Goal: Communication & Community: Answer question/provide support

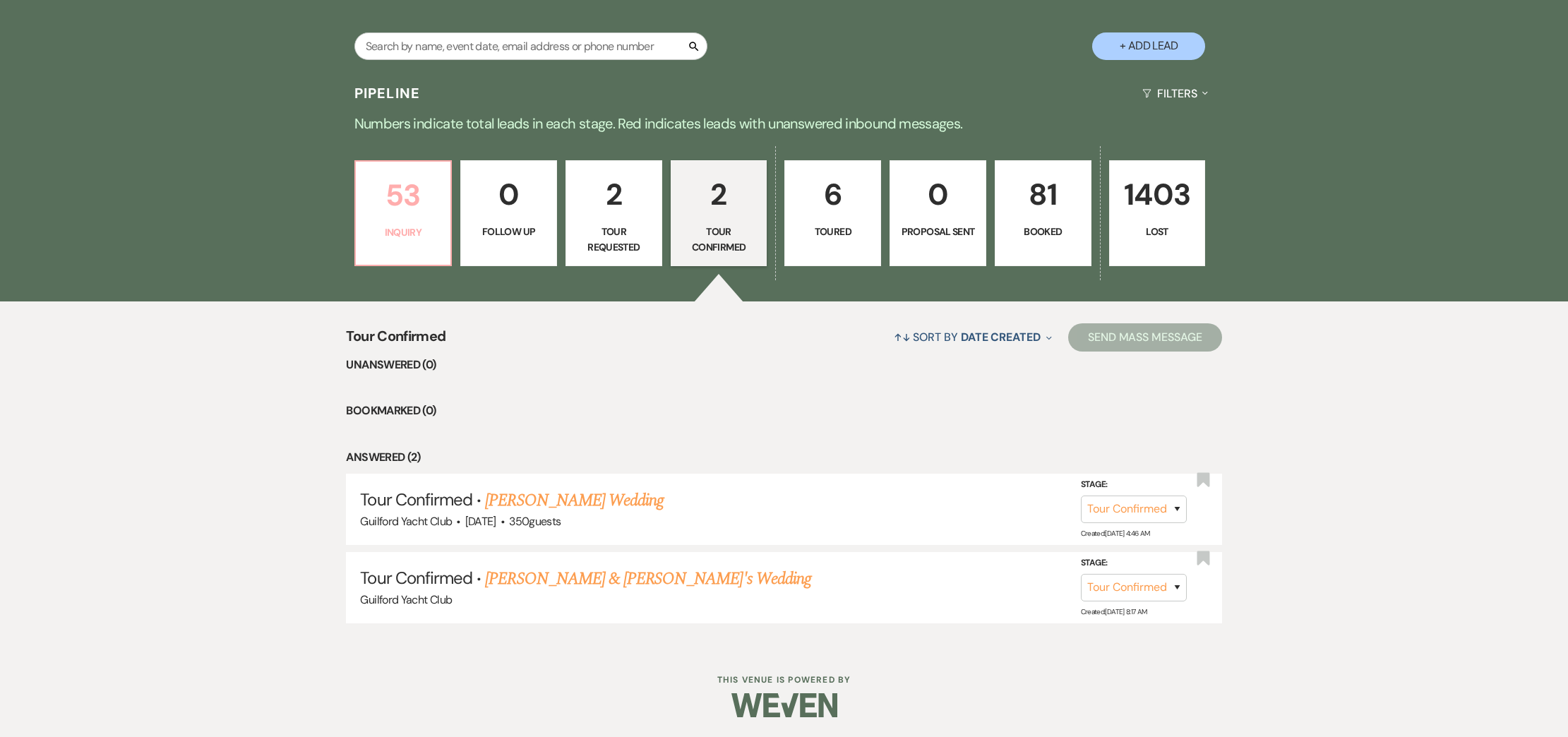
click at [391, 221] on link "53 Inquiry" at bounding box center [403, 213] width 98 height 106
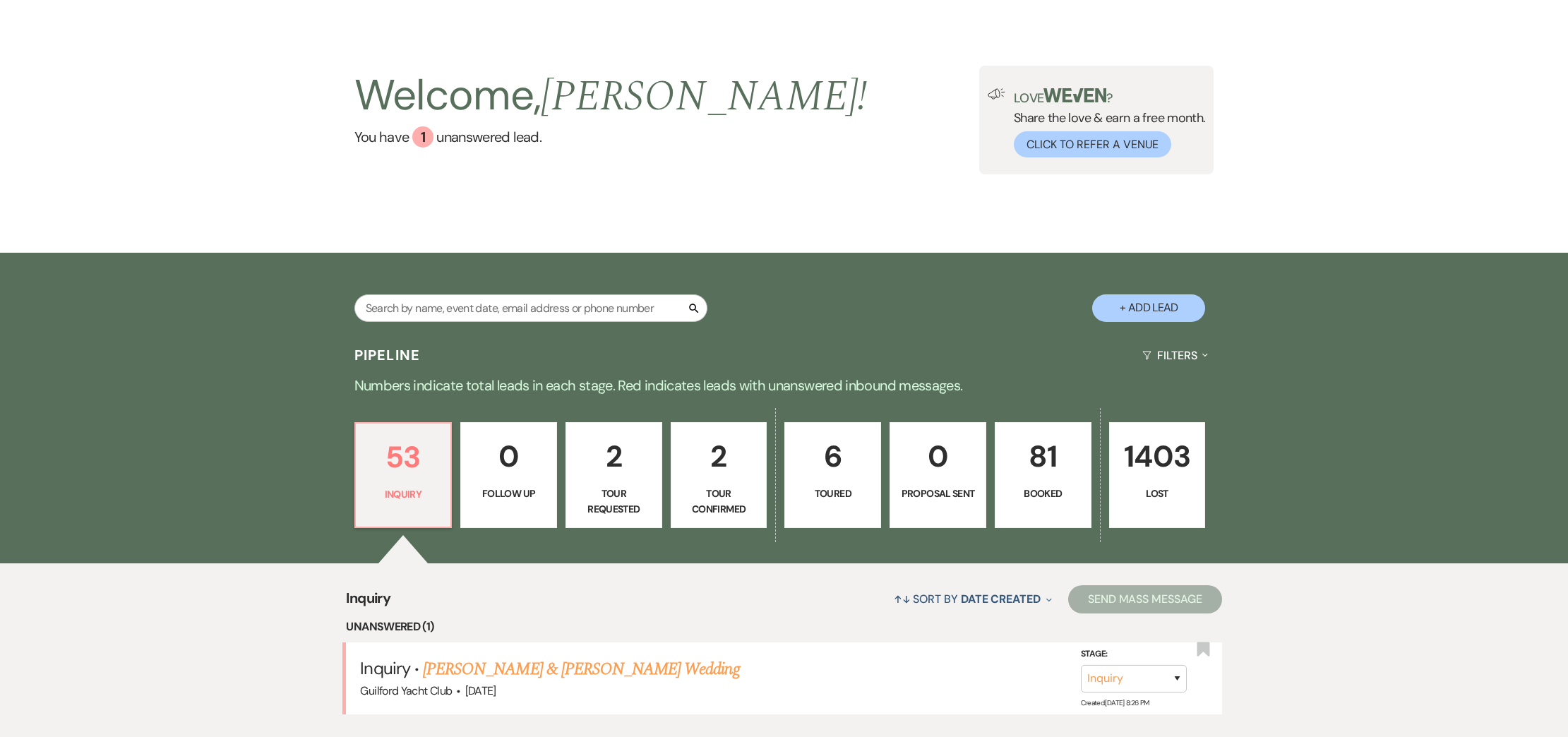
scroll to position [311, 0]
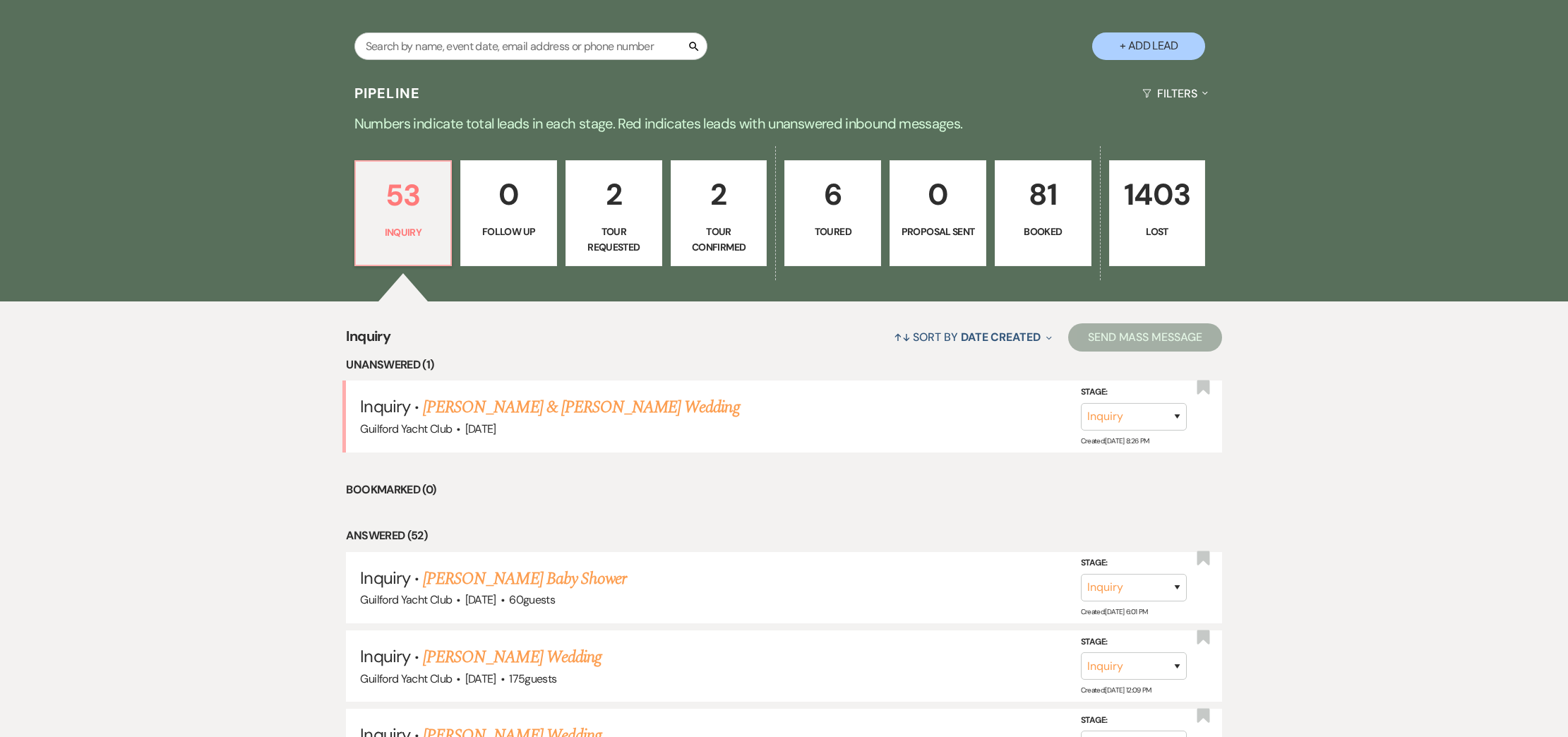
click at [471, 408] on link "[PERSON_NAME] & [PERSON_NAME] Wedding" at bounding box center [581, 407] width 316 height 25
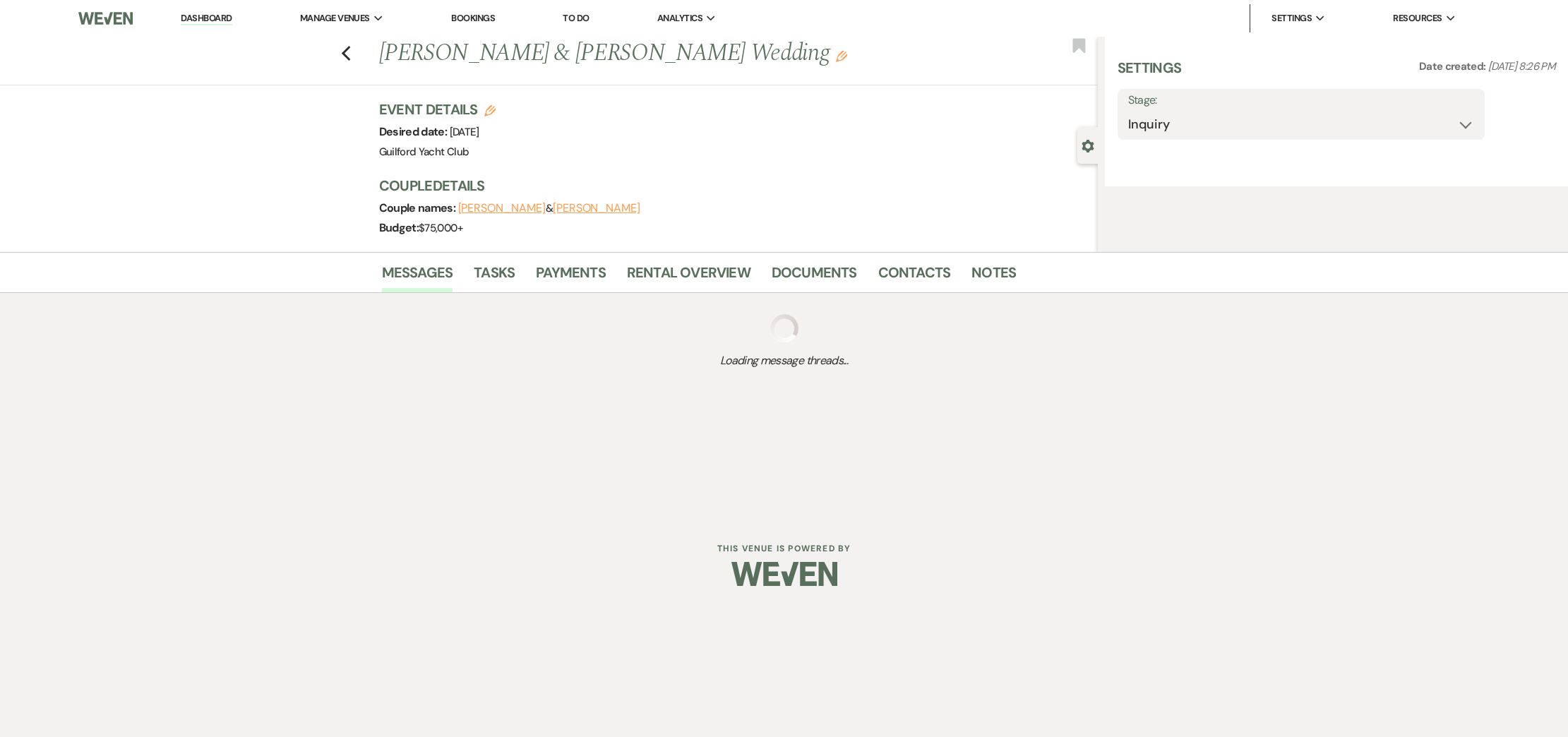
select select "5"
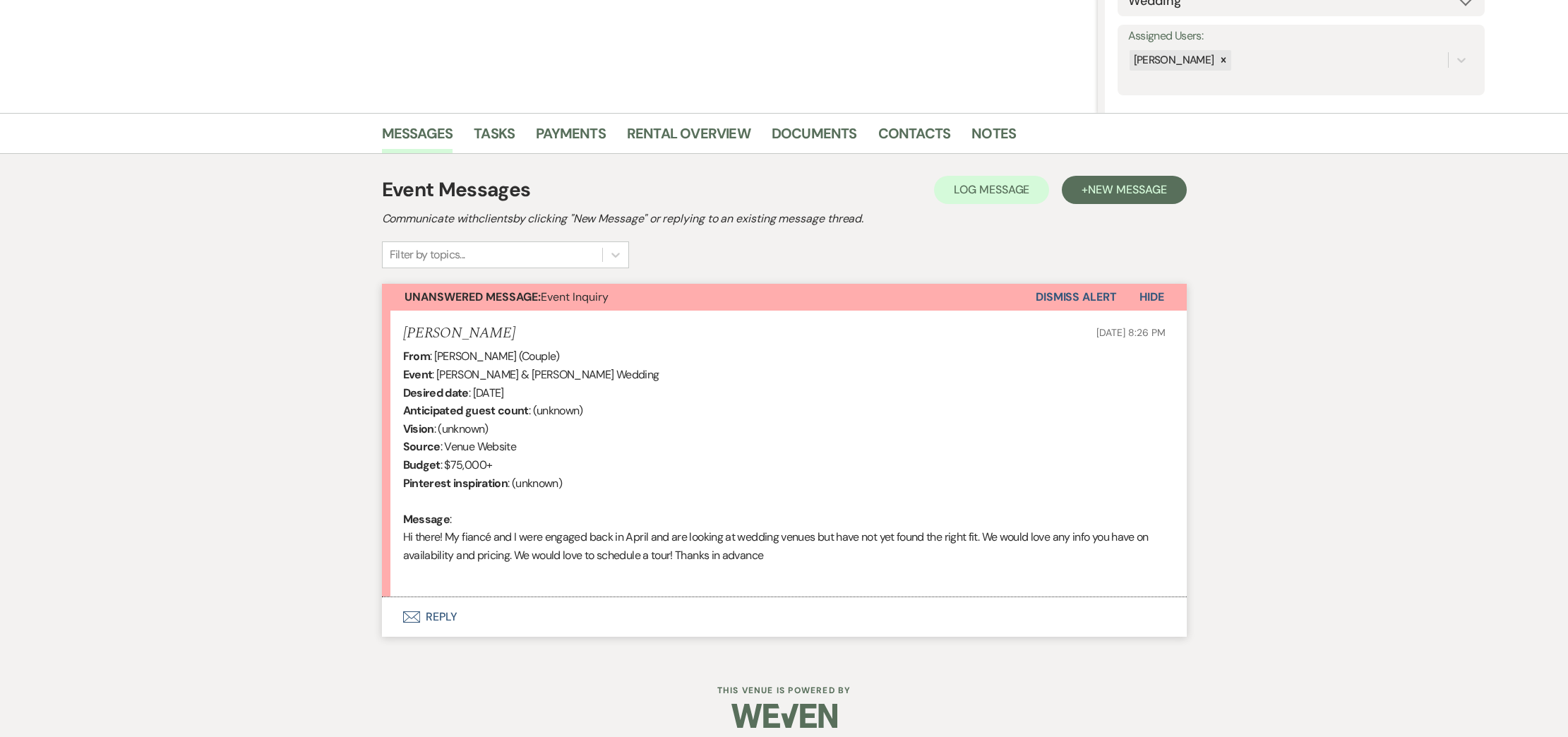
scroll to position [242, 0]
click at [445, 619] on button "Envelope Reply" at bounding box center [784, 616] width 805 height 40
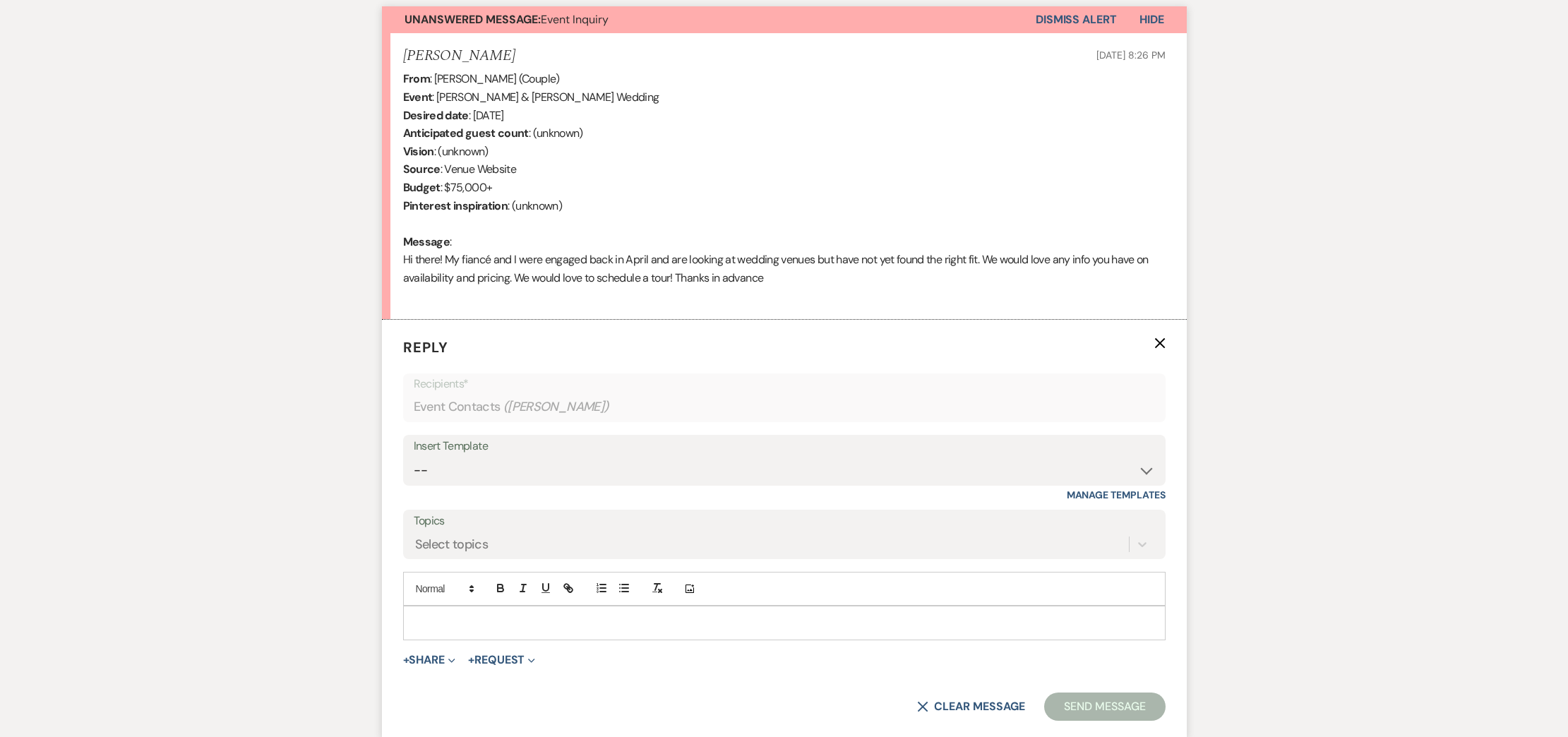
scroll to position [522, 0]
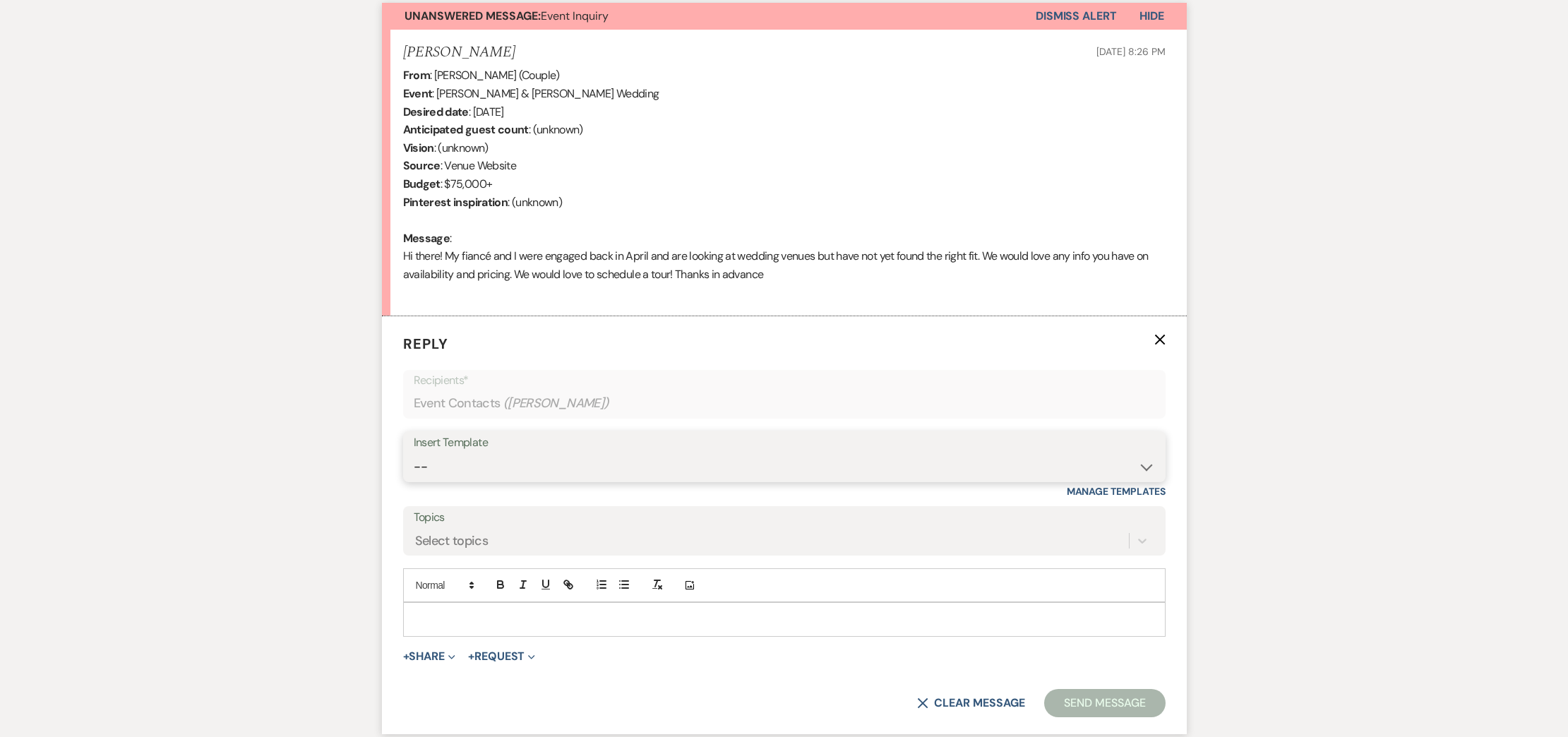
click at [445, 463] on select "-- Weven Planning Portal Introduction (Booked Events) Initial Inquiry Response …" at bounding box center [785, 466] width 742 height 28
select select "2020"
click at [414, 453] on select "-- Weven Planning Portal Introduction (Booked Events) Initial Inquiry Response …" at bounding box center [785, 466] width 742 height 28
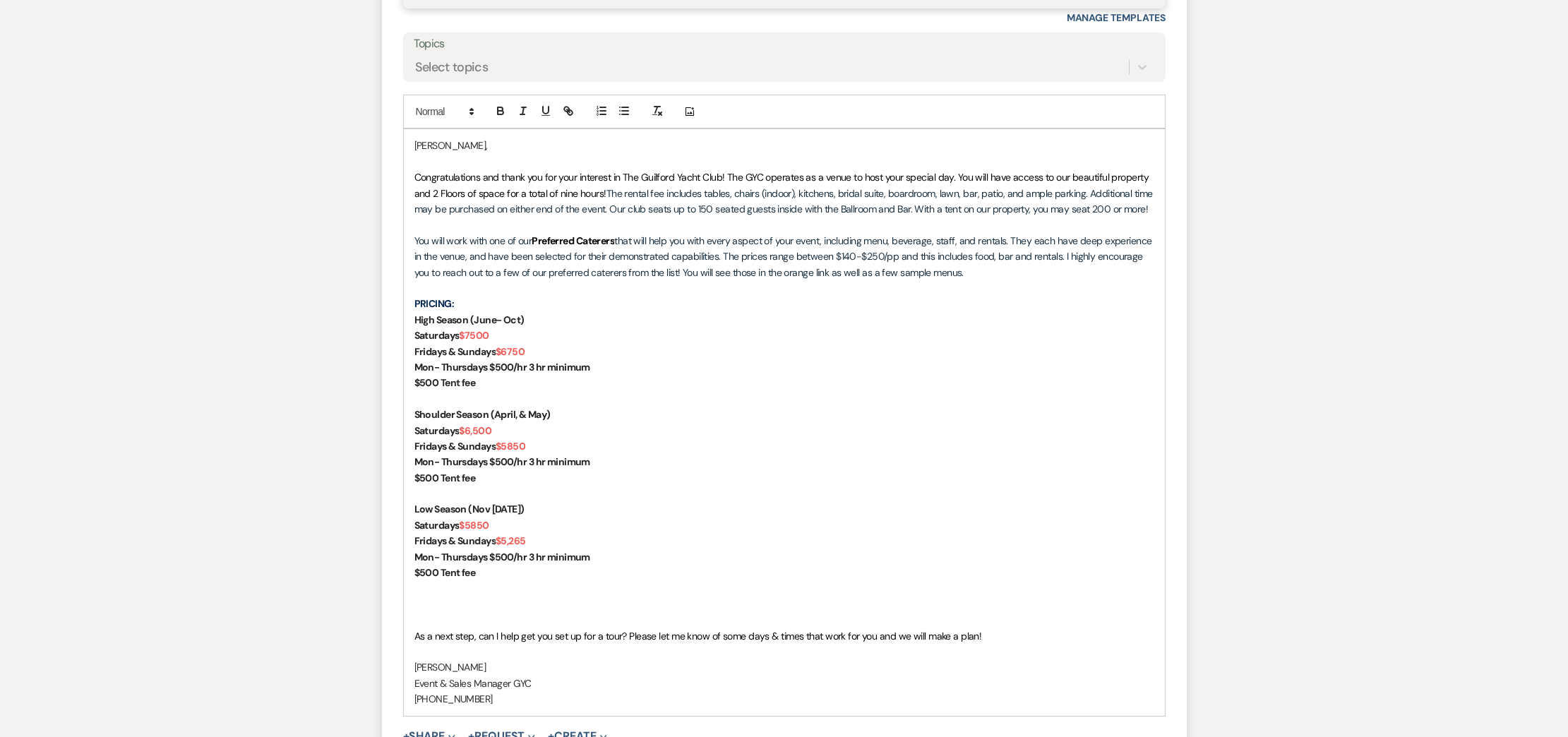
scroll to position [997, 0]
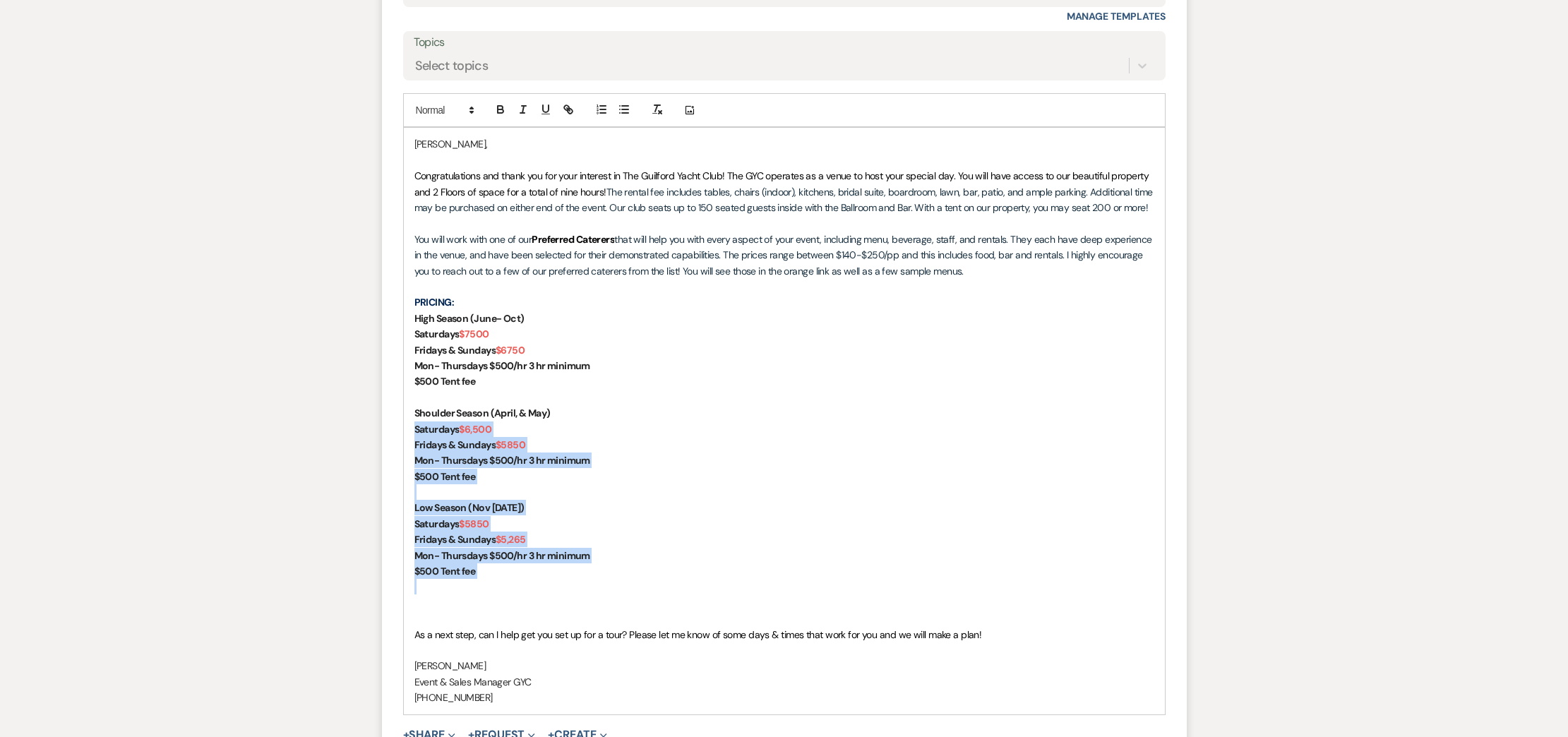
drag, startPoint x: 478, startPoint y: 579, endPoint x: 406, endPoint y: 426, distance: 169.1
click at [406, 426] on div "[PERSON_NAME], Congratulations and thank you for your interest in The Guilford …" at bounding box center [784, 421] width 761 height 586
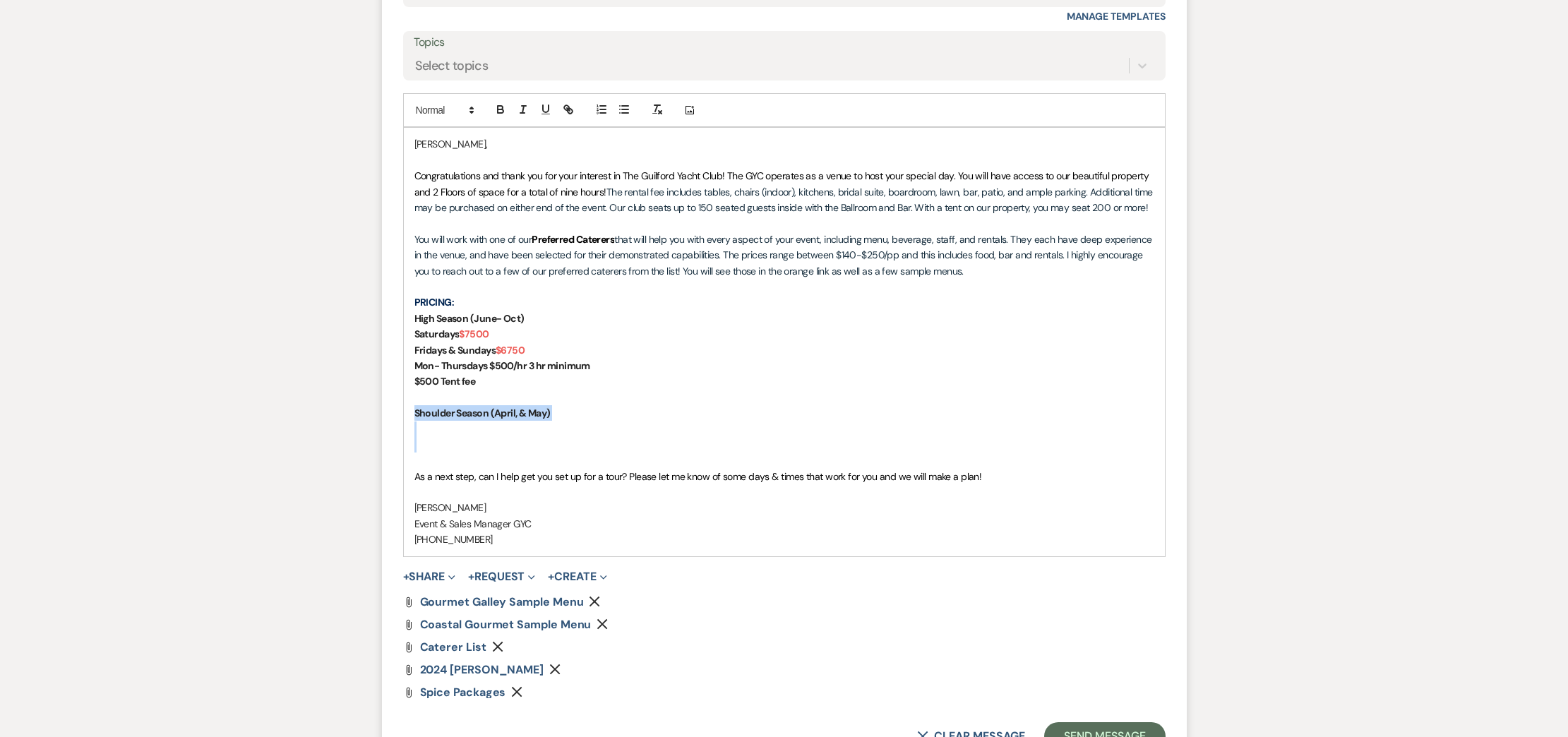
drag, startPoint x: 430, startPoint y: 439, endPoint x: 405, endPoint y: 409, distance: 39.1
click at [402, 410] on form "Reply X Saving draft... Recipients* Event Contacts ( [PERSON_NAME] ) Insert Tem…" at bounding box center [784, 304] width 805 height 926
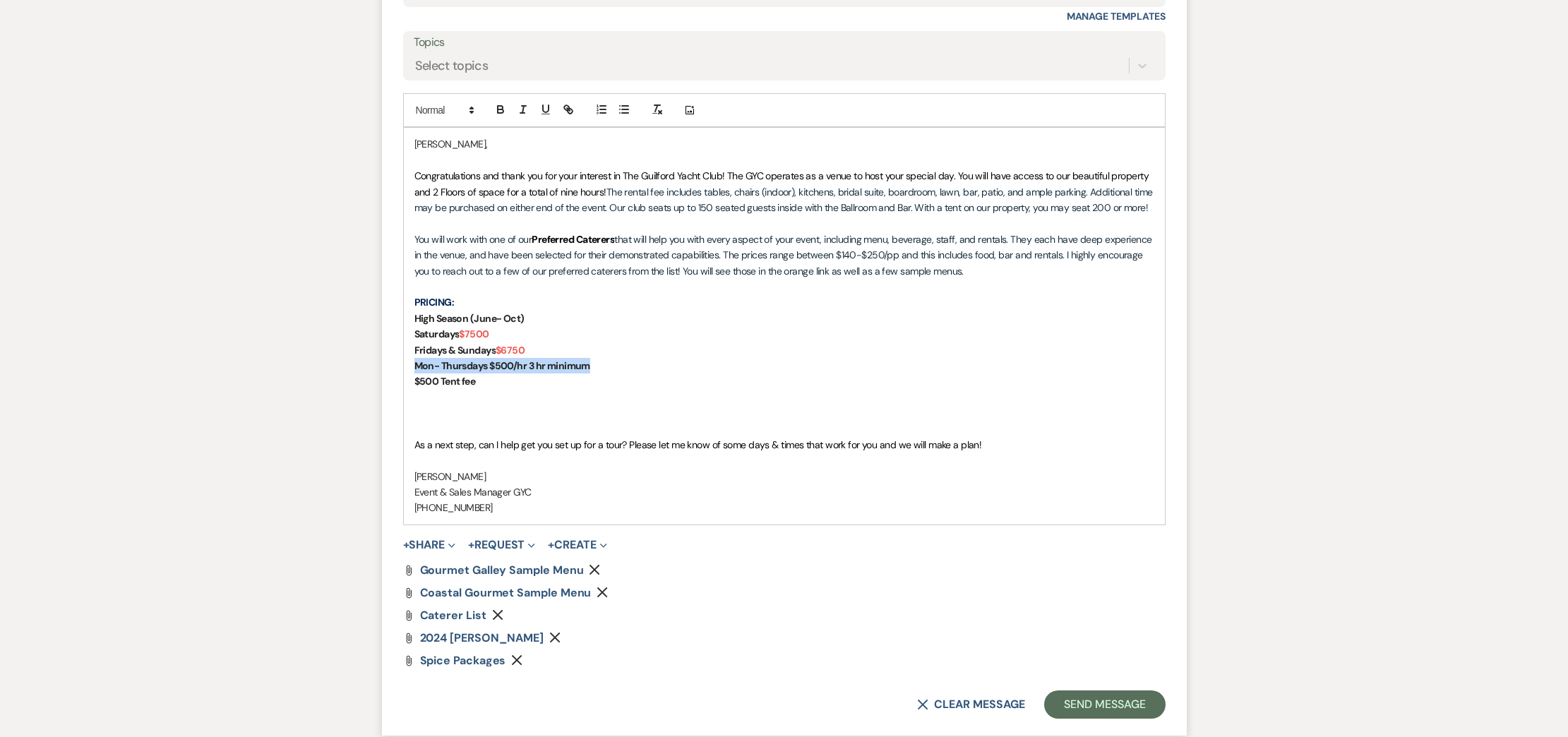
drag, startPoint x: 607, startPoint y: 366, endPoint x: 379, endPoint y: 363, distance: 228.0
click at [379, 363] on div "Messages Tasks Payments Rental Overview Documents Contacts Notes Event Messages…" at bounding box center [784, 65] width 1568 height 1416
click at [432, 425] on p at bounding box center [785, 429] width 740 height 16
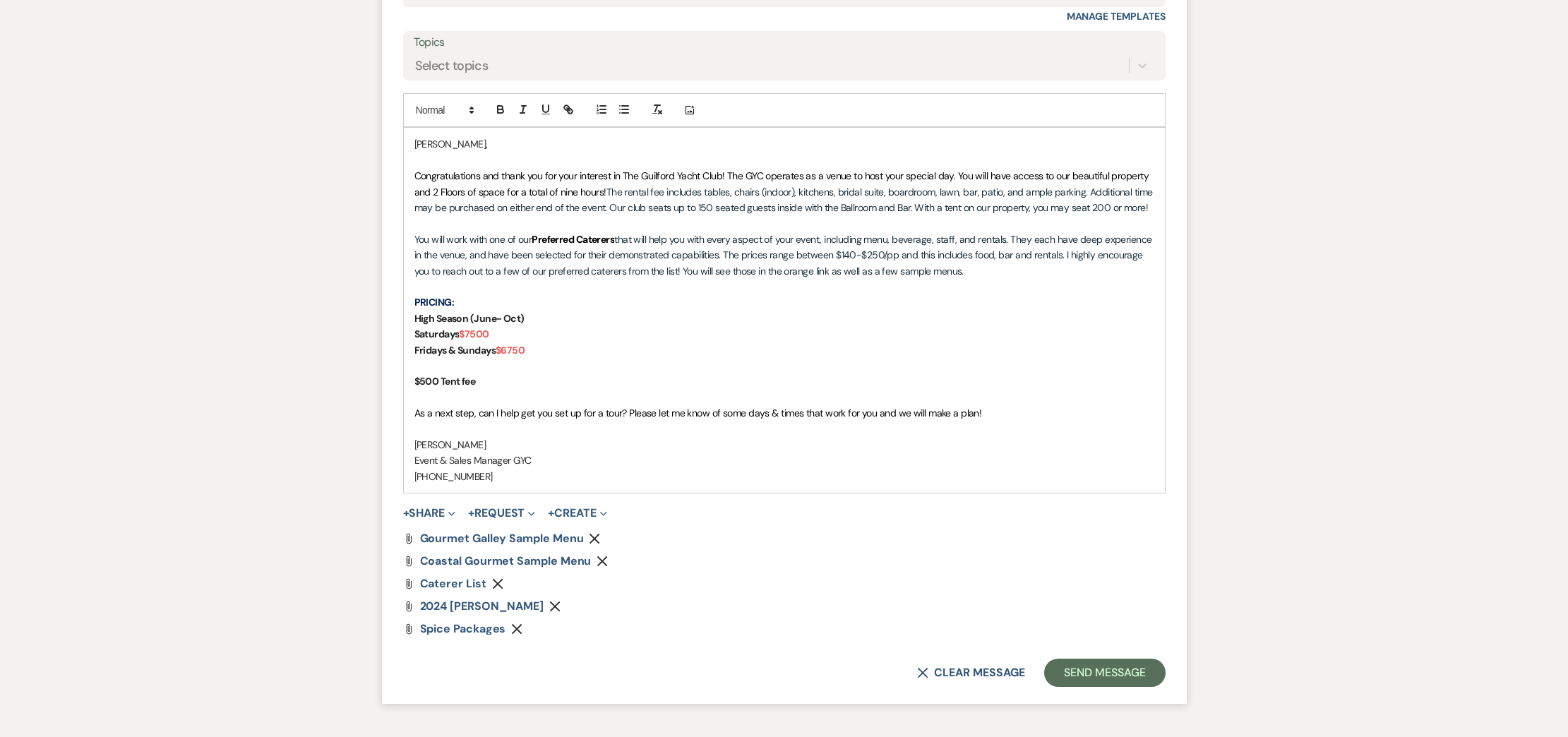
click at [560, 606] on use "button" at bounding box center [555, 605] width 11 height 11
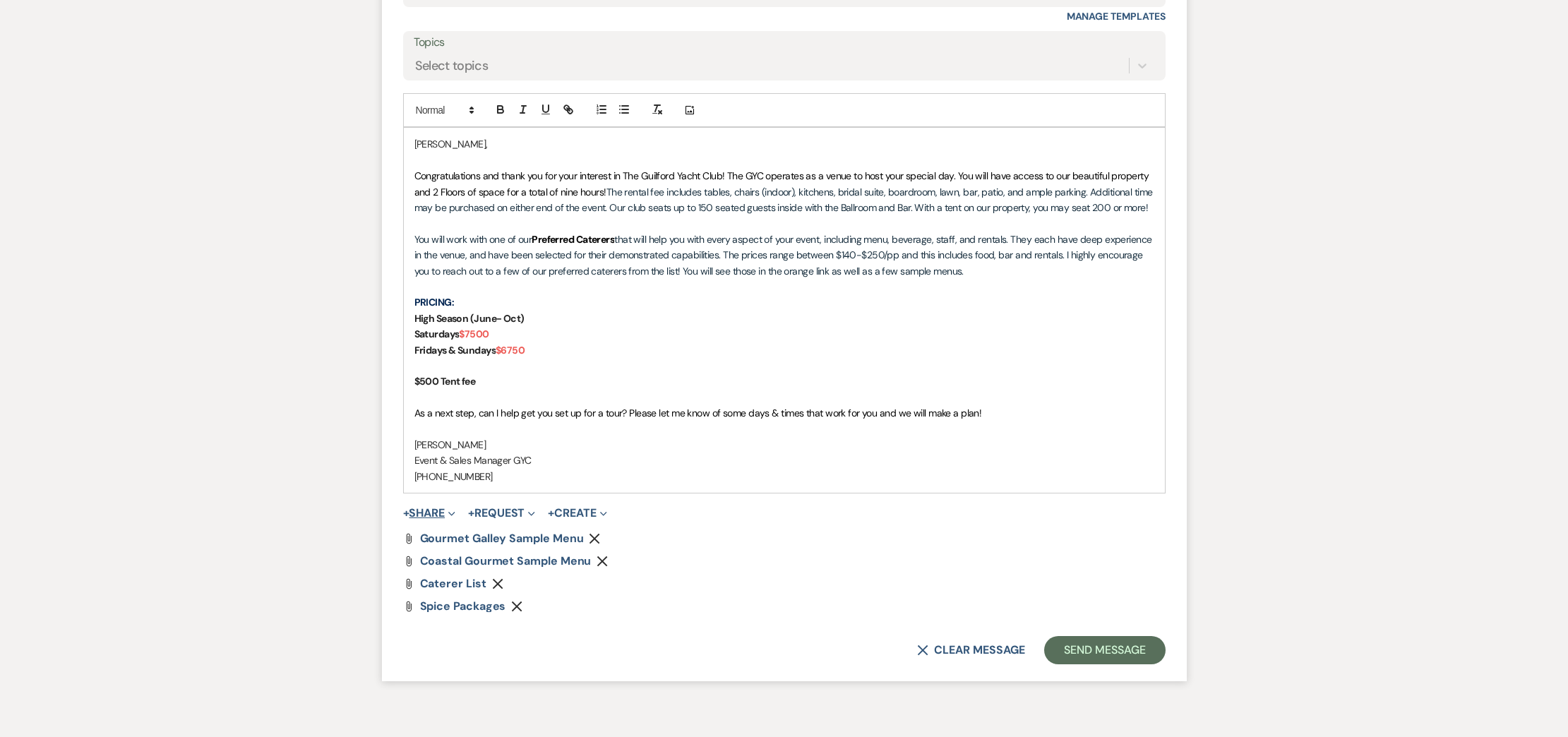
click at [419, 513] on button "+ Share Expand" at bounding box center [430, 513] width 53 height 11
click at [451, 538] on span "Doc Upload Documents" at bounding box center [461, 540] width 81 height 15
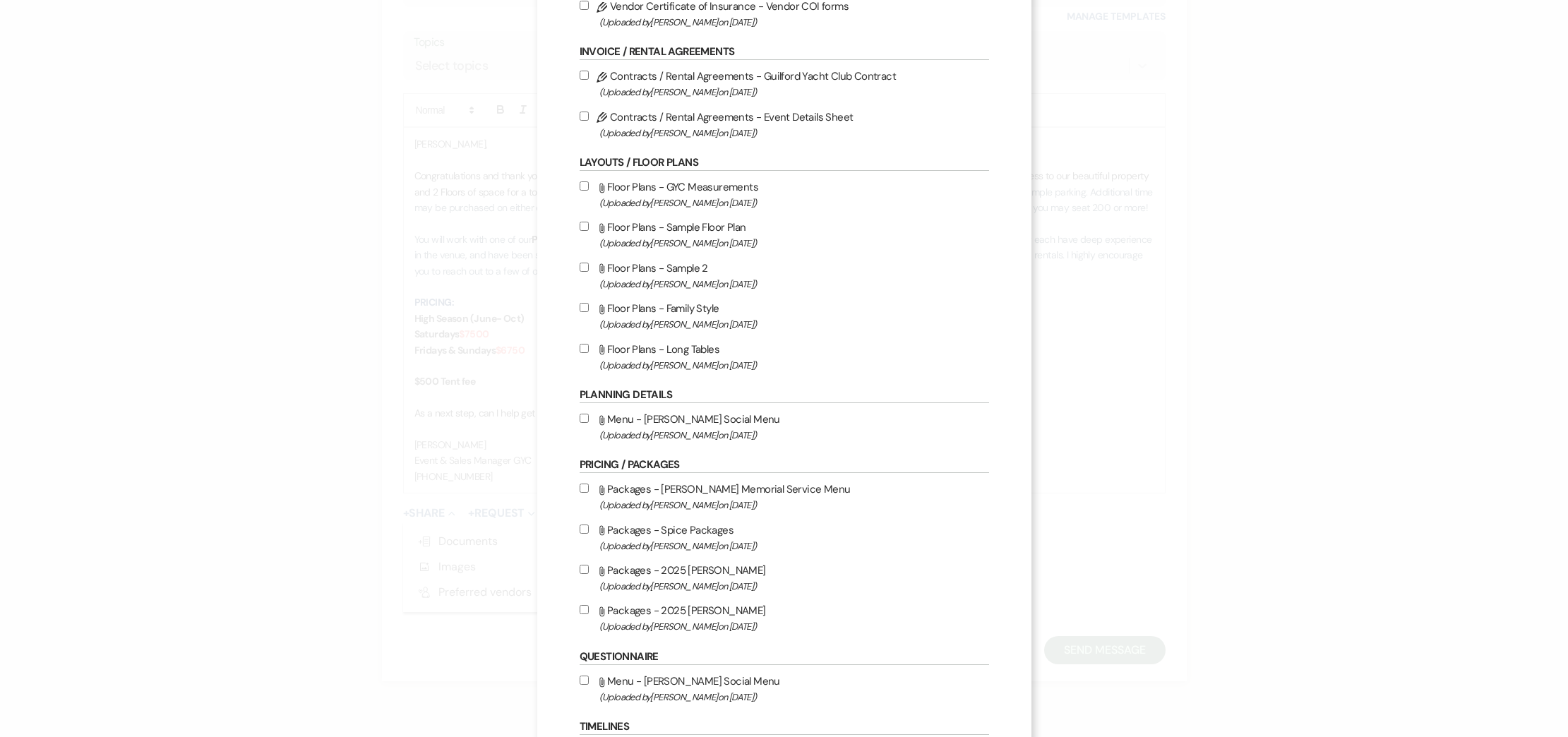
scroll to position [323, 0]
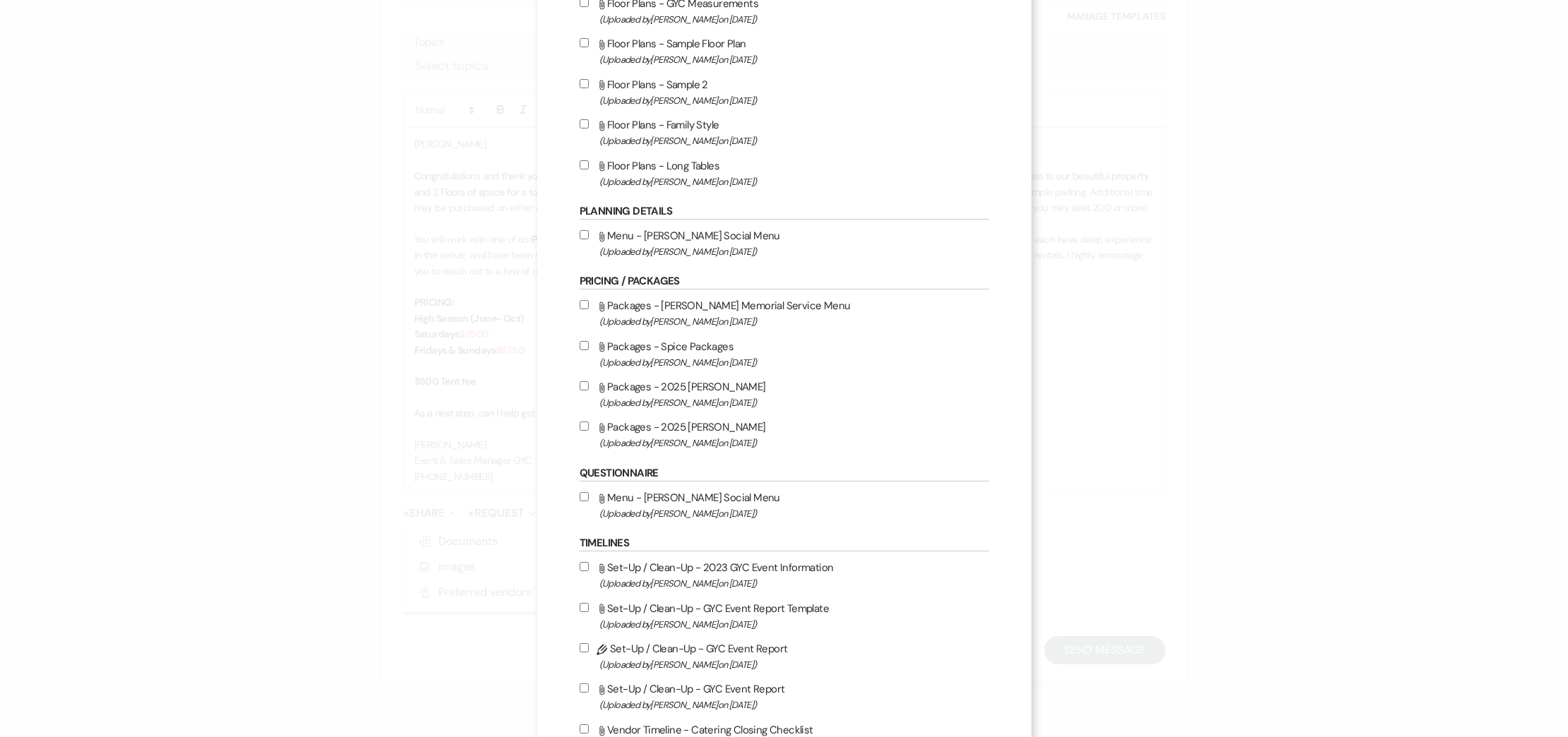
drag, startPoint x: 582, startPoint y: 428, endPoint x: 592, endPoint y: 436, distance: 12.8
click at [582, 428] on input "Attach File Packages - 2025 [PERSON_NAME] (Uploaded by [PERSON_NAME] on [DATE] )" at bounding box center [584, 426] width 9 height 9
checkbox input "true"
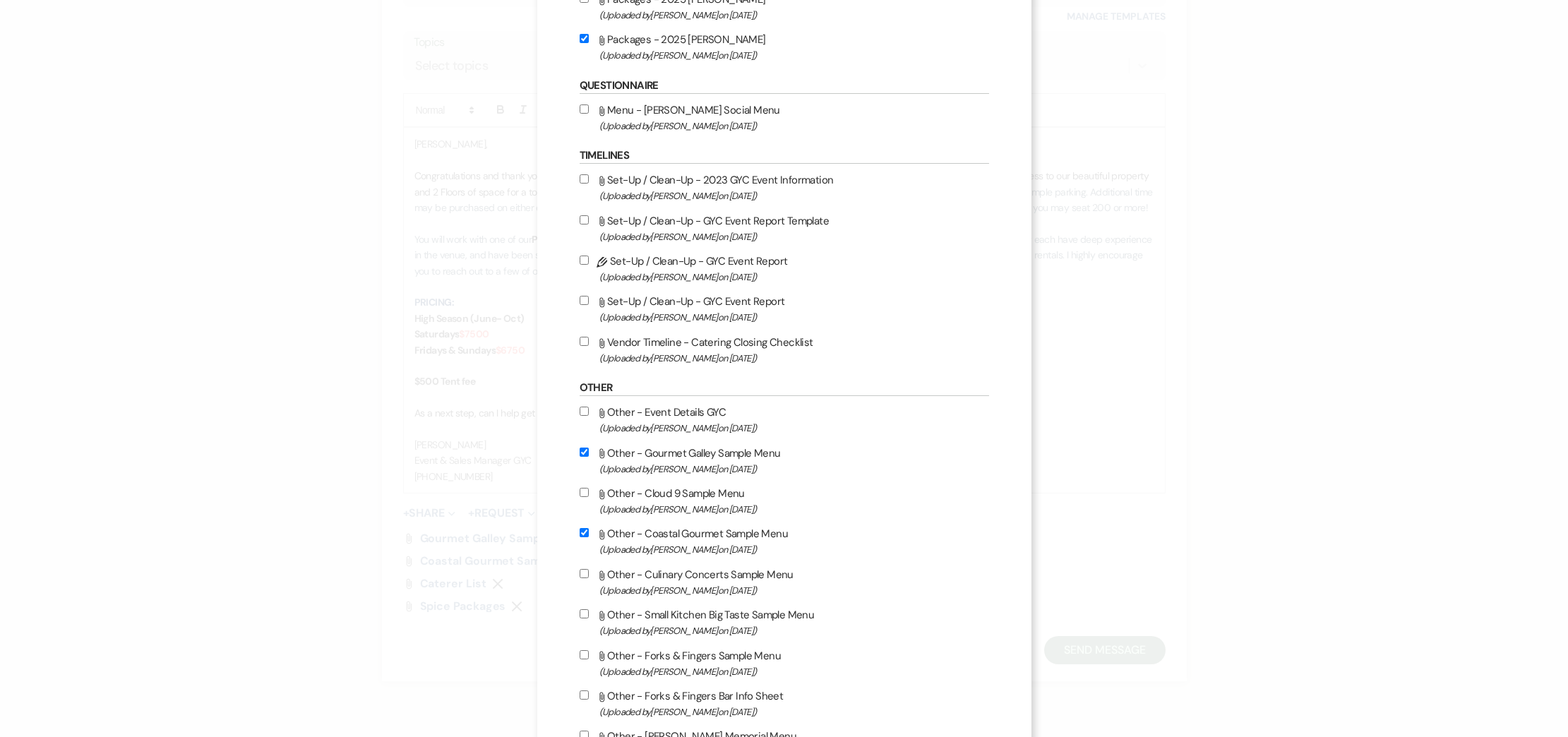
scroll to position [951, 0]
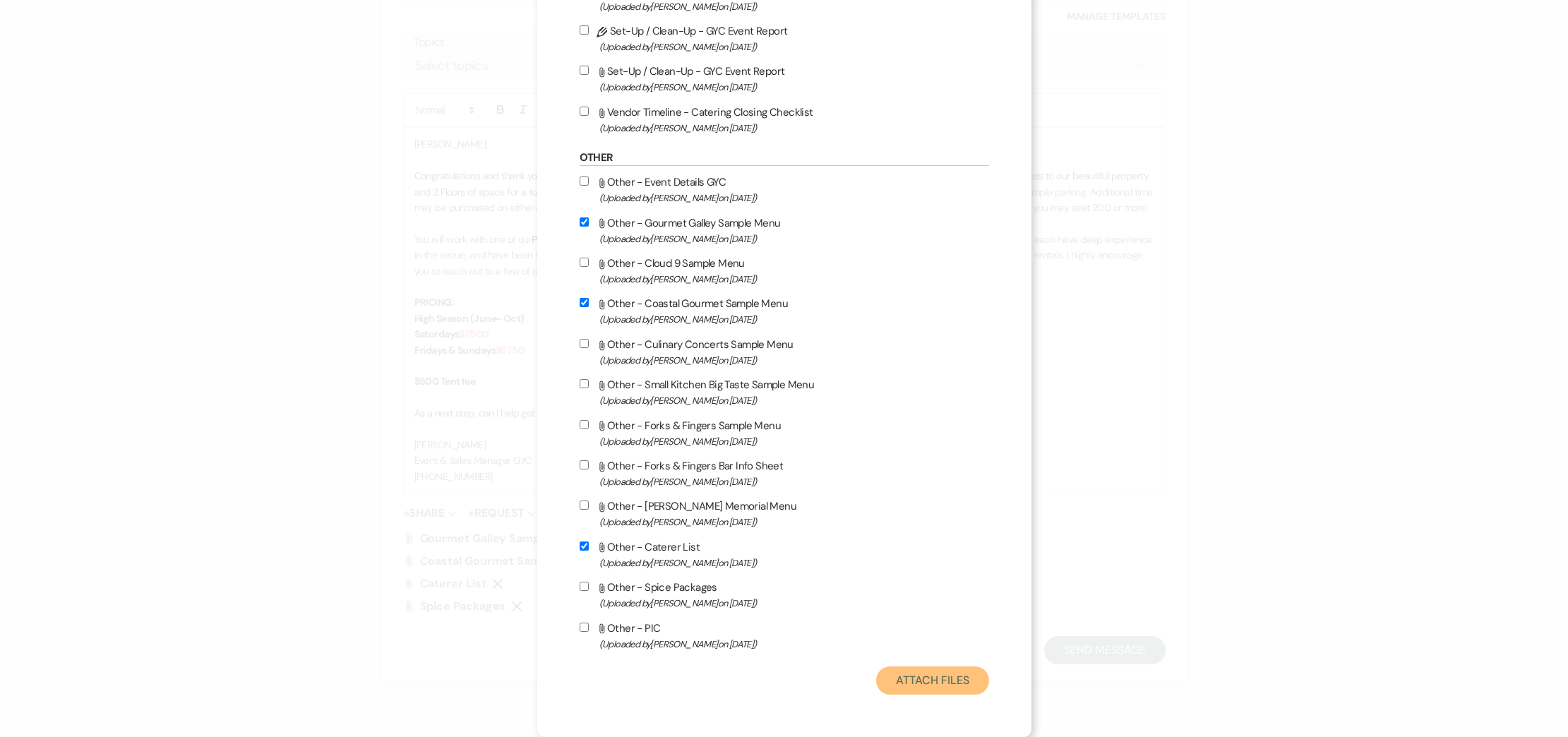
click at [929, 673] on button "Attach Files" at bounding box center [932, 680] width 113 height 28
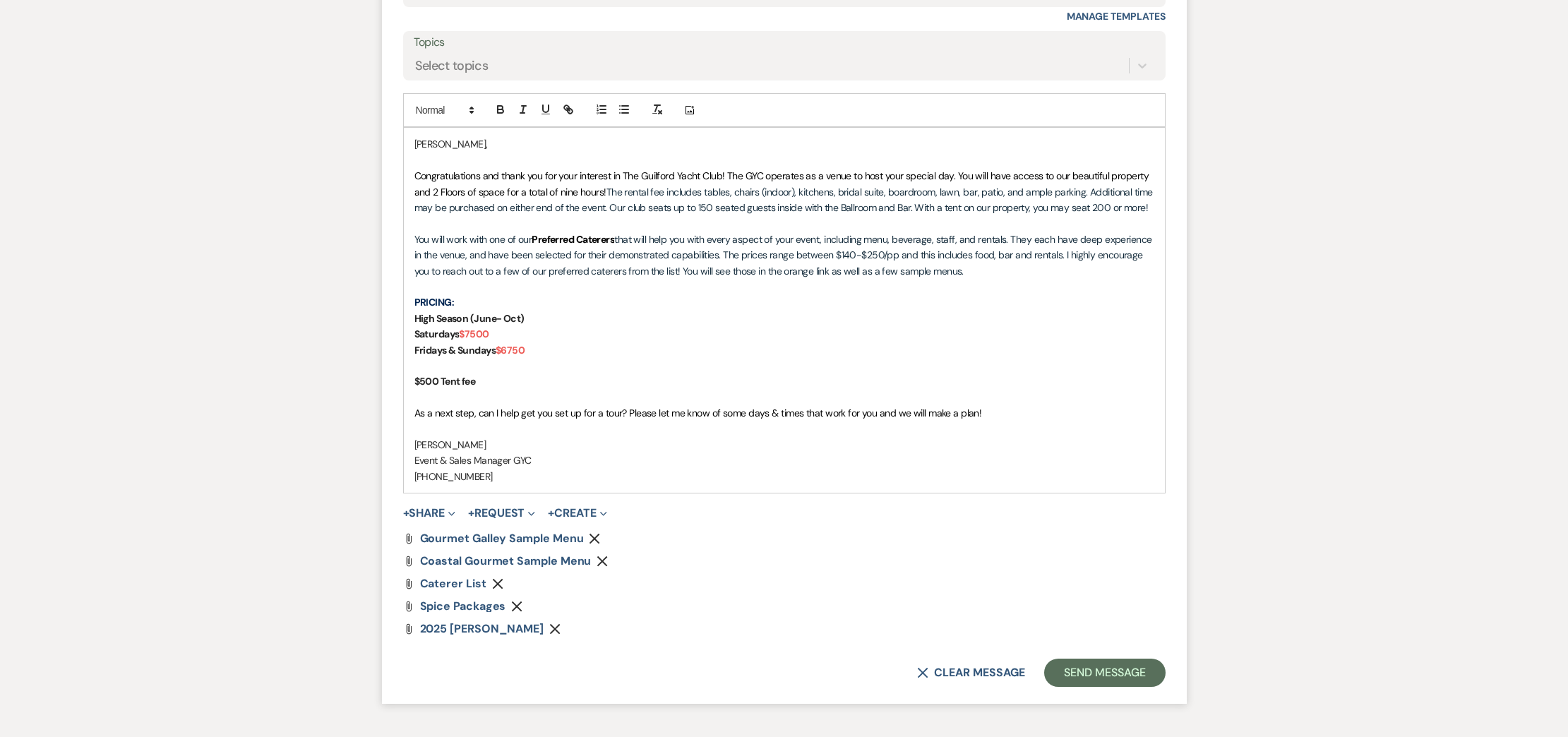
click at [728, 170] on span "Congratulations and thank you for your interest in The Guilford Yacht Club! The…" at bounding box center [783, 183] width 737 height 28
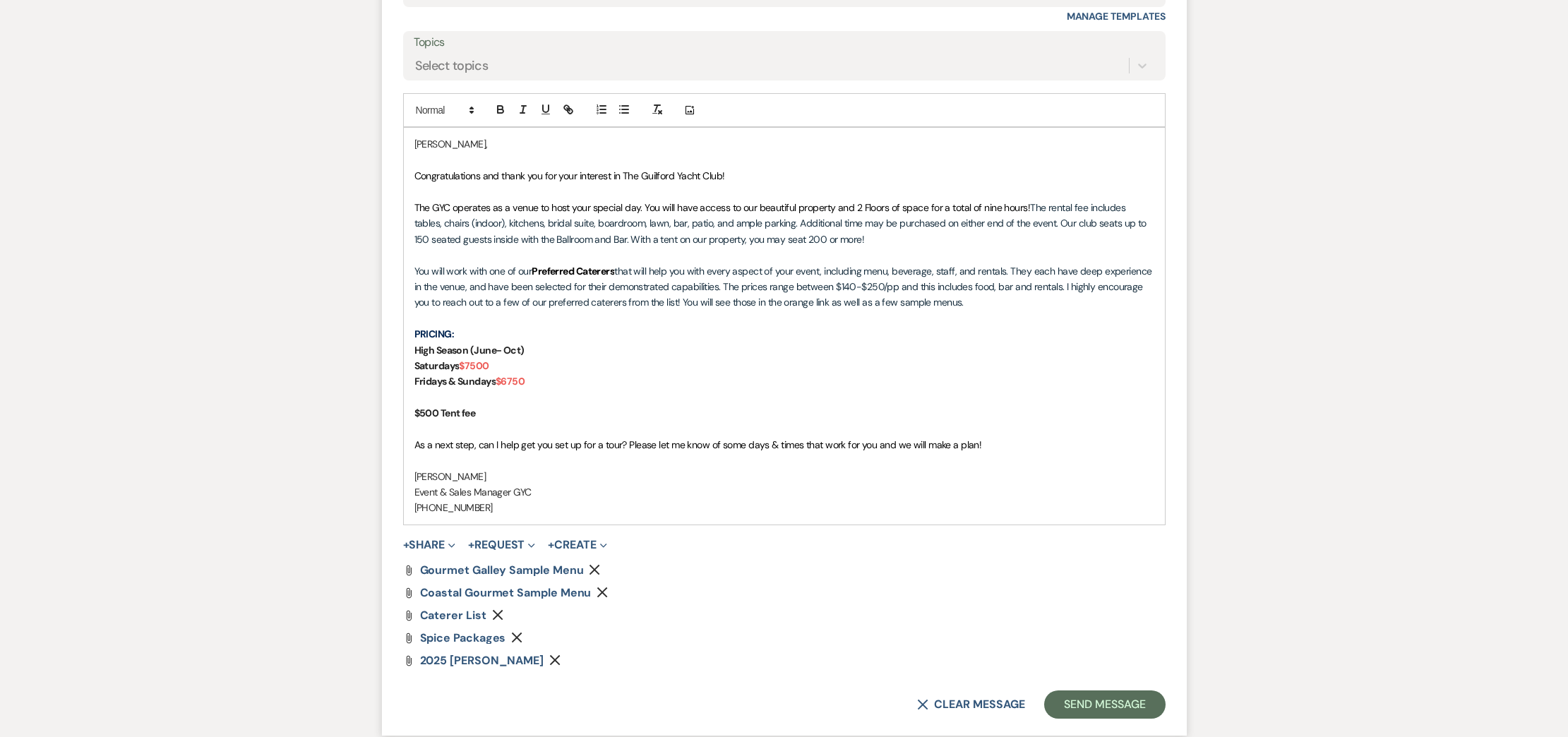
click at [778, 174] on p "Congratulations and thank you for your interest in The Guilford Yacht Club!" at bounding box center [785, 175] width 740 height 16
click at [1113, 701] on button "Send Message" at bounding box center [1105, 704] width 121 height 28
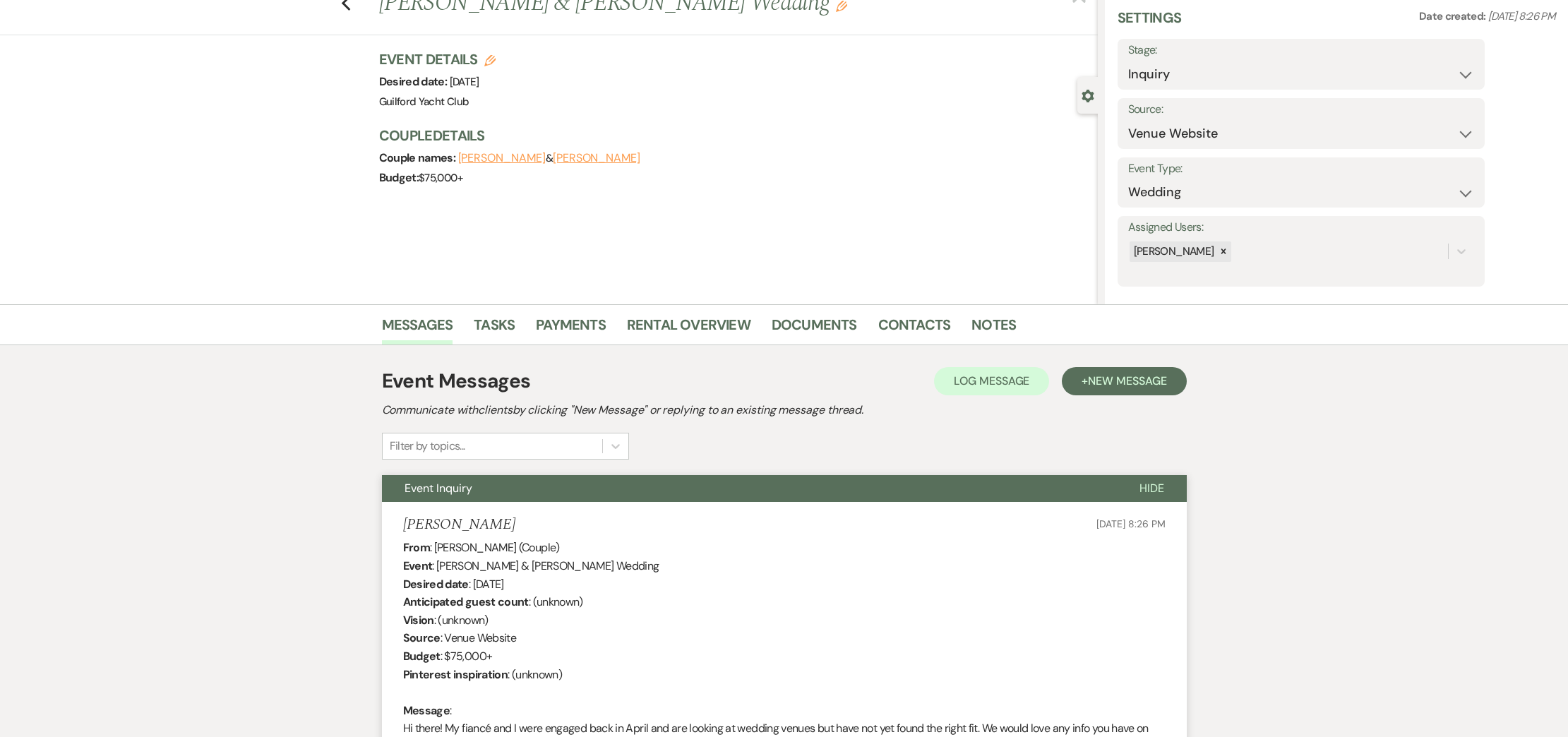
scroll to position [0, 0]
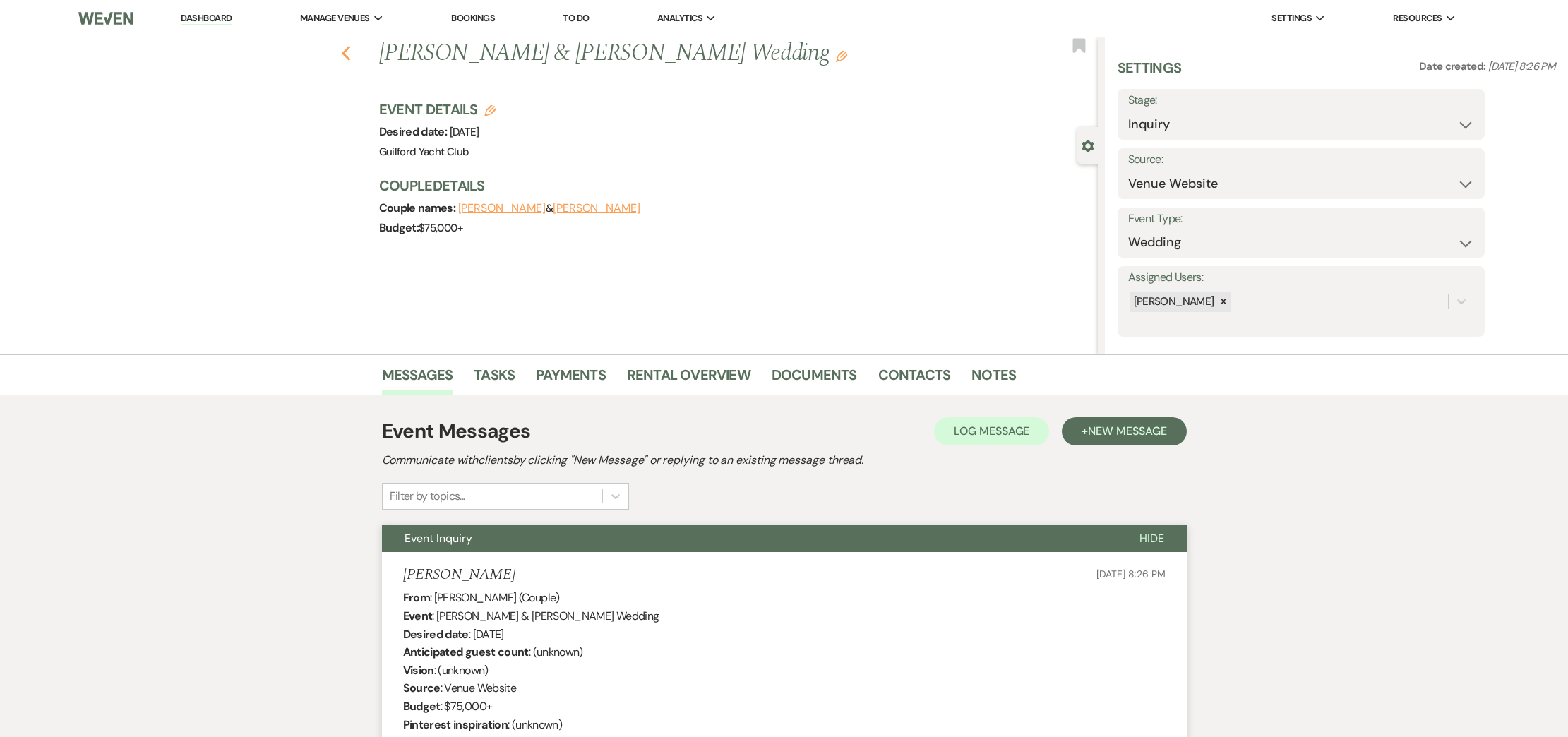
click at [347, 59] on use "button" at bounding box center [345, 54] width 9 height 16
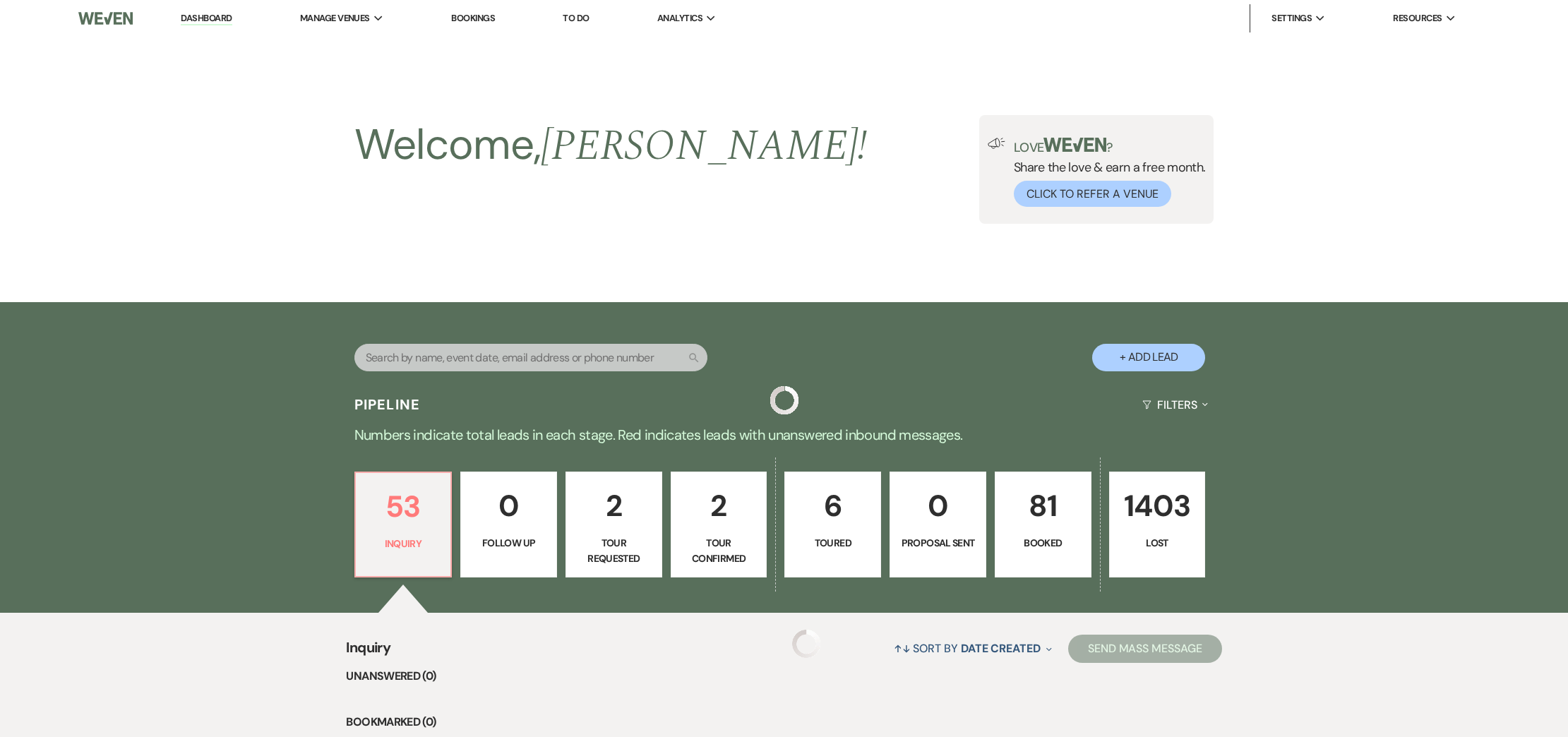
scroll to position [311, 0]
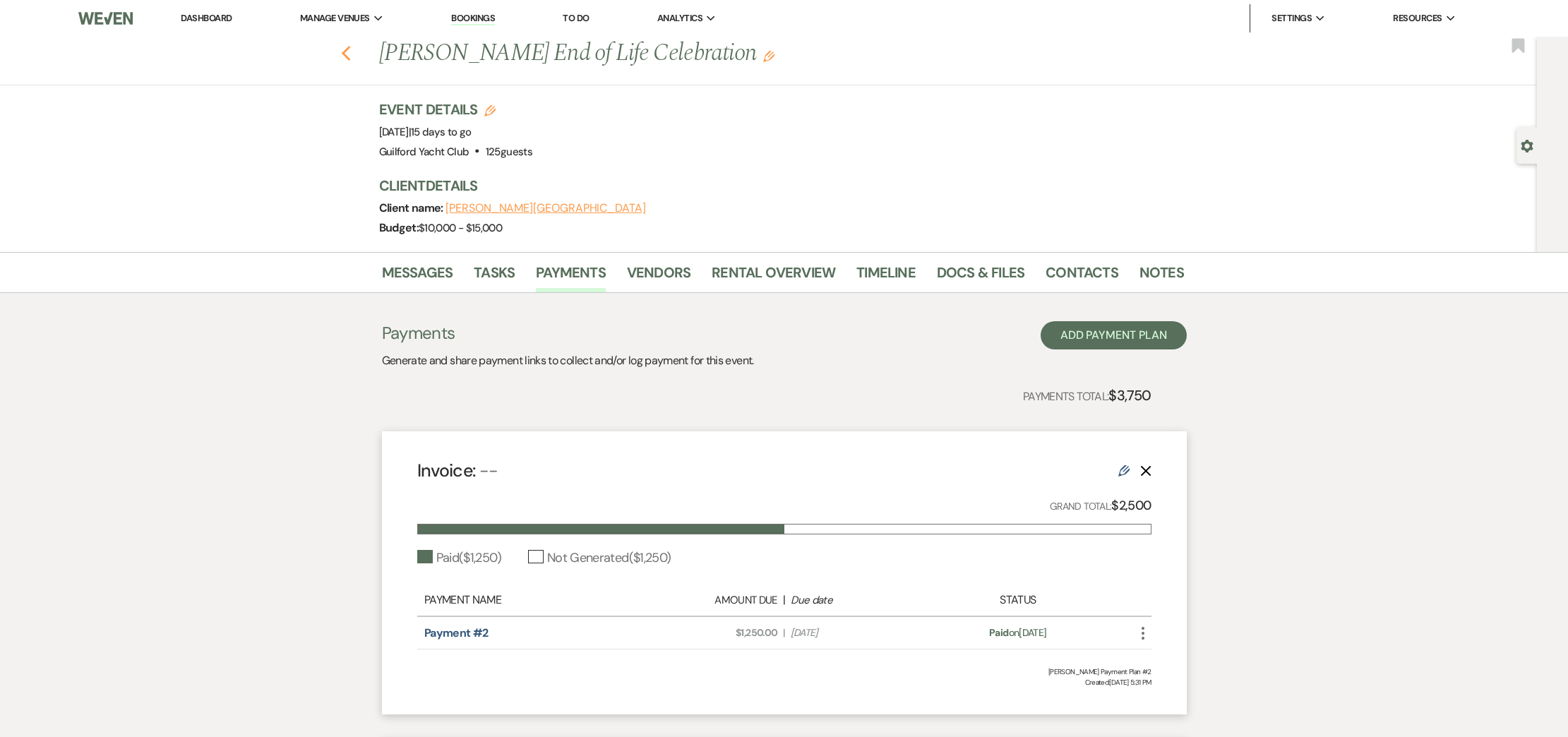
click at [344, 54] on use "button" at bounding box center [345, 54] width 9 height 16
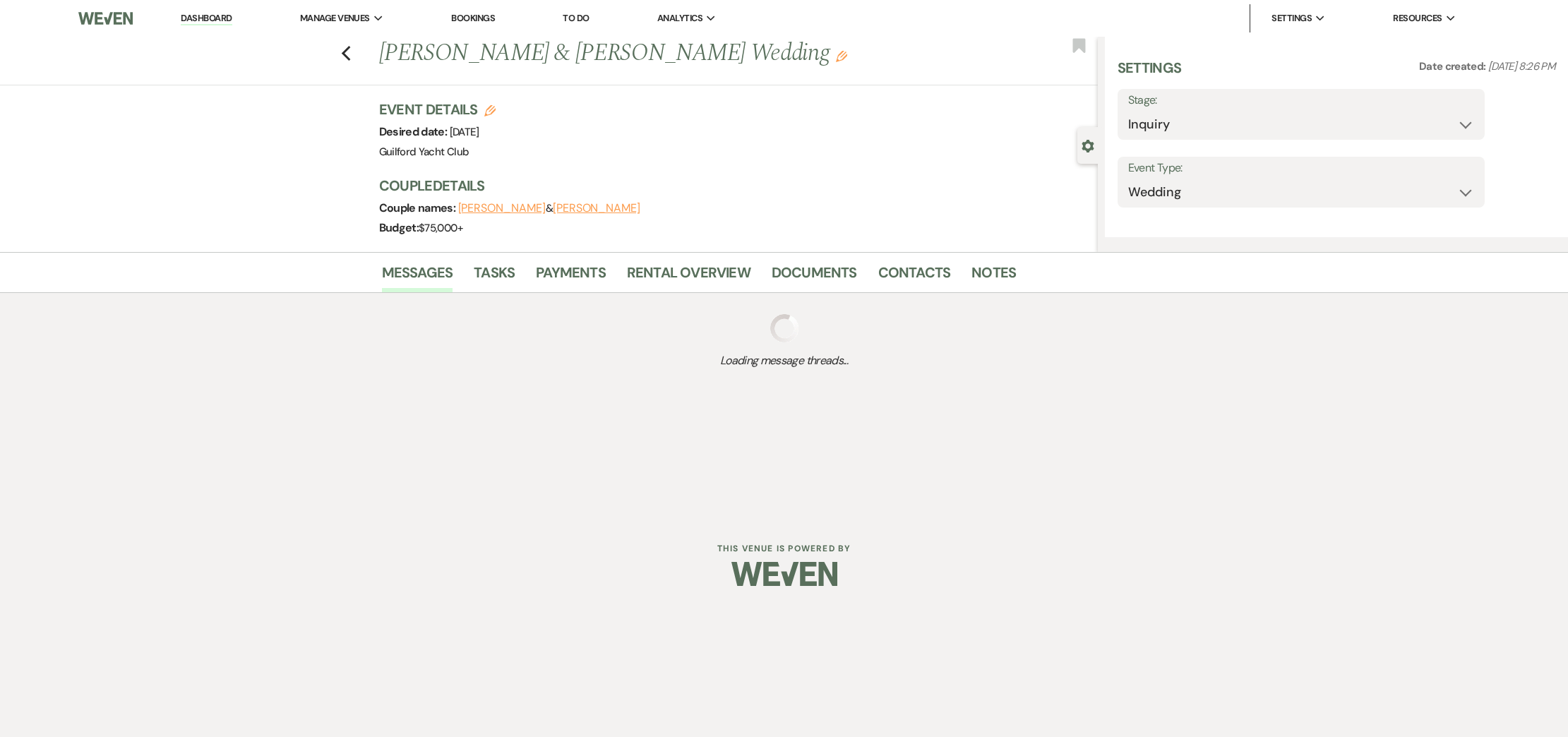
select select "5"
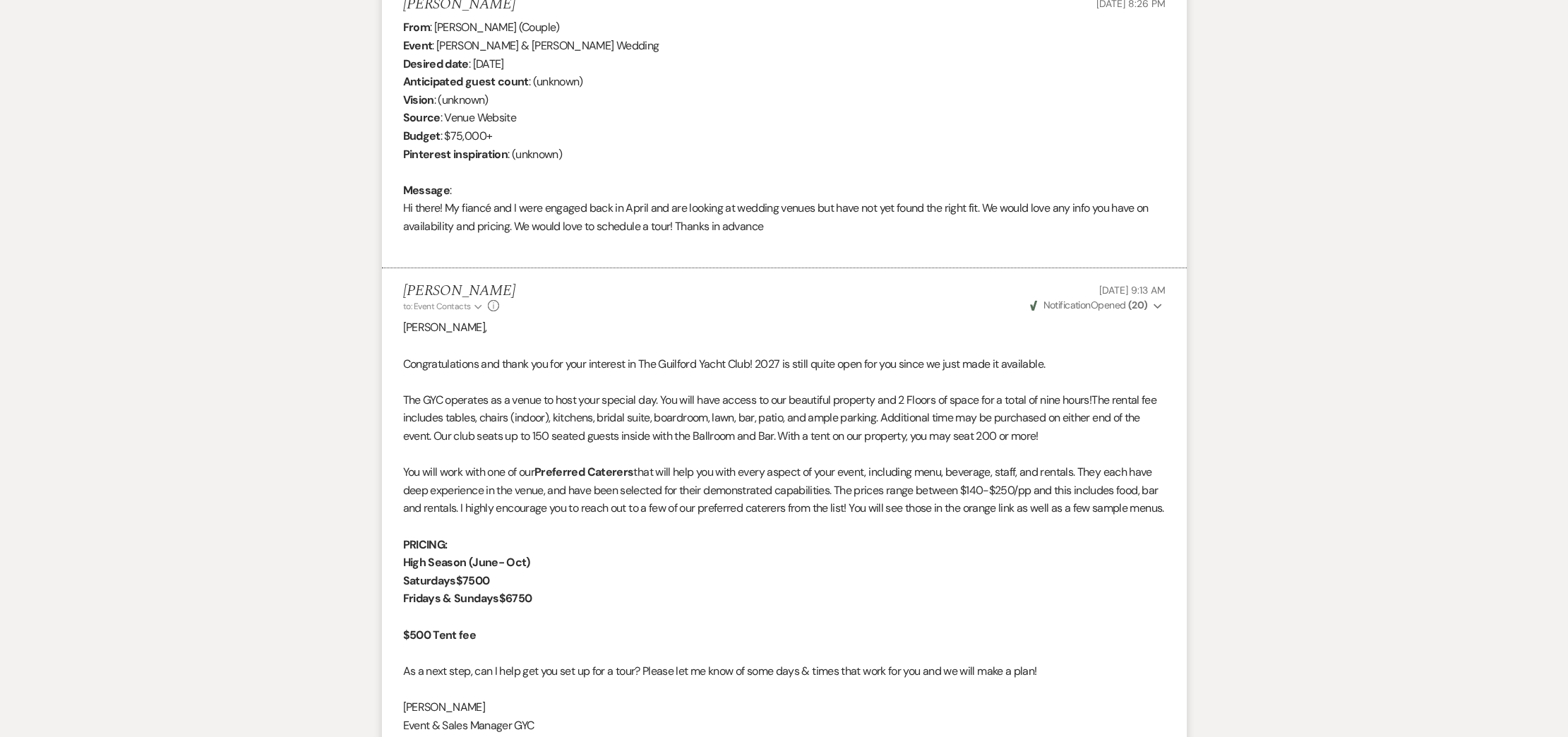
scroll to position [1144, 0]
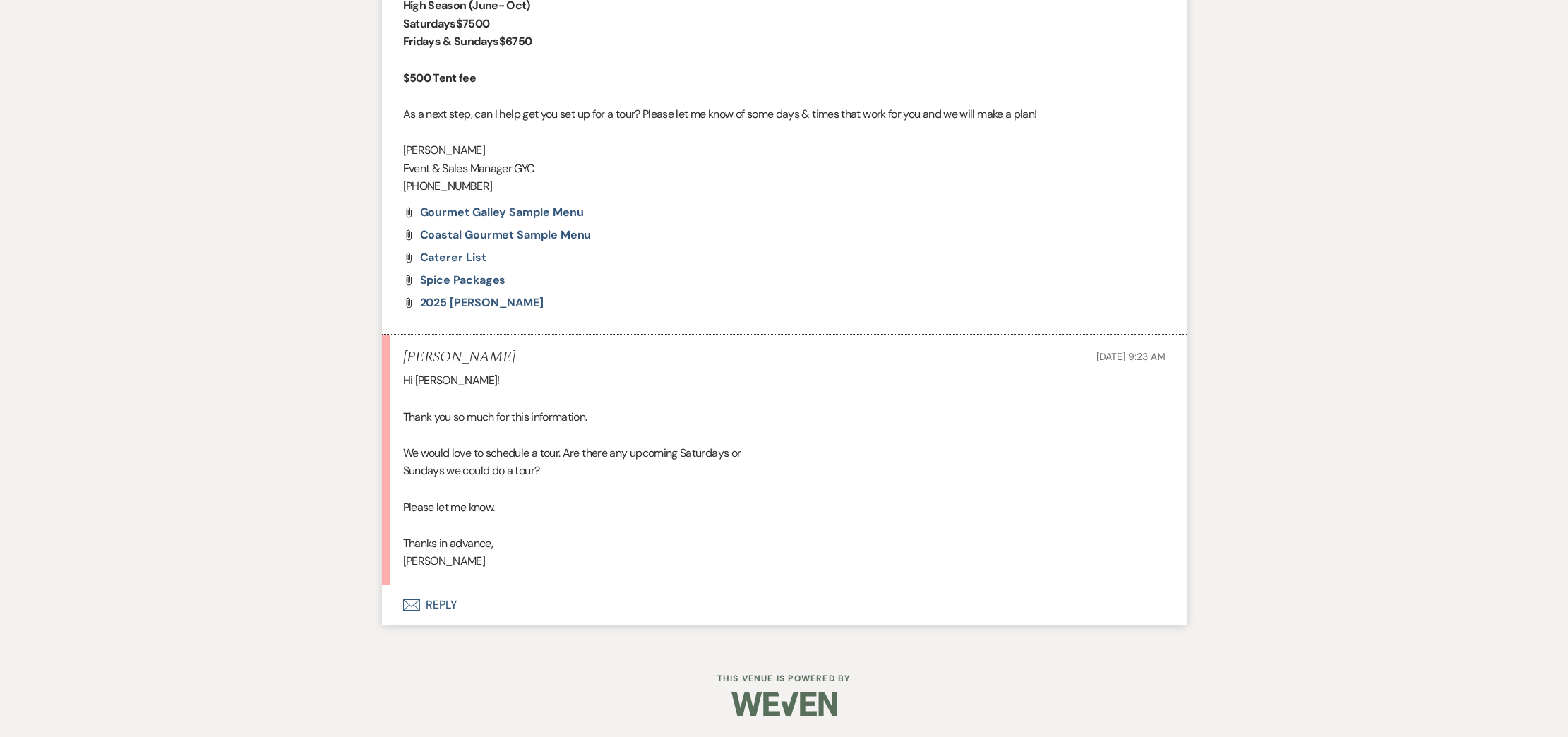
click at [443, 606] on button "Envelope Reply" at bounding box center [784, 605] width 805 height 40
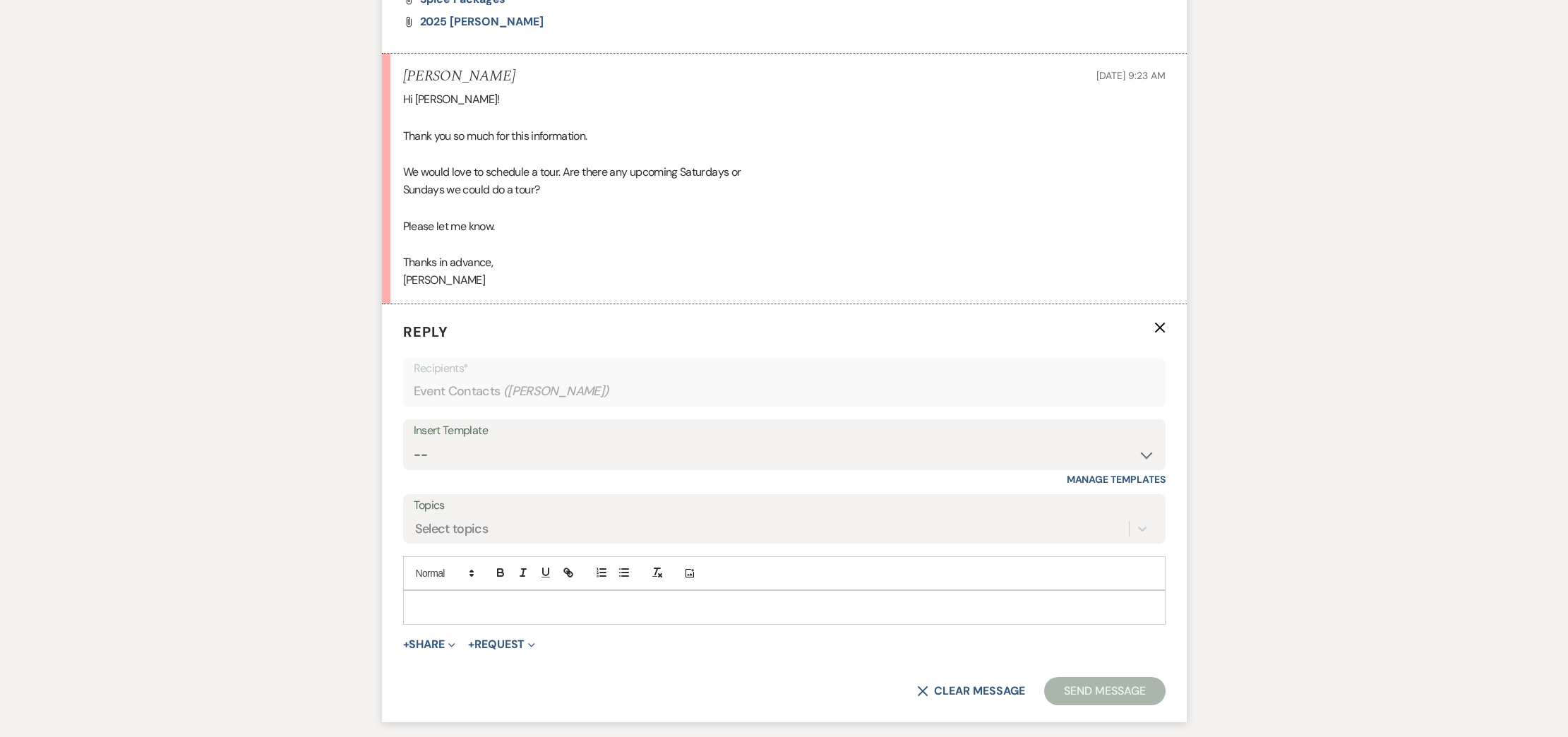
scroll to position [1414, 0]
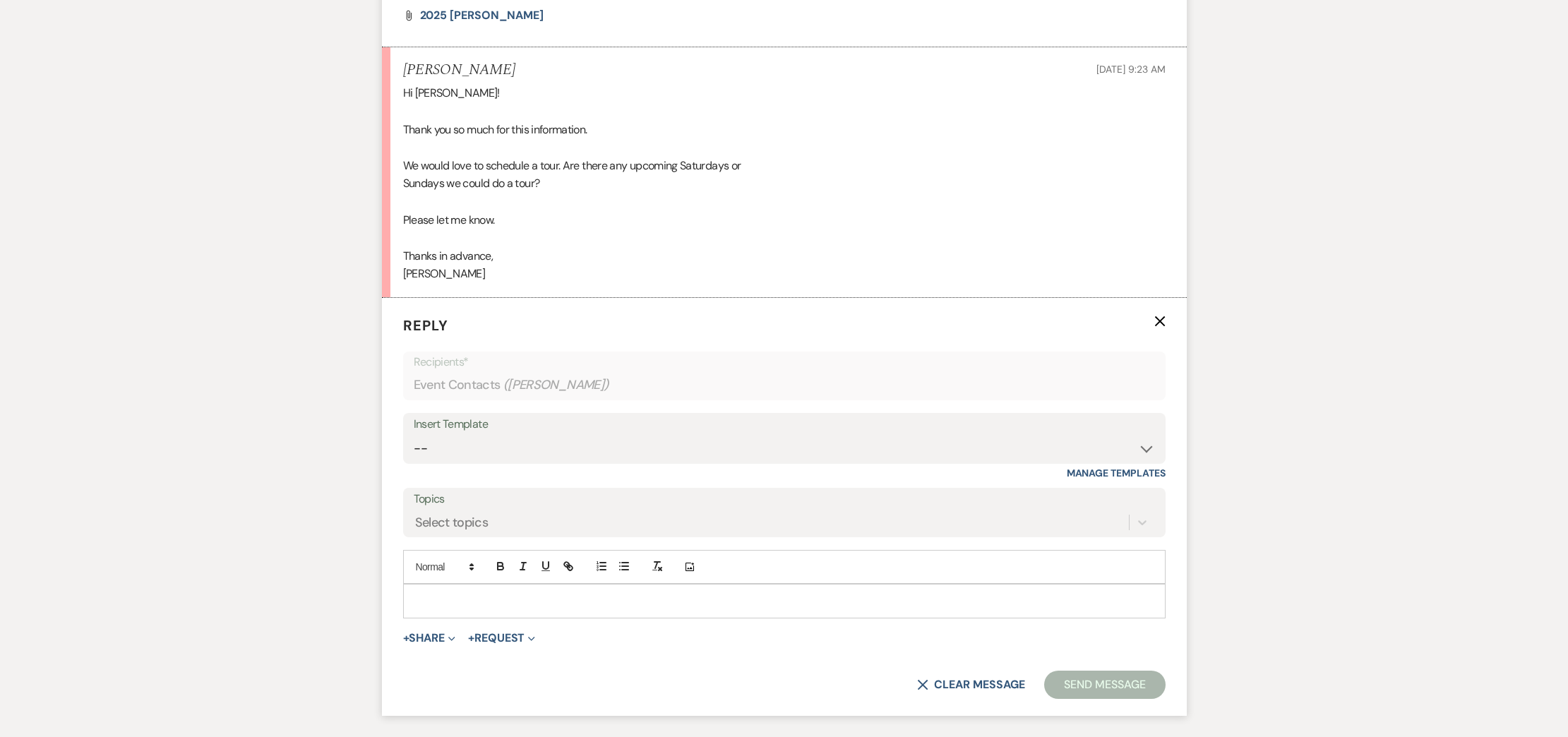
click at [463, 584] on div "Add Photo" at bounding box center [784, 567] width 762 height 34
click at [451, 608] on p at bounding box center [785, 600] width 740 height 16
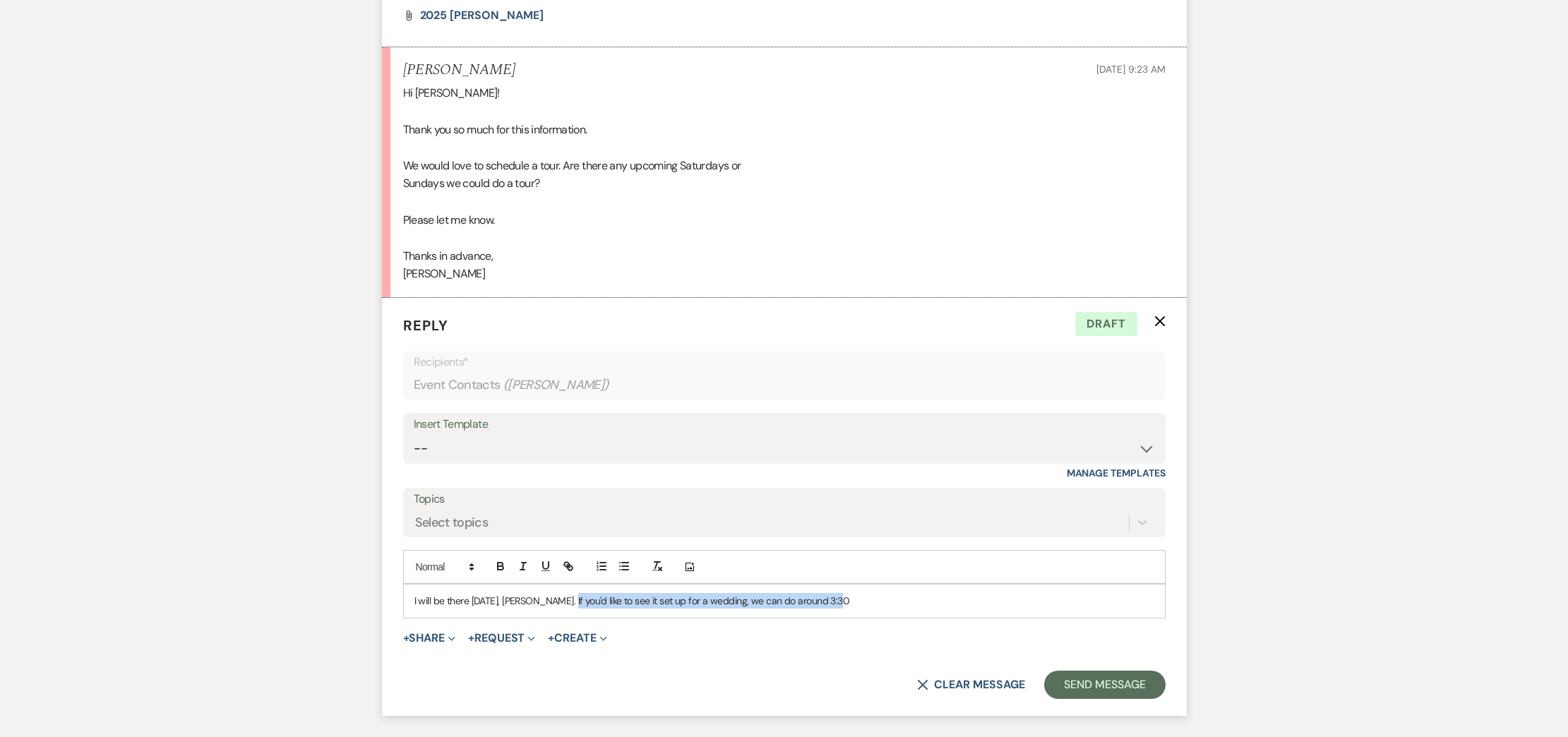
drag, startPoint x: 562, startPoint y: 622, endPoint x: 862, endPoint y: 629, distance: 300.1
click at [850, 608] on p "I will be there on Saturday, Mikaela. If you'd like to see it set up for a wedd…" at bounding box center [785, 600] width 740 height 16
click at [1098, 699] on button "Send Message" at bounding box center [1105, 685] width 121 height 28
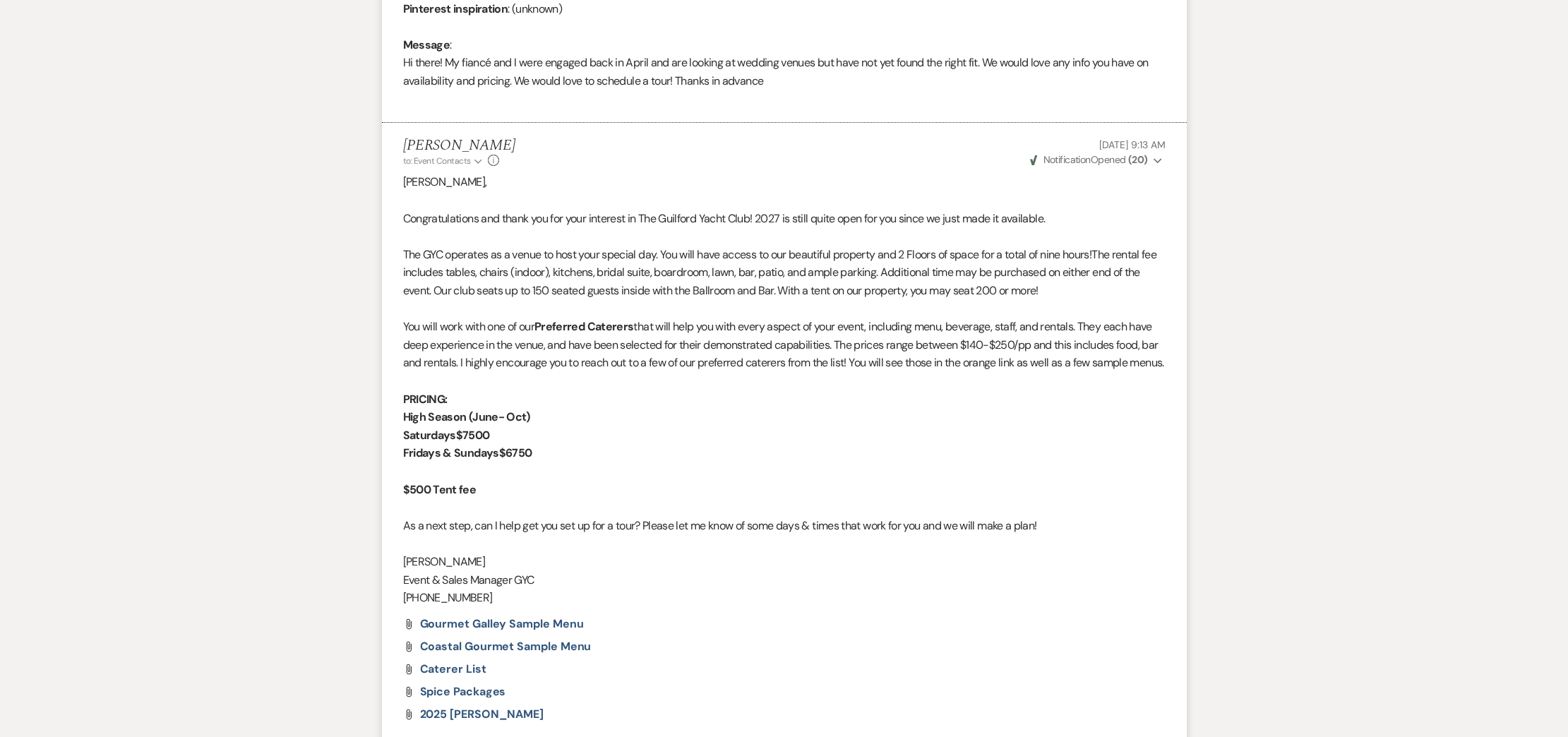
scroll to position [0, 0]
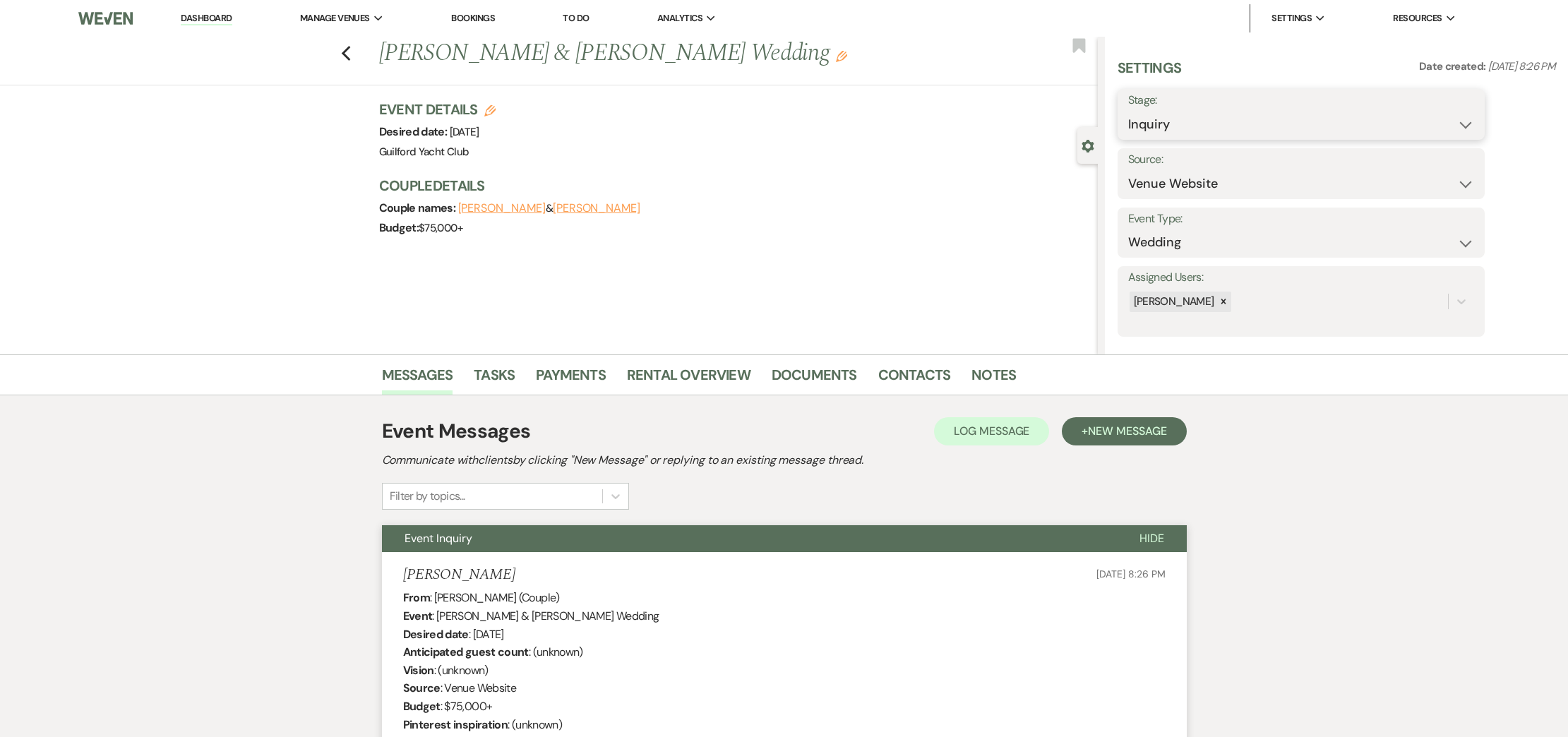
click at [1221, 120] on select "Inquiry Follow Up Tour Requested Tour Confirmed Toured Proposal Sent Booked Lost" at bounding box center [1301, 124] width 346 height 28
select select "2"
click at [1128, 111] on select "Inquiry Follow Up Tour Requested Tour Confirmed Toured Proposal Sent Booked Lost" at bounding box center [1301, 124] width 346 height 28
click at [1466, 112] on button "Save" at bounding box center [1444, 115] width 80 height 28
click at [343, 59] on icon "Previous" at bounding box center [346, 54] width 11 height 17
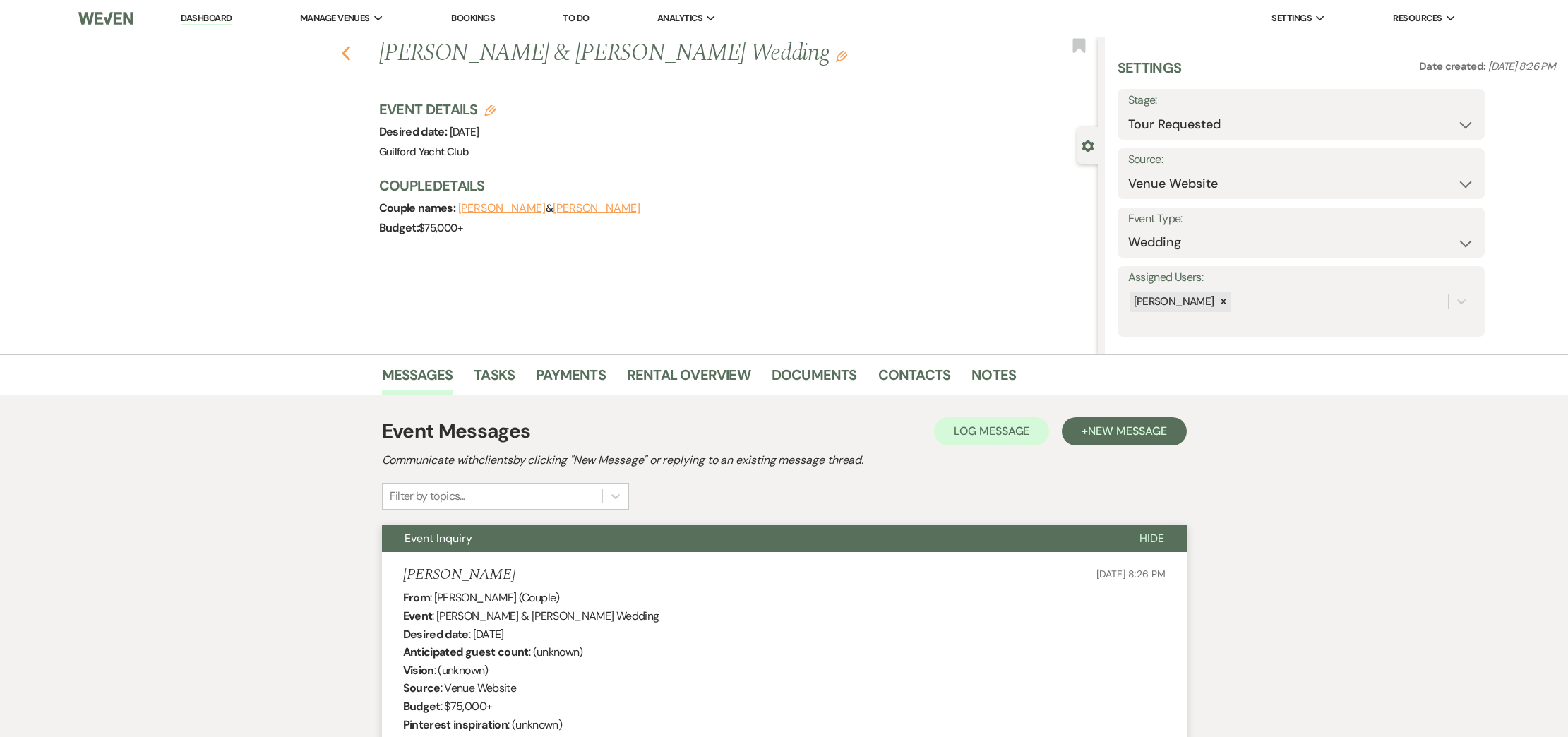
select select "2"
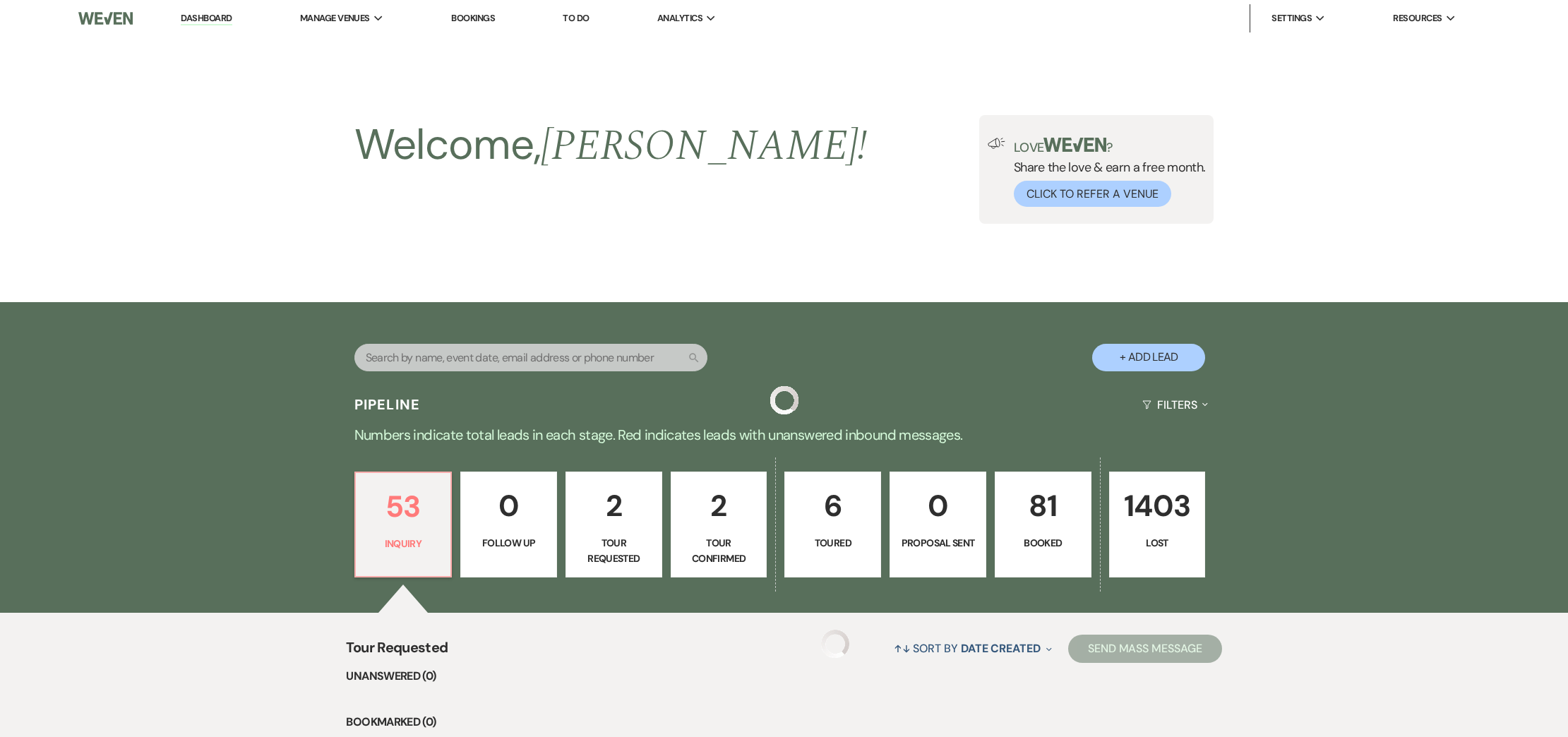
scroll to position [320, 0]
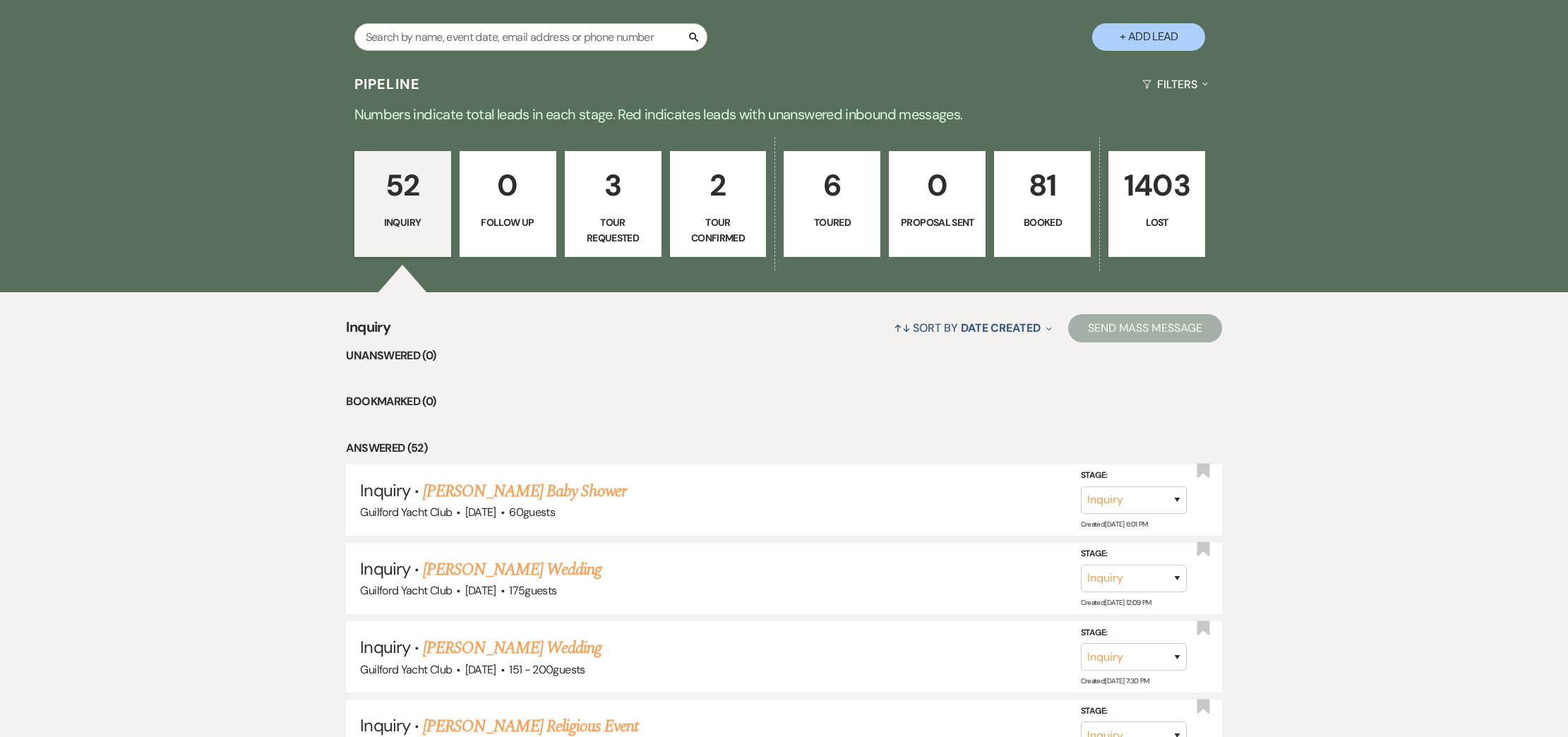
click at [630, 219] on p "Tour Requested" at bounding box center [613, 230] width 79 height 32
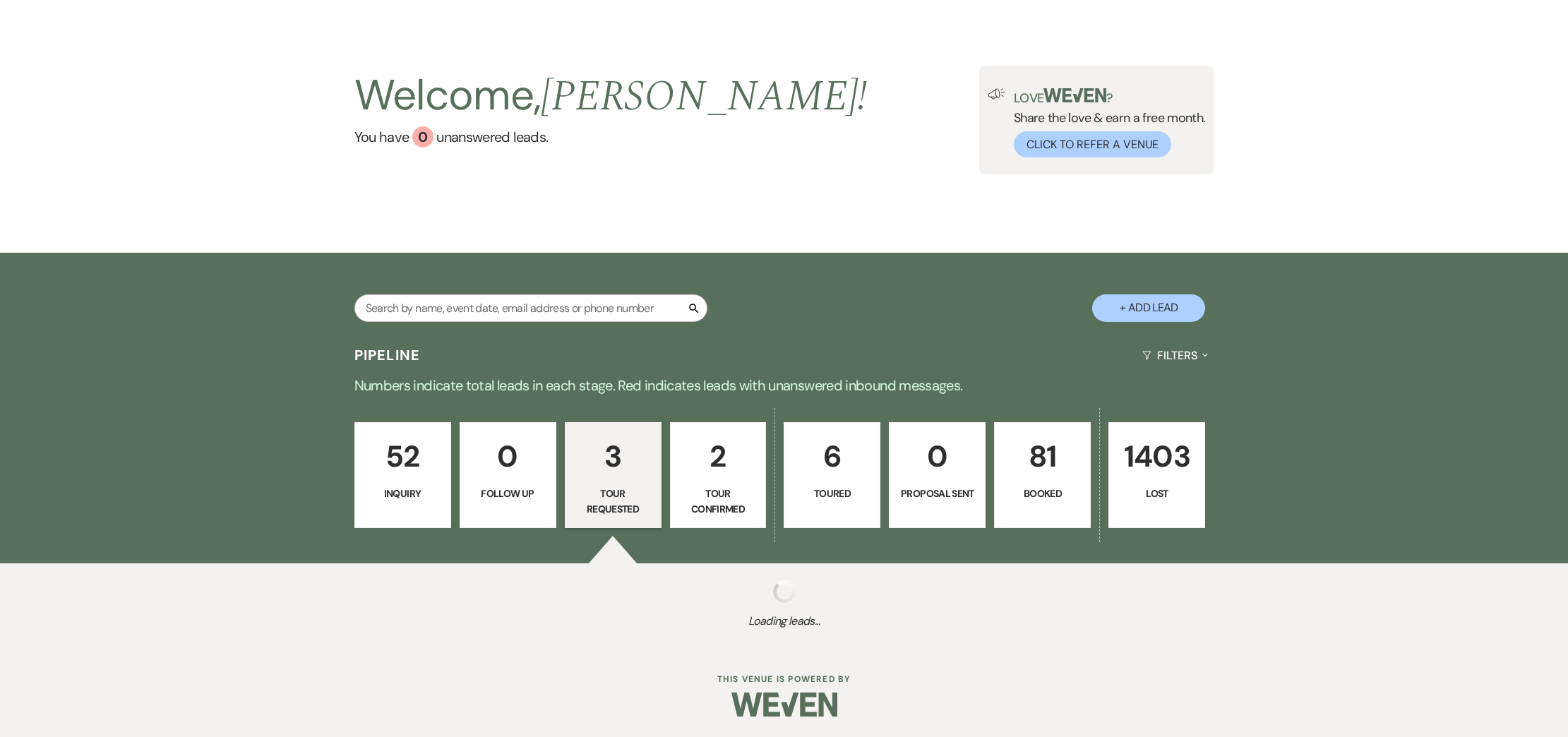
select select "2"
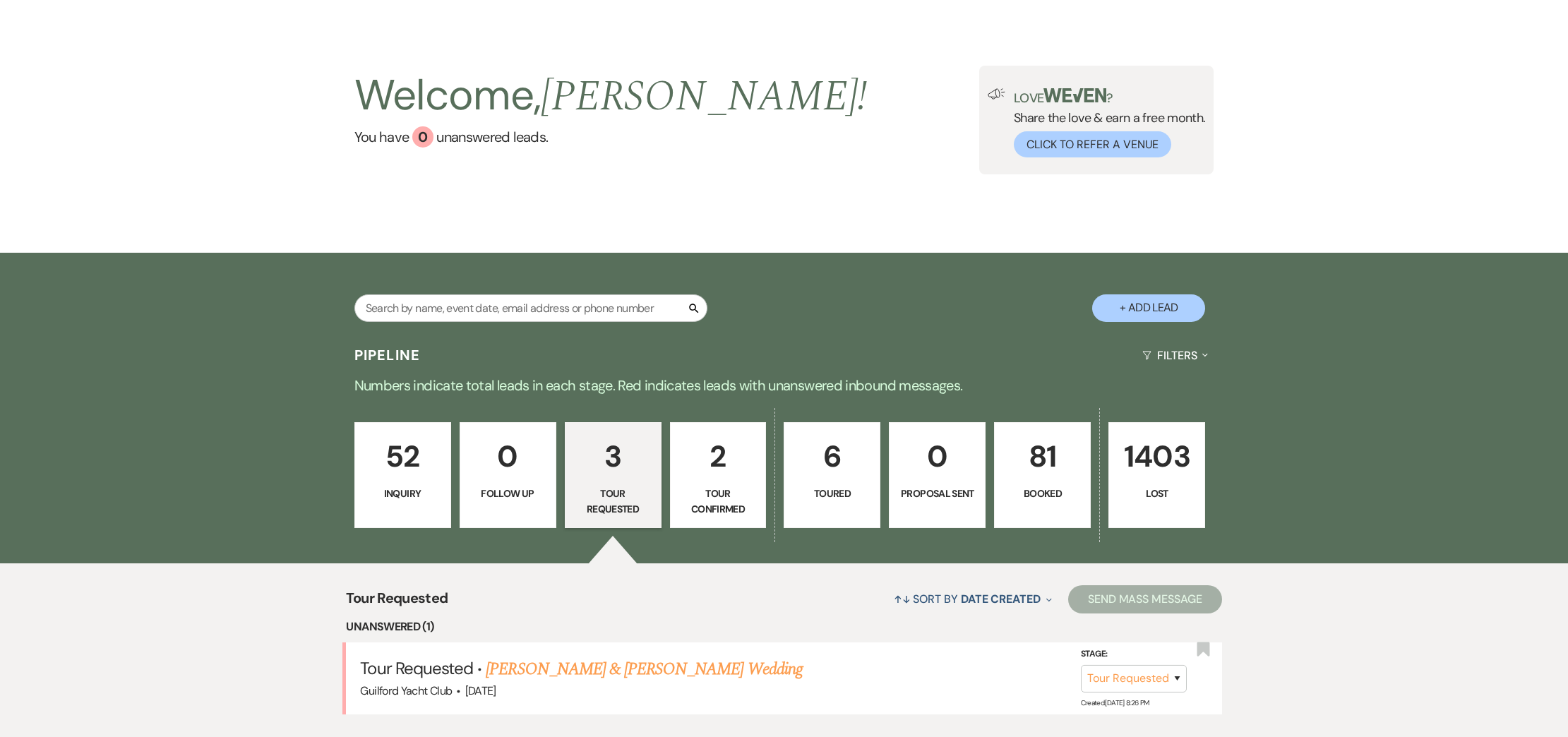
scroll to position [320, 0]
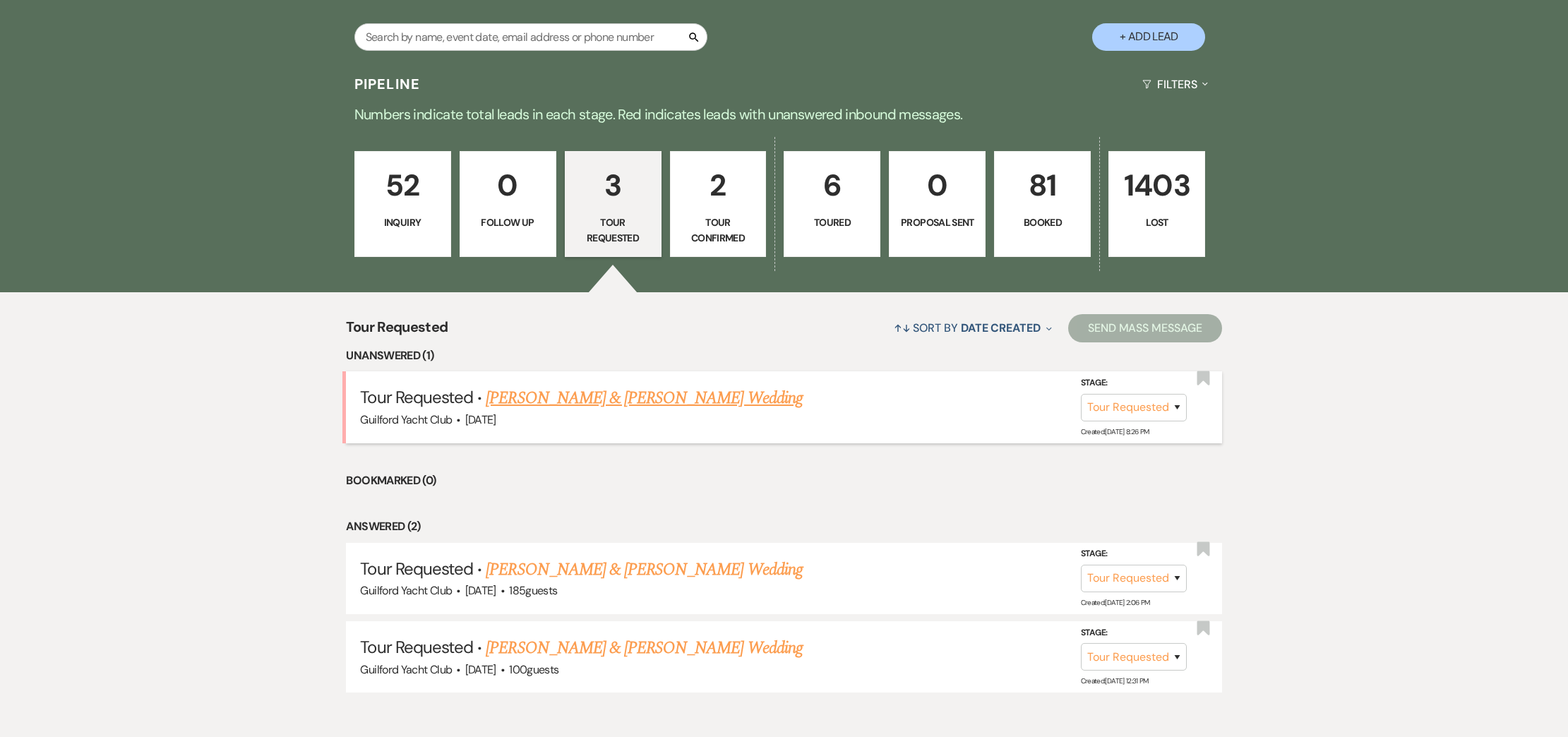
click at [591, 400] on link "[PERSON_NAME] & [PERSON_NAME] Wedding" at bounding box center [643, 398] width 316 height 25
select select "2"
select select "5"
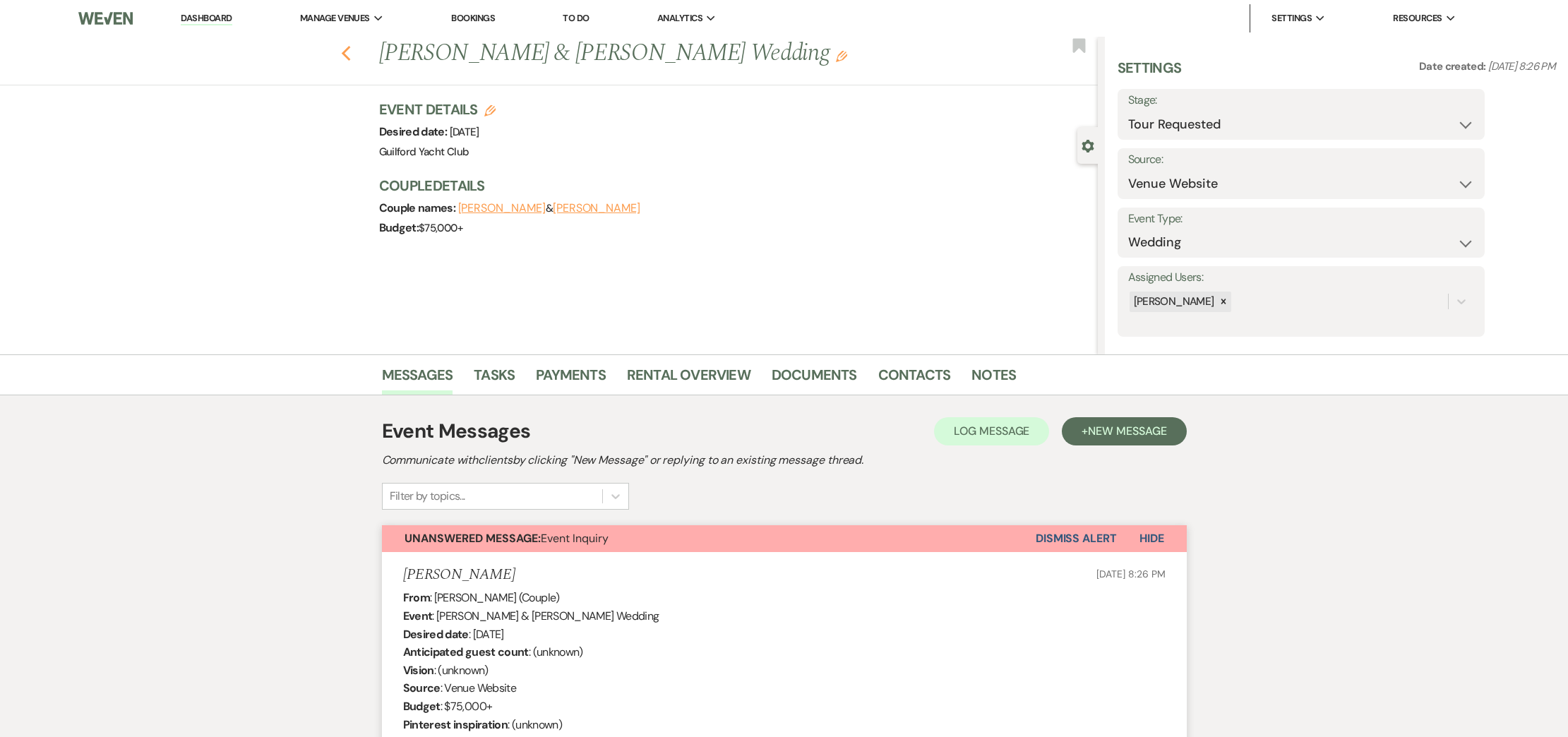
click at [350, 59] on icon "Previous" at bounding box center [346, 54] width 11 height 17
select select "2"
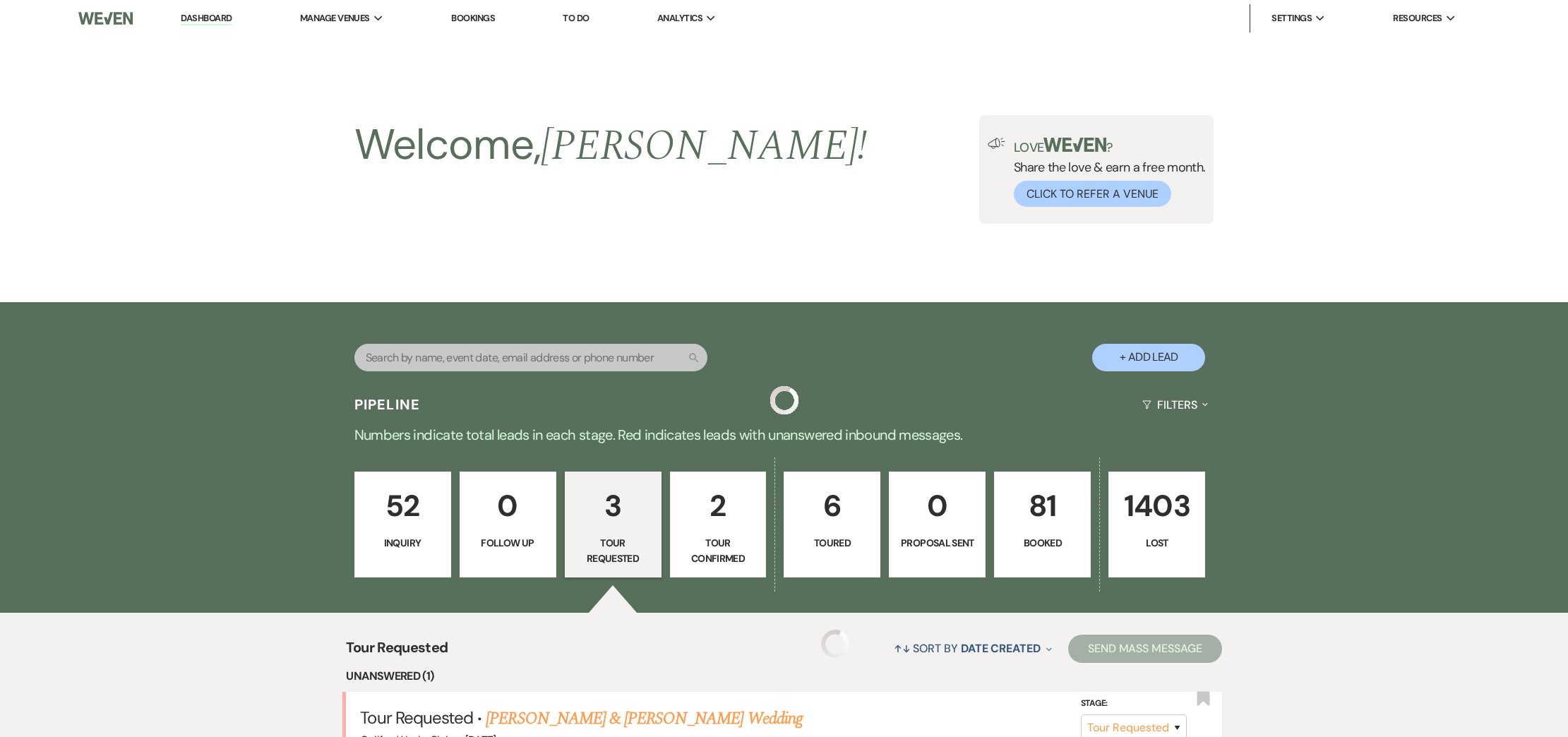
scroll to position [320, 0]
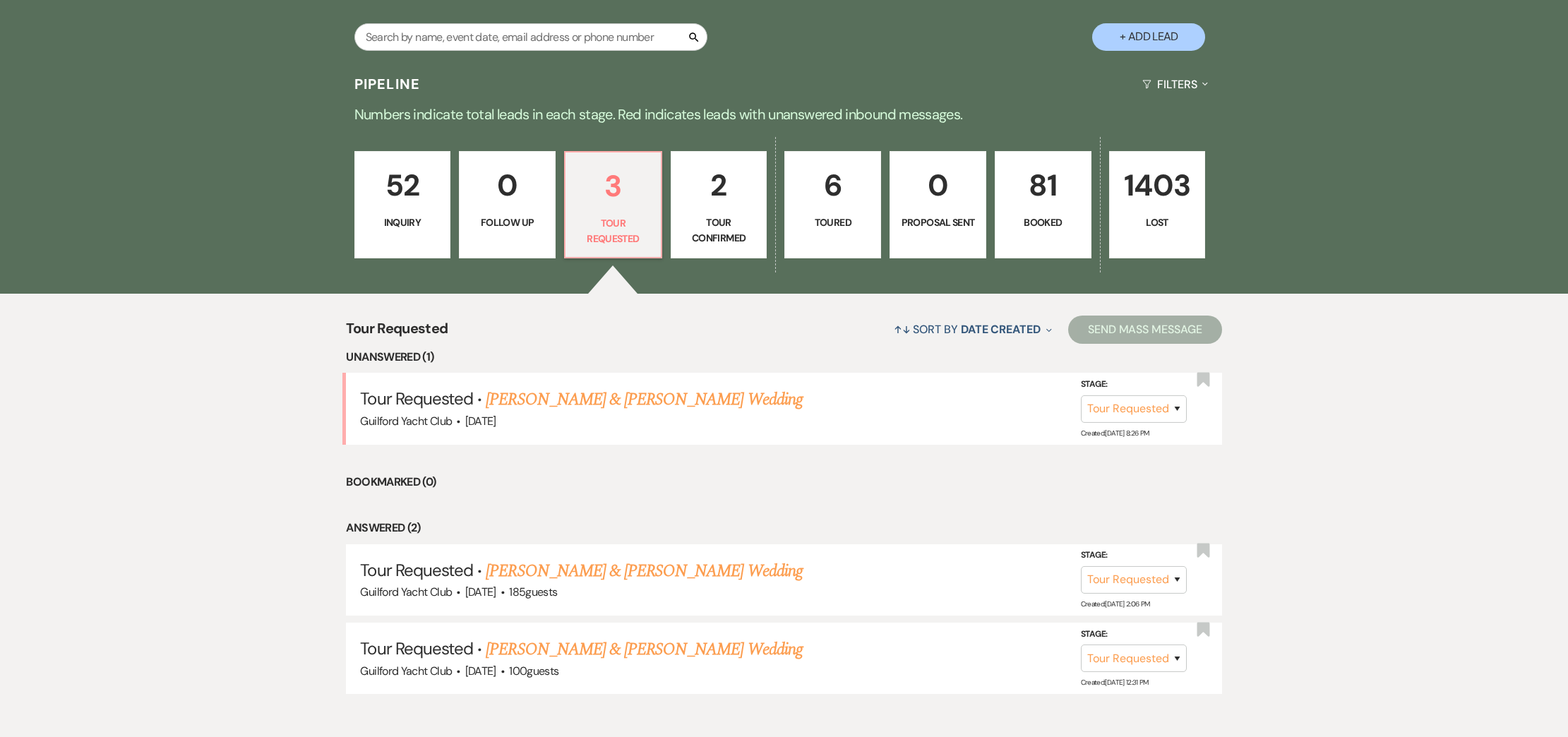
click at [1020, 207] on p "81" at bounding box center [1043, 185] width 79 height 47
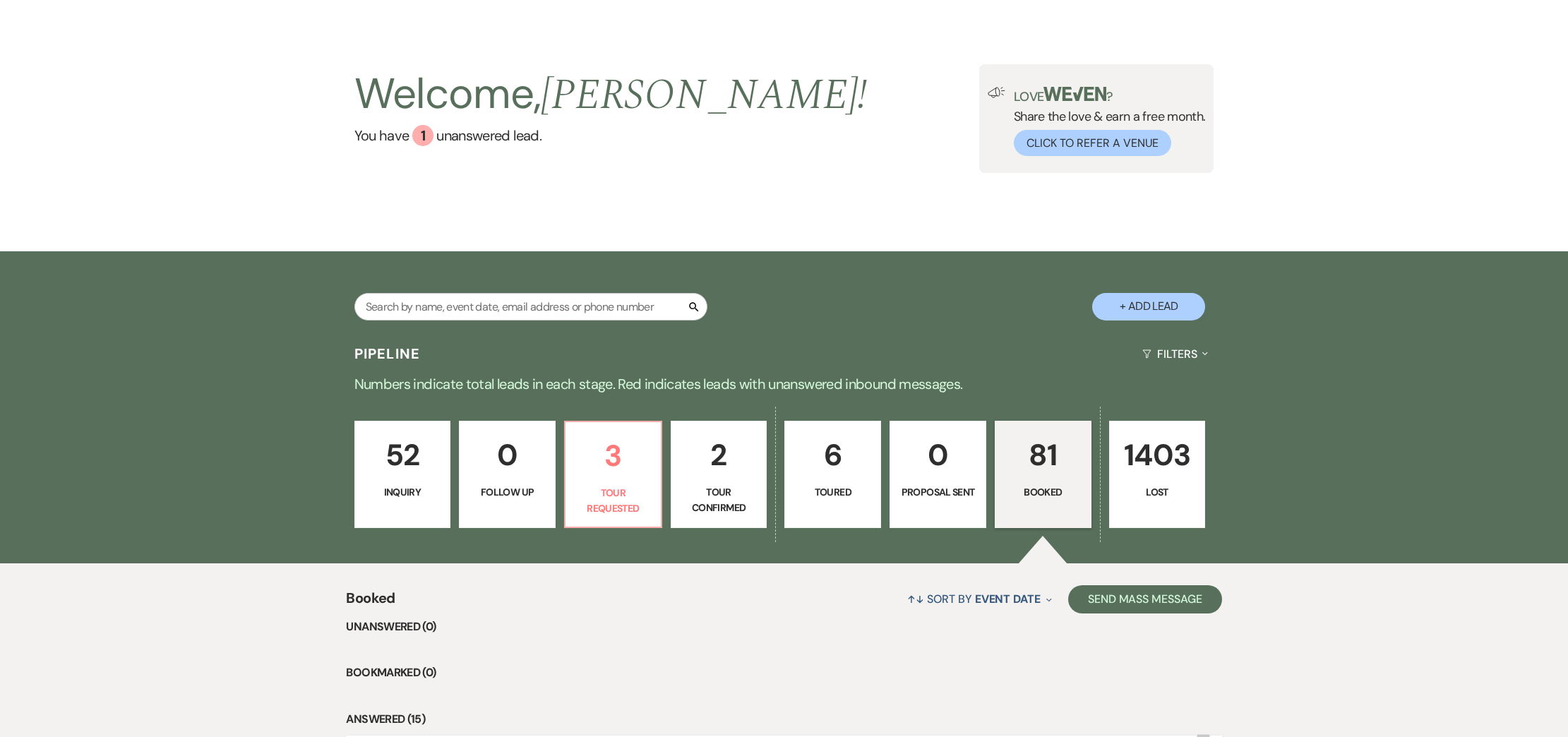
scroll to position [320, 0]
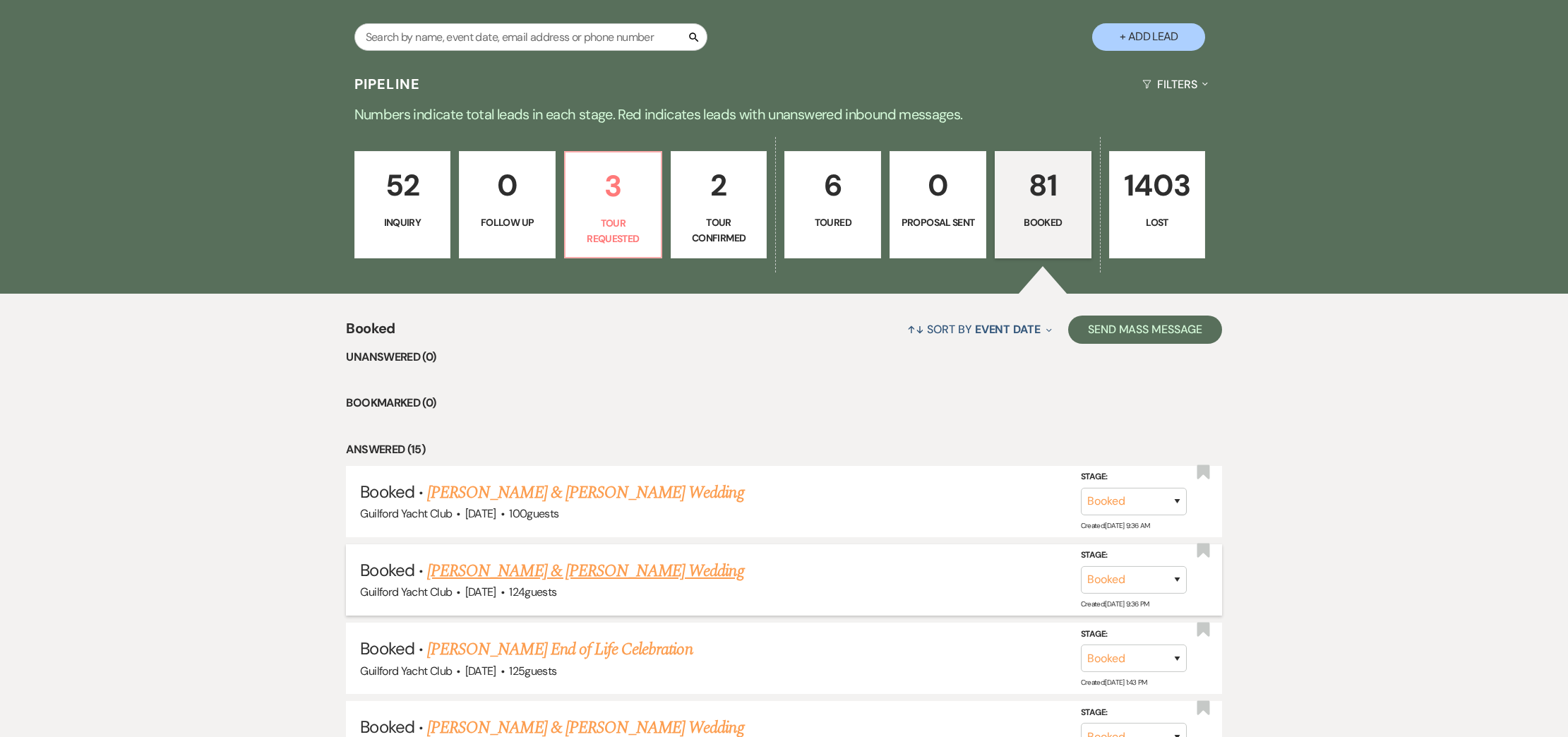
click at [594, 574] on link "Sawyer Conrad & Christen Teskey's Wedding" at bounding box center [585, 571] width 316 height 25
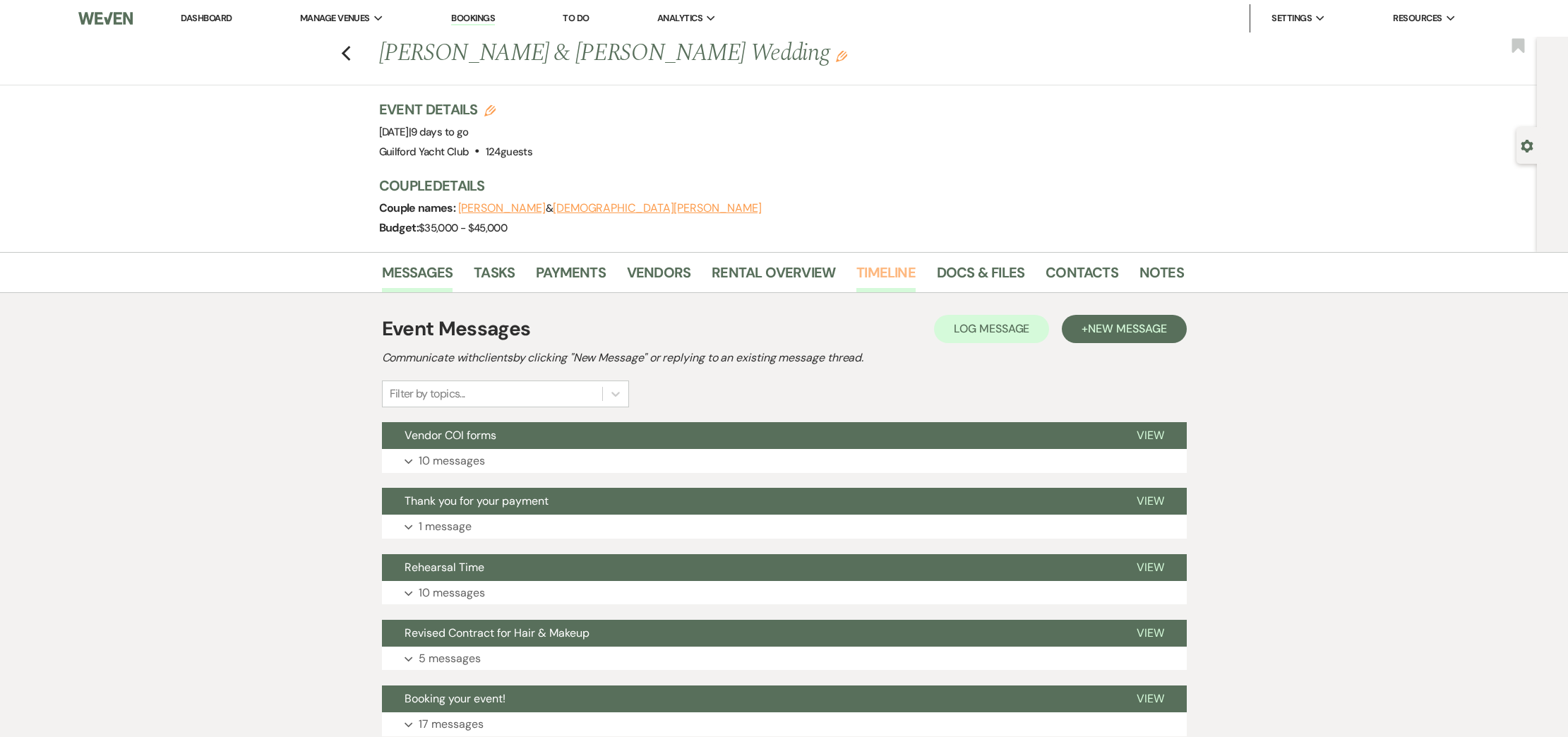
click at [893, 272] on link "Timeline" at bounding box center [886, 277] width 59 height 31
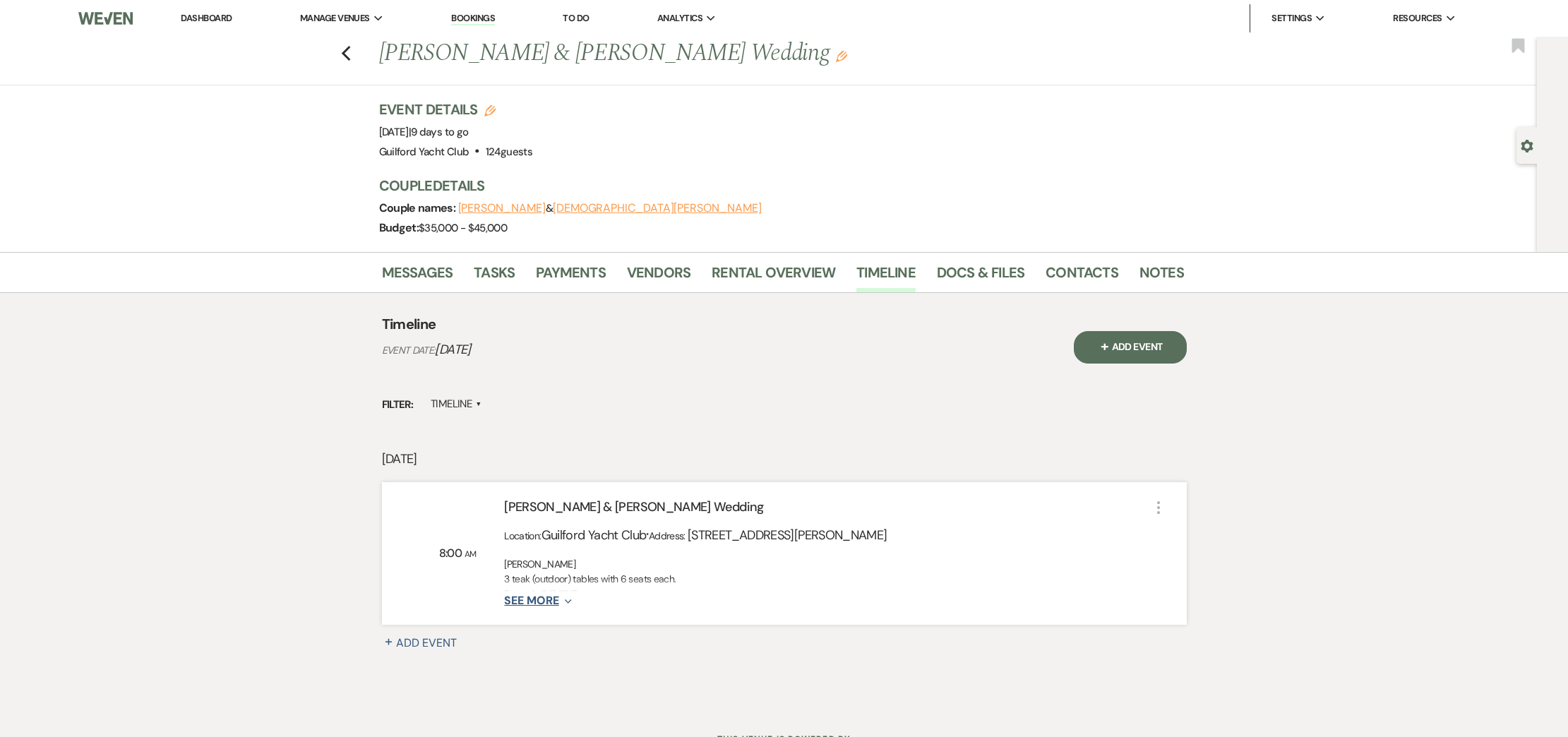
click at [544, 601] on button "See More Expand" at bounding box center [537, 600] width 67 height 12
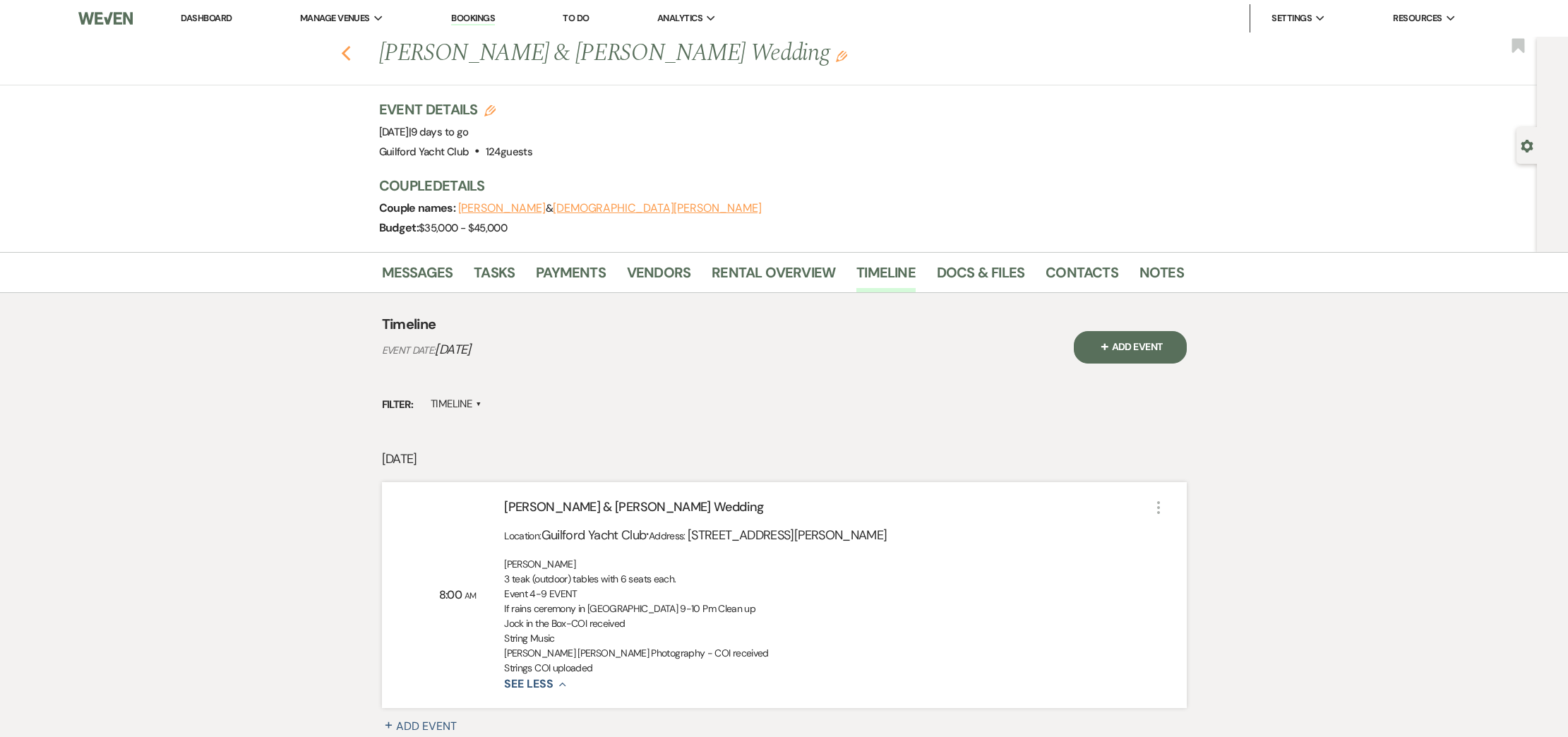
click at [347, 57] on icon "Previous" at bounding box center [346, 54] width 11 height 17
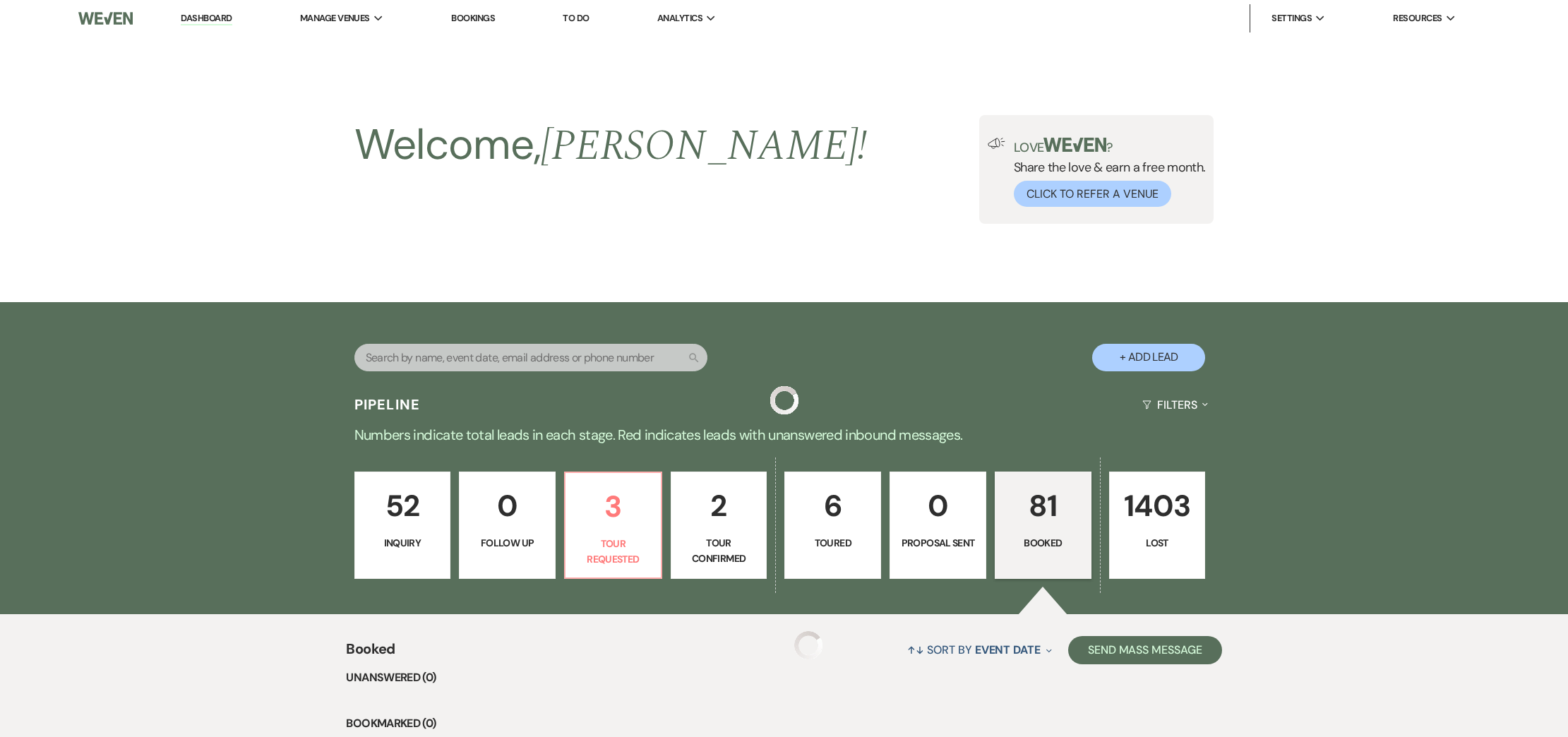
scroll to position [320, 0]
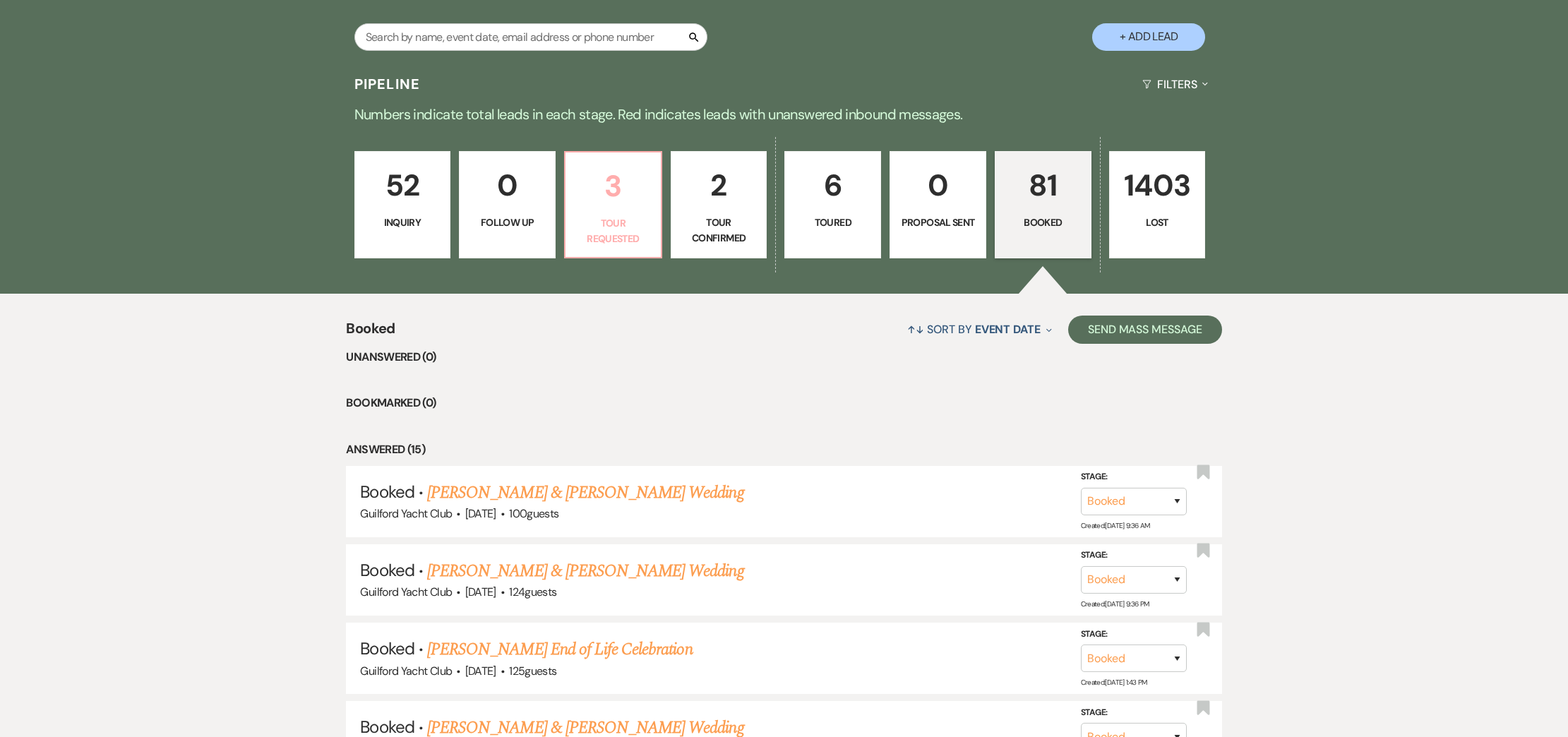
click at [644, 198] on p "3" at bounding box center [613, 185] width 79 height 47
select select "2"
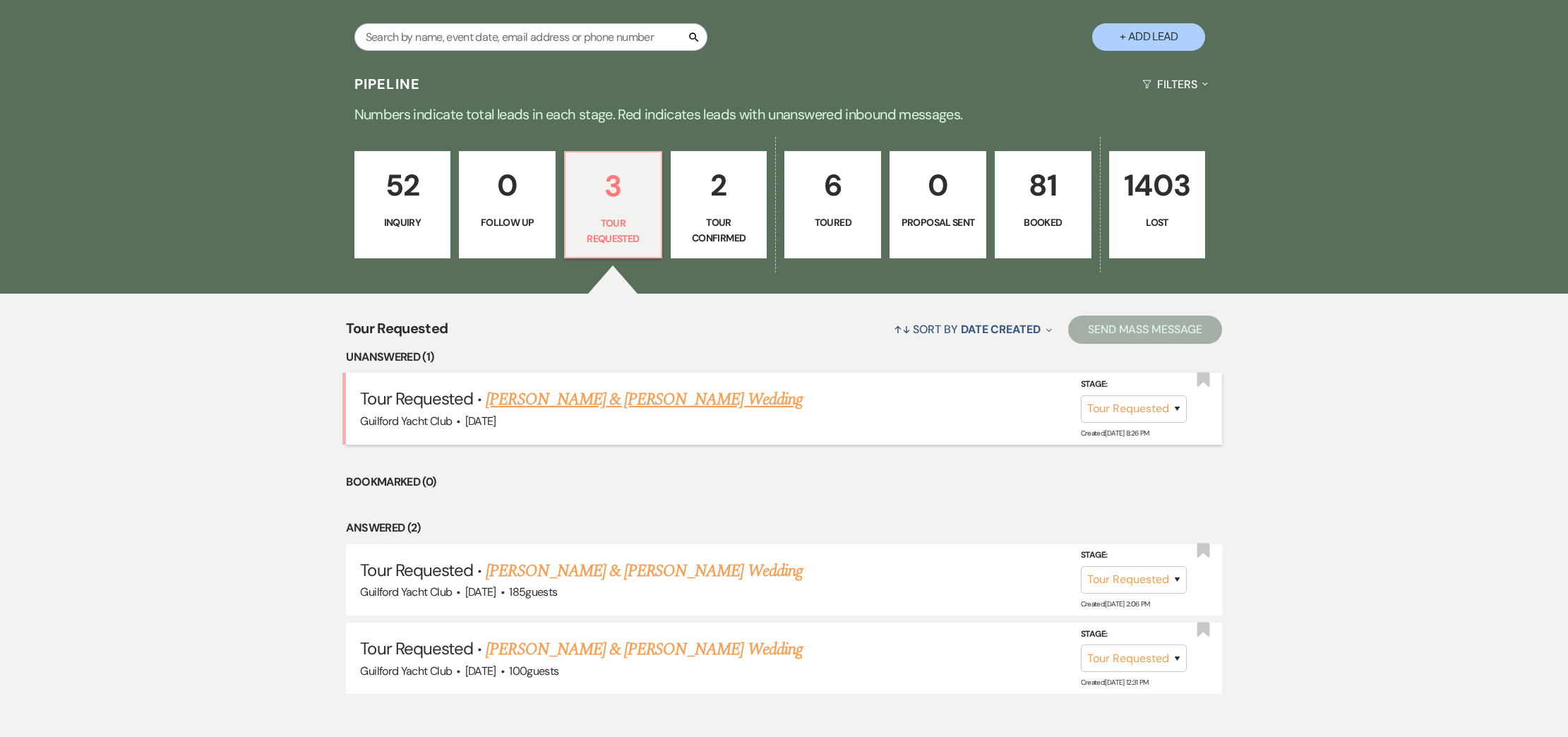
click at [616, 402] on link "[PERSON_NAME] & [PERSON_NAME] Wedding" at bounding box center [643, 400] width 316 height 25
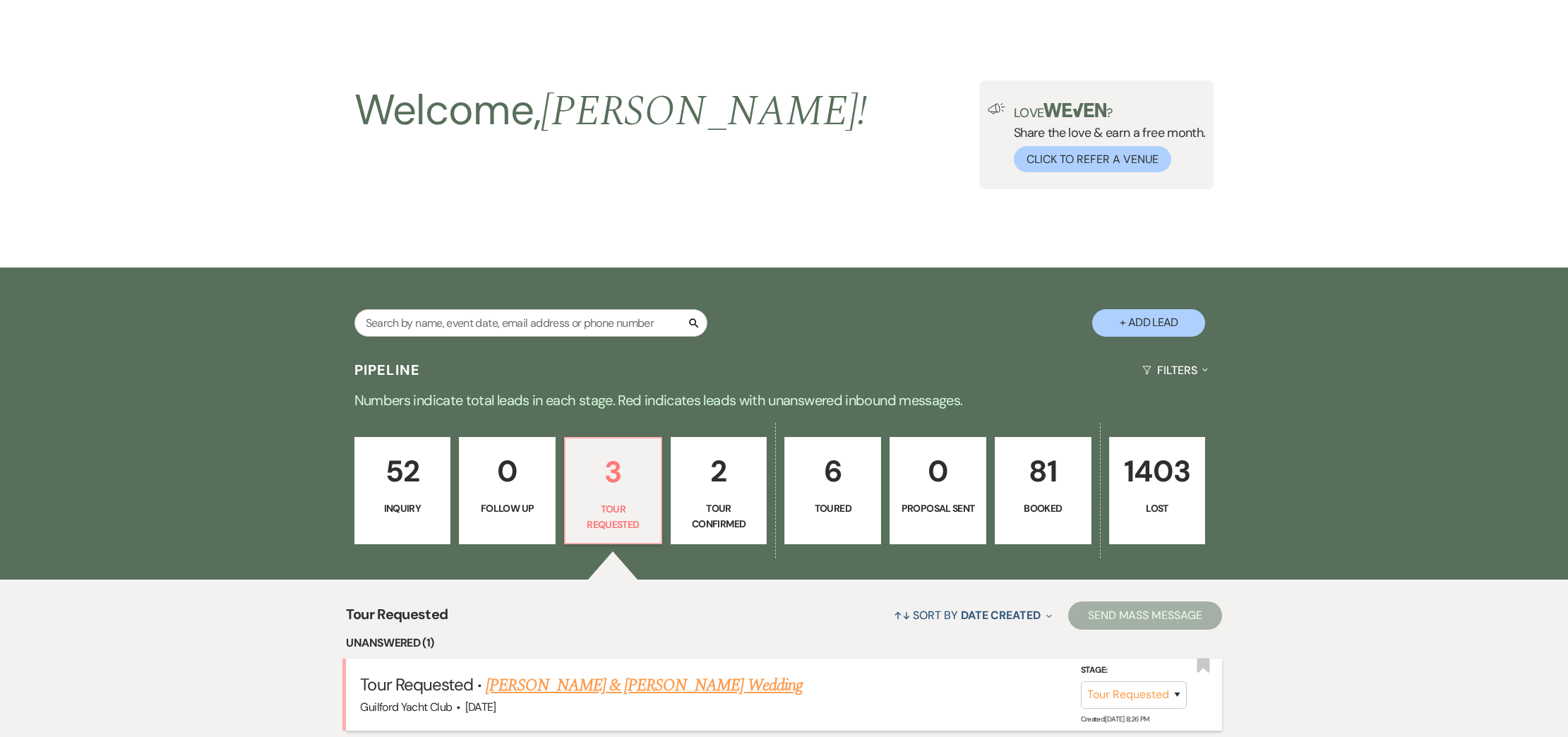
select select "2"
select select "5"
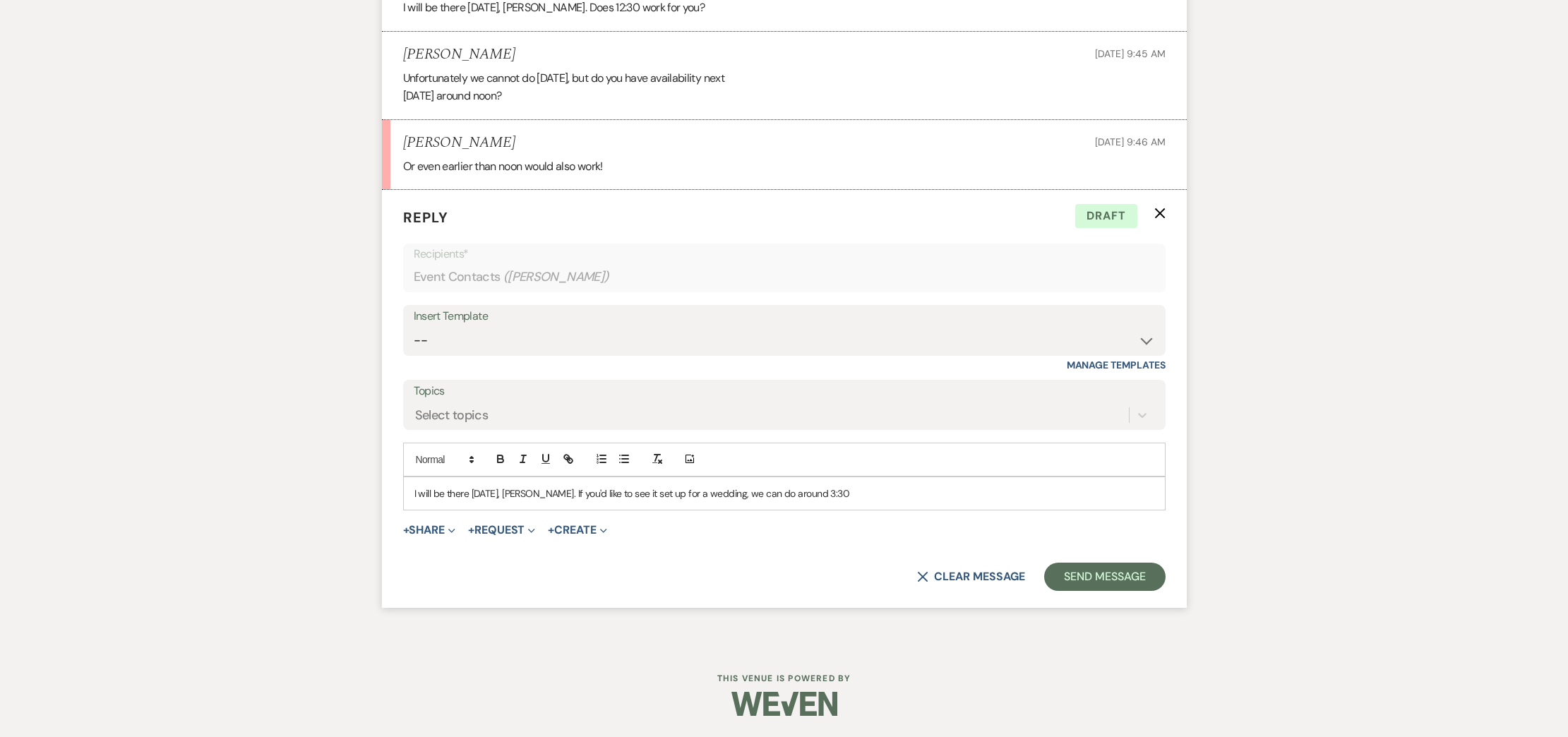
scroll to position [1775, 0]
drag, startPoint x: 838, startPoint y: 497, endPoint x: 470, endPoint y: 486, distance: 368.2
click at [470, 486] on div "I will be there on Saturday, Mikaela. If you'd like to see it set up for a wedd…" at bounding box center [784, 493] width 761 height 33
click at [628, 494] on p "I can do that but a bride will be getting ready so we will not be able to see t…" at bounding box center [785, 493] width 740 height 16
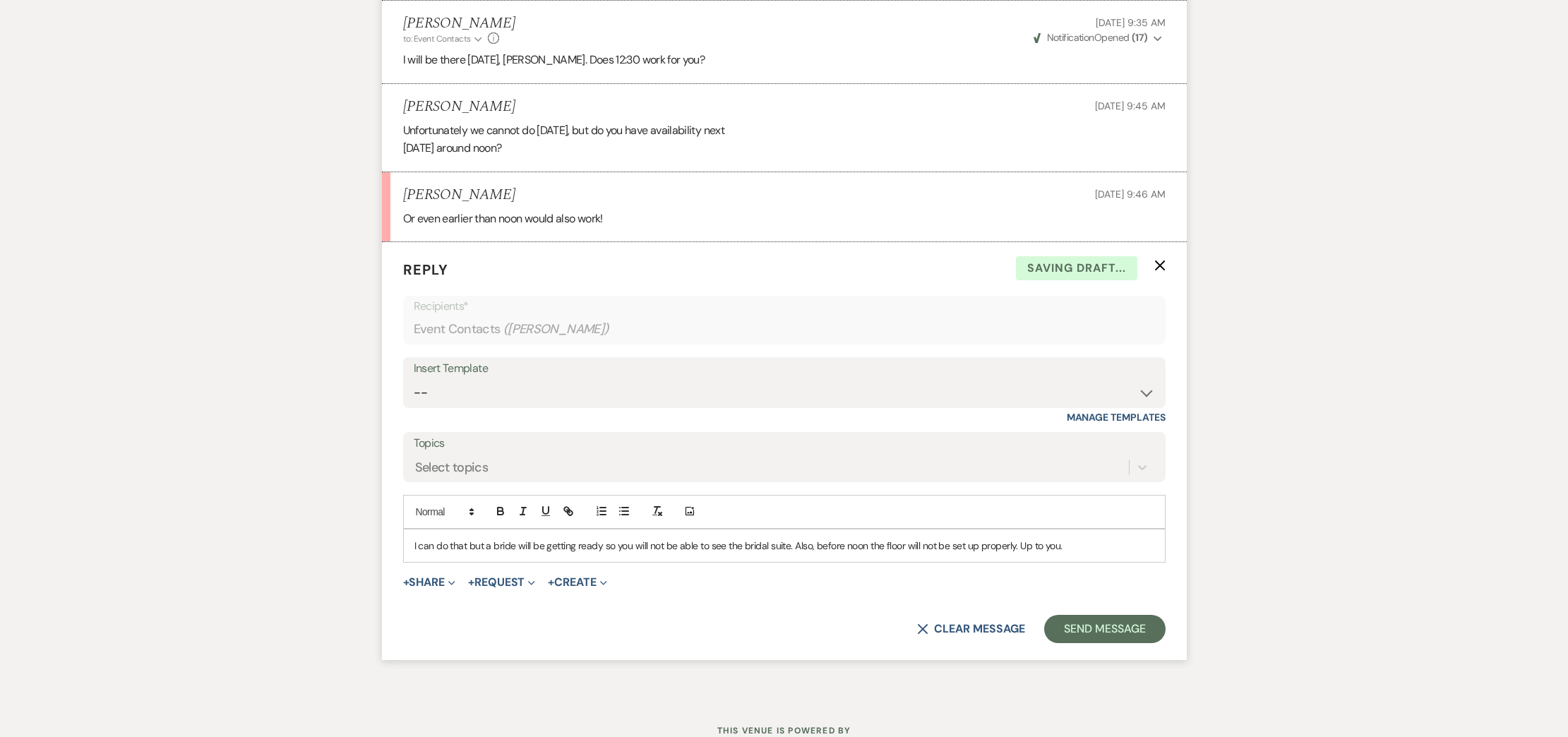
scroll to position [1707, 0]
click at [1074, 557] on p "I can do that but a bride will be getting ready so you will not be able to see …" at bounding box center [785, 549] width 740 height 16
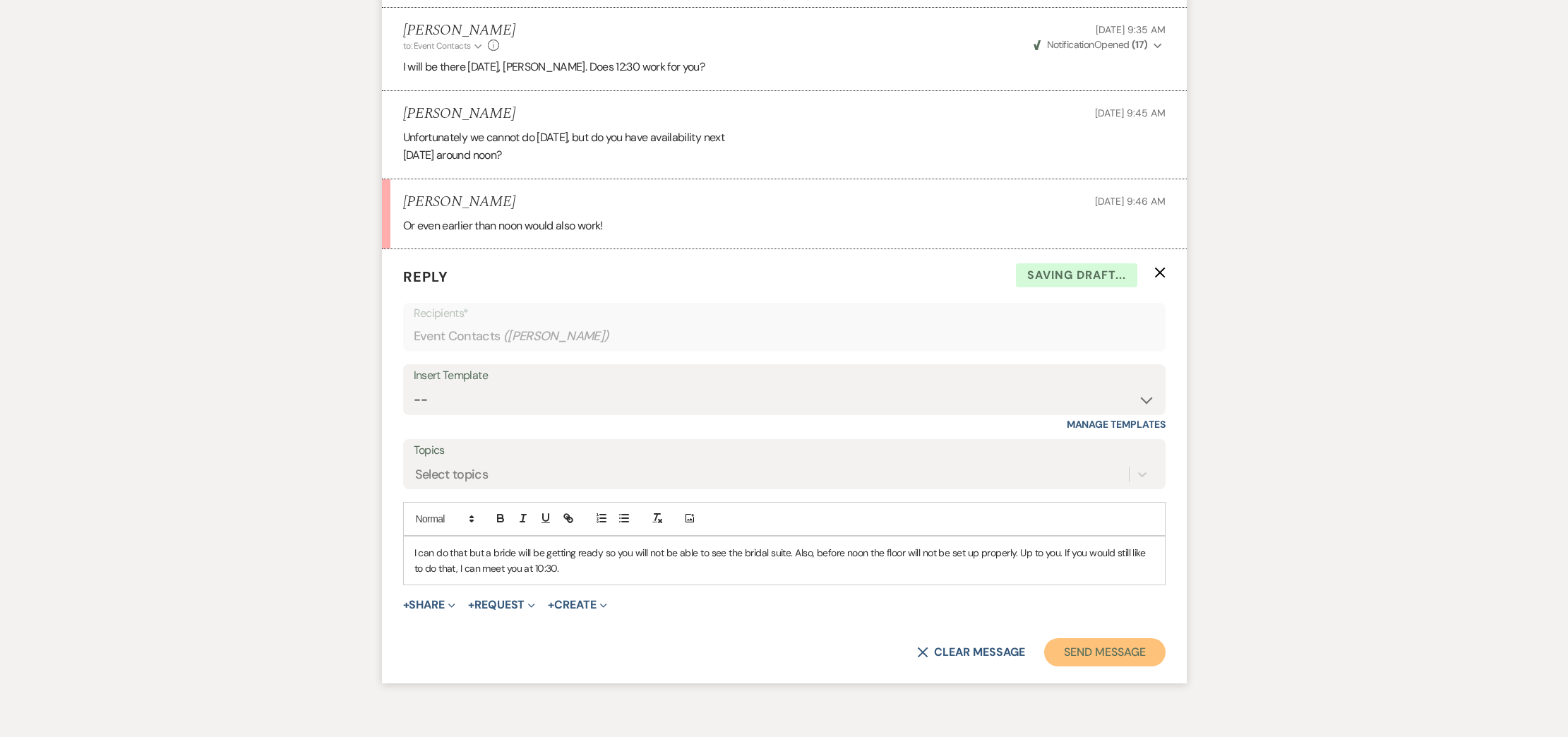
click at [1100, 666] on button "Send Message" at bounding box center [1105, 652] width 121 height 28
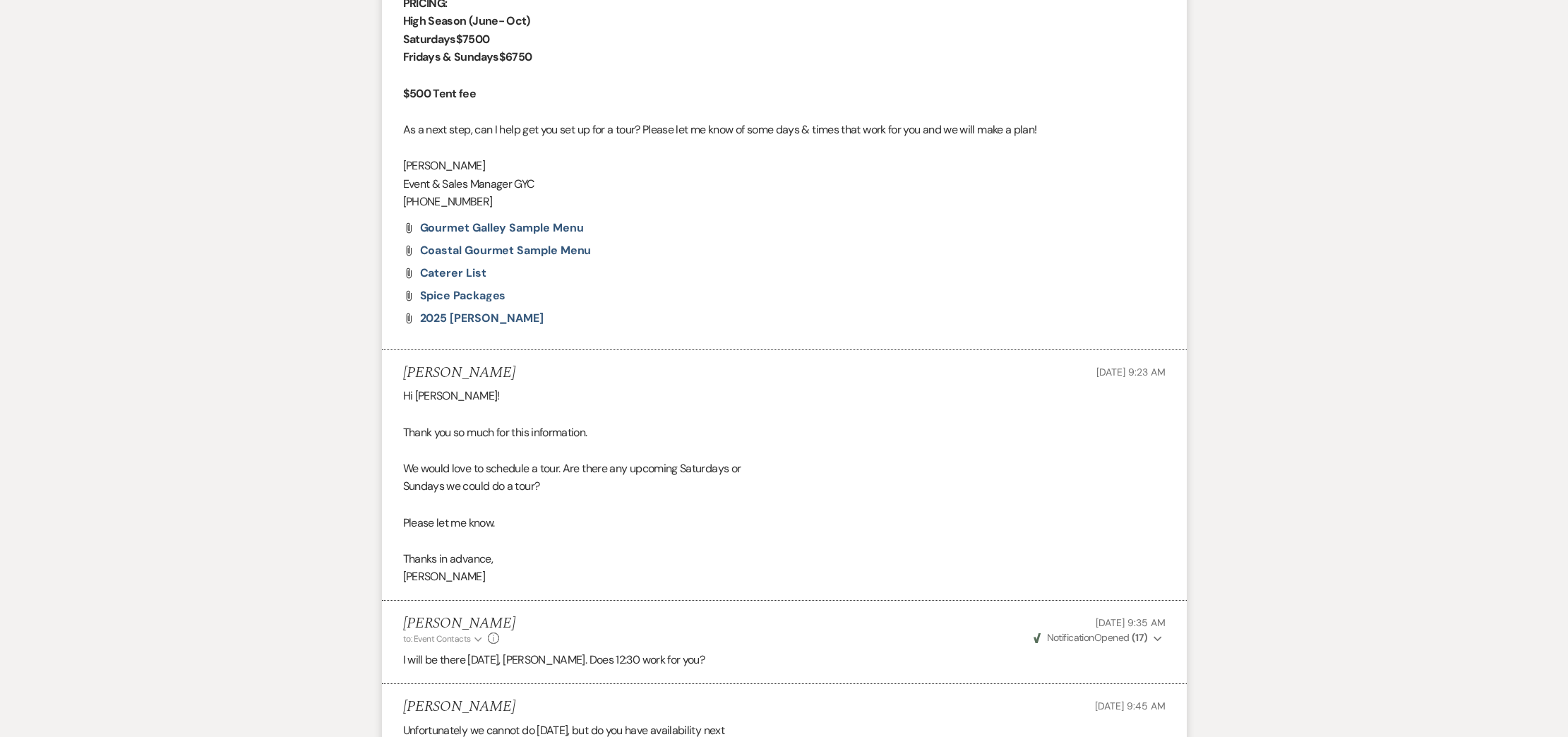
scroll to position [1611, 0]
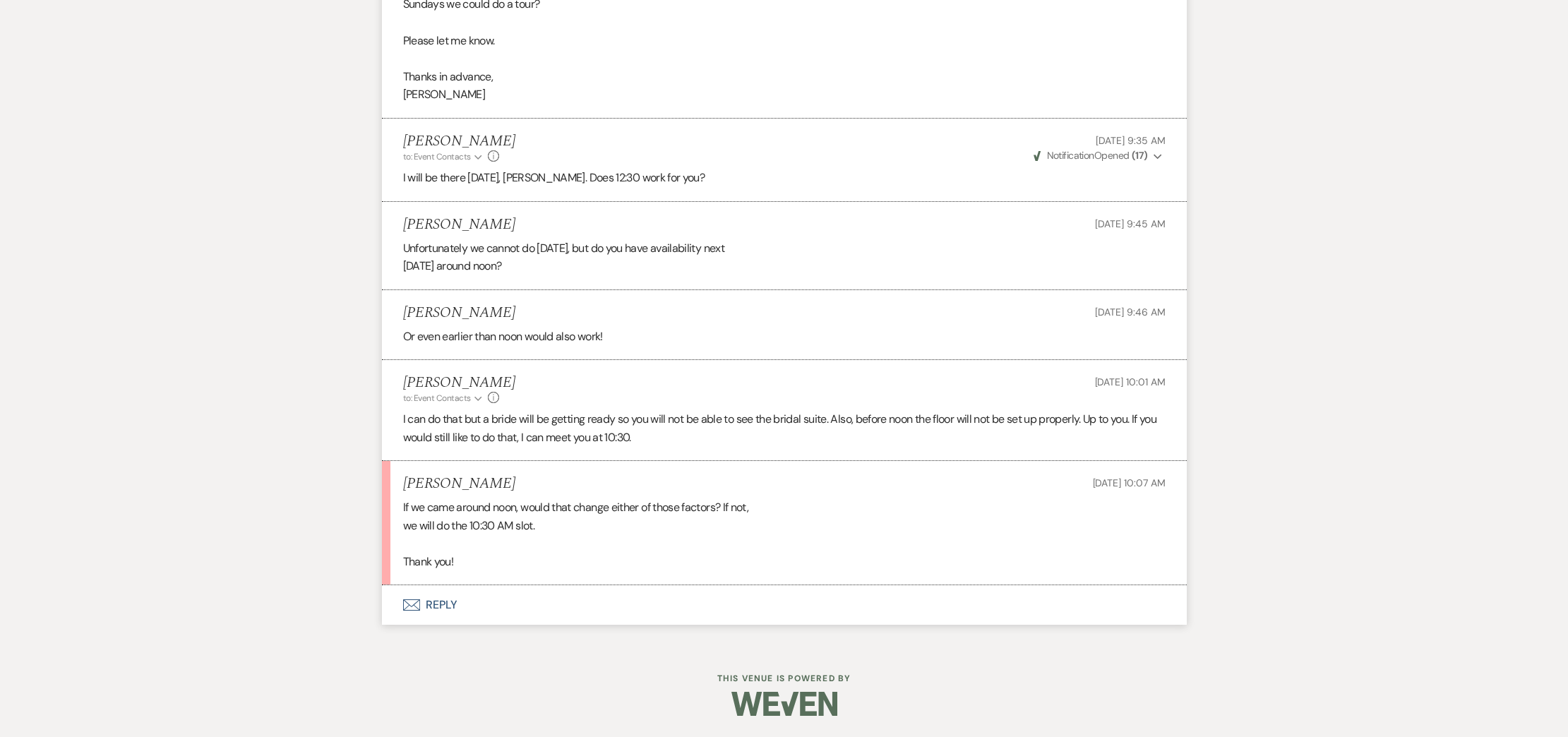
click at [446, 601] on button "Envelope Reply" at bounding box center [784, 605] width 805 height 40
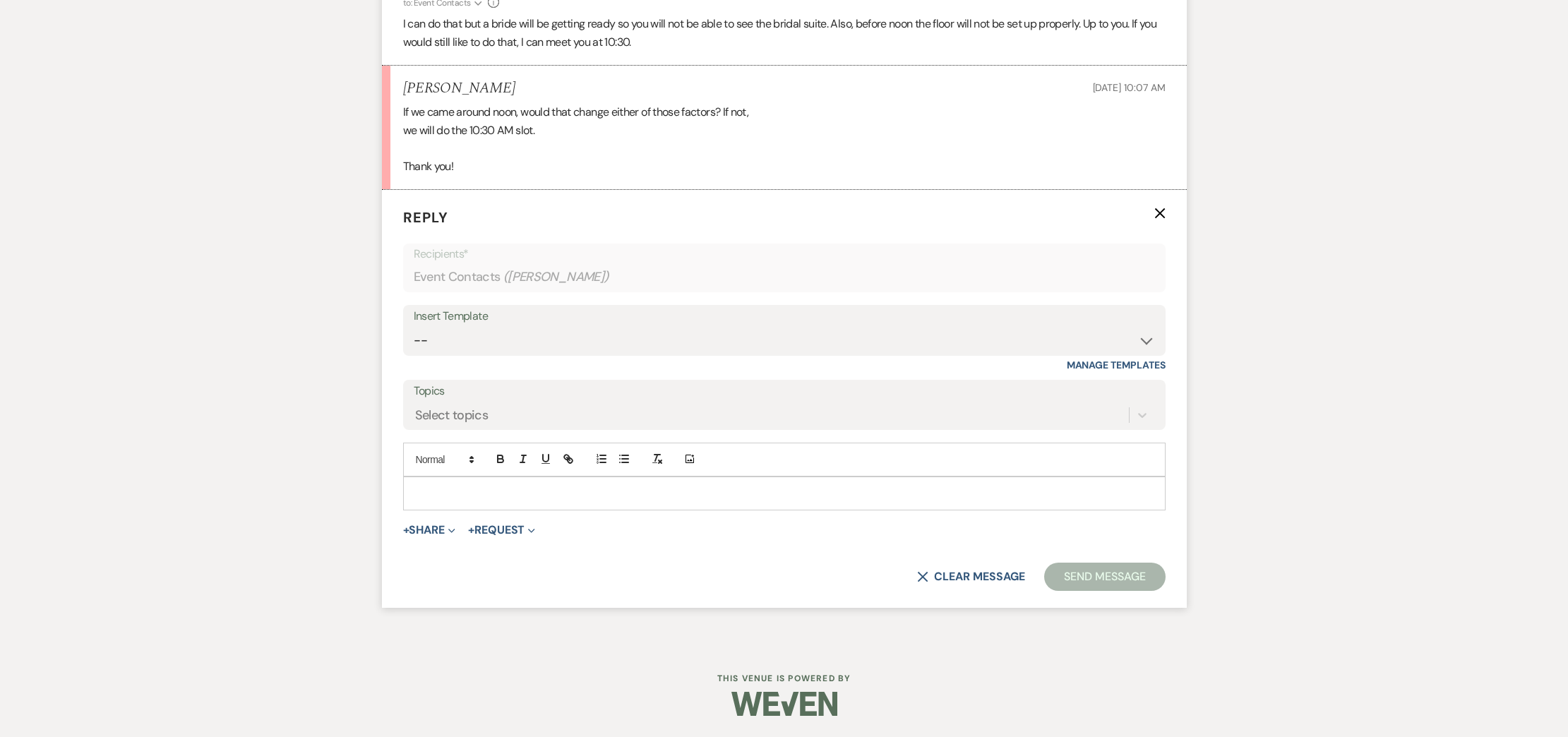
scroll to position [2006, 0]
click at [444, 504] on div at bounding box center [784, 493] width 761 height 33
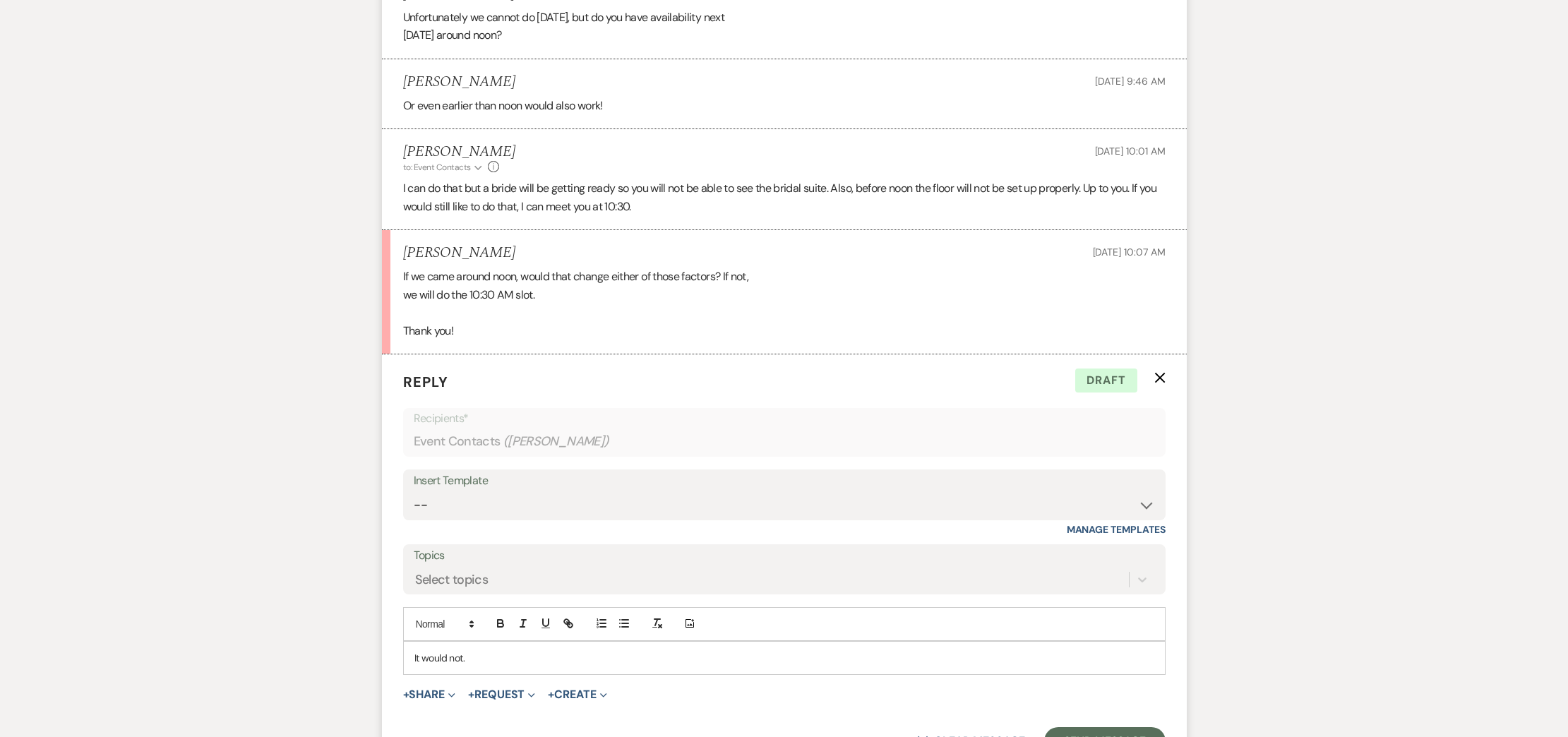
scroll to position [1952, 0]
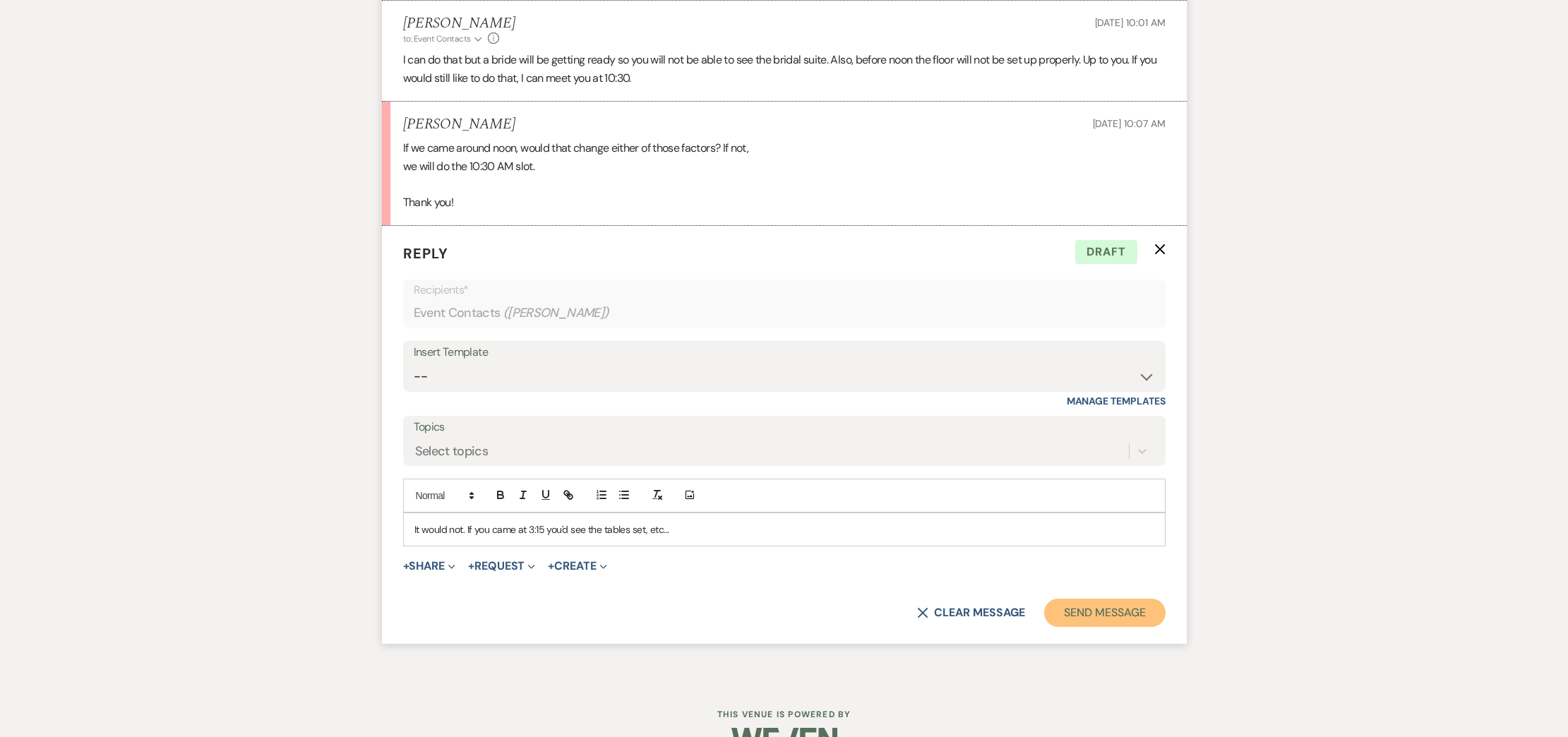
click at [1111, 627] on button "Send Message" at bounding box center [1105, 613] width 121 height 28
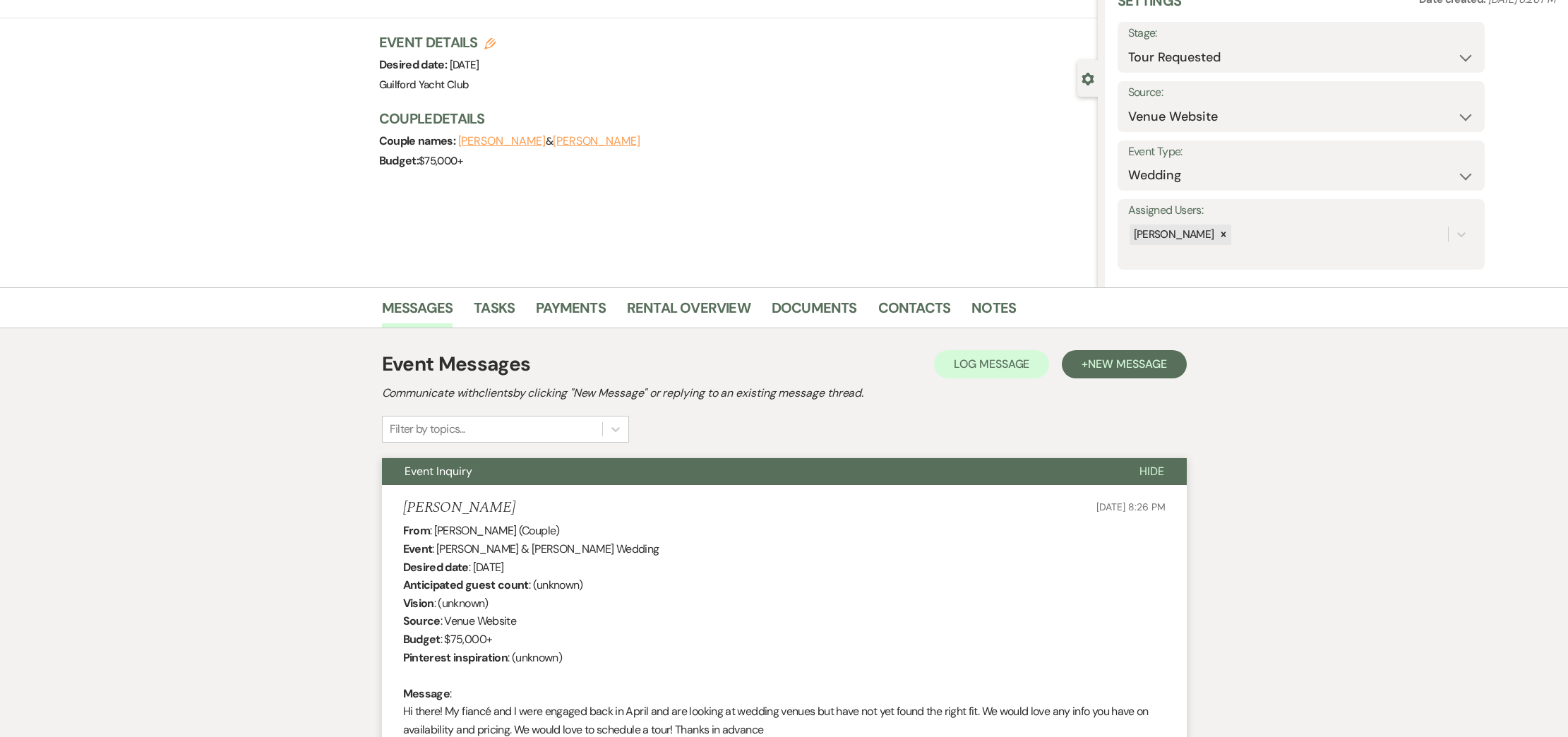
scroll to position [0, 0]
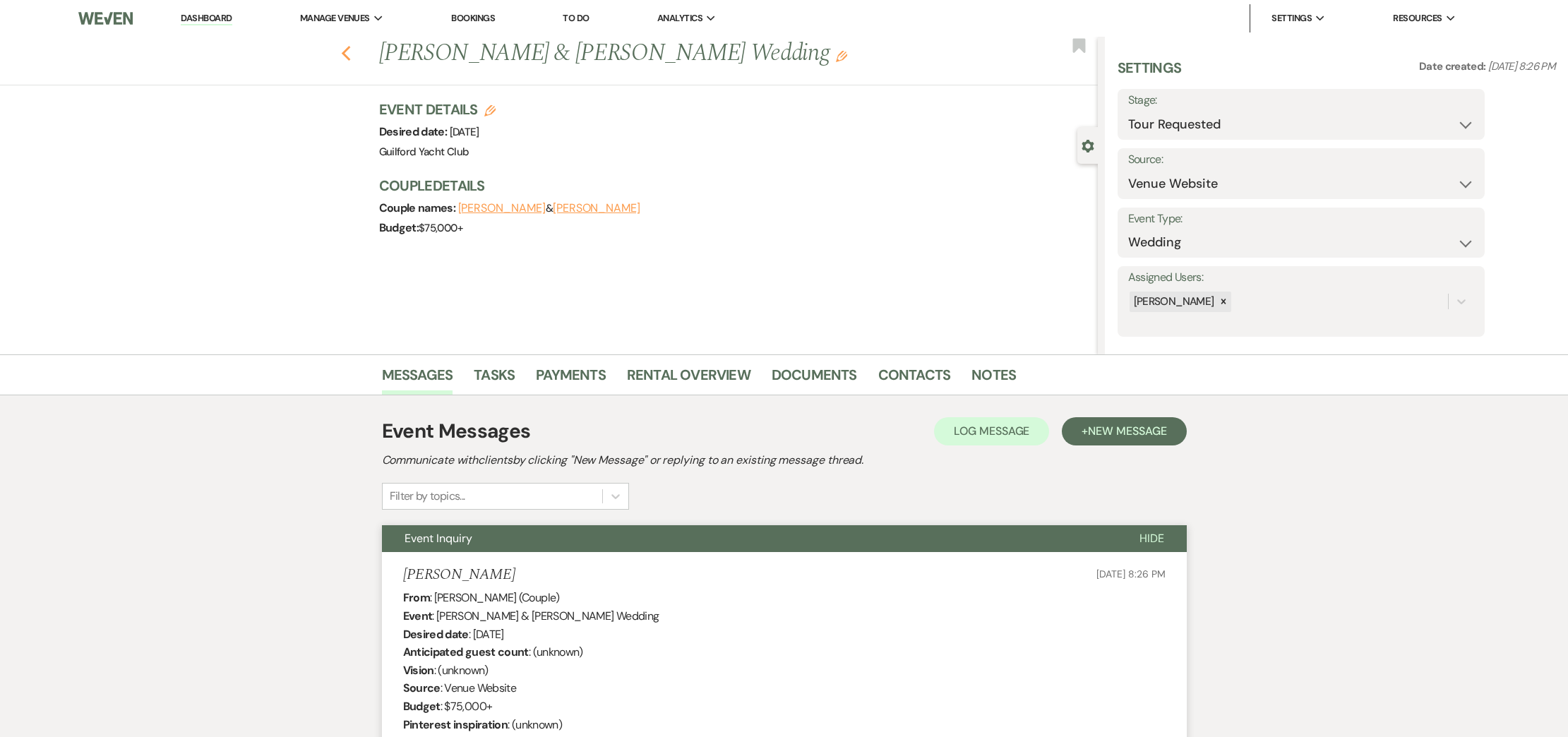
click at [346, 57] on use "button" at bounding box center [345, 54] width 9 height 16
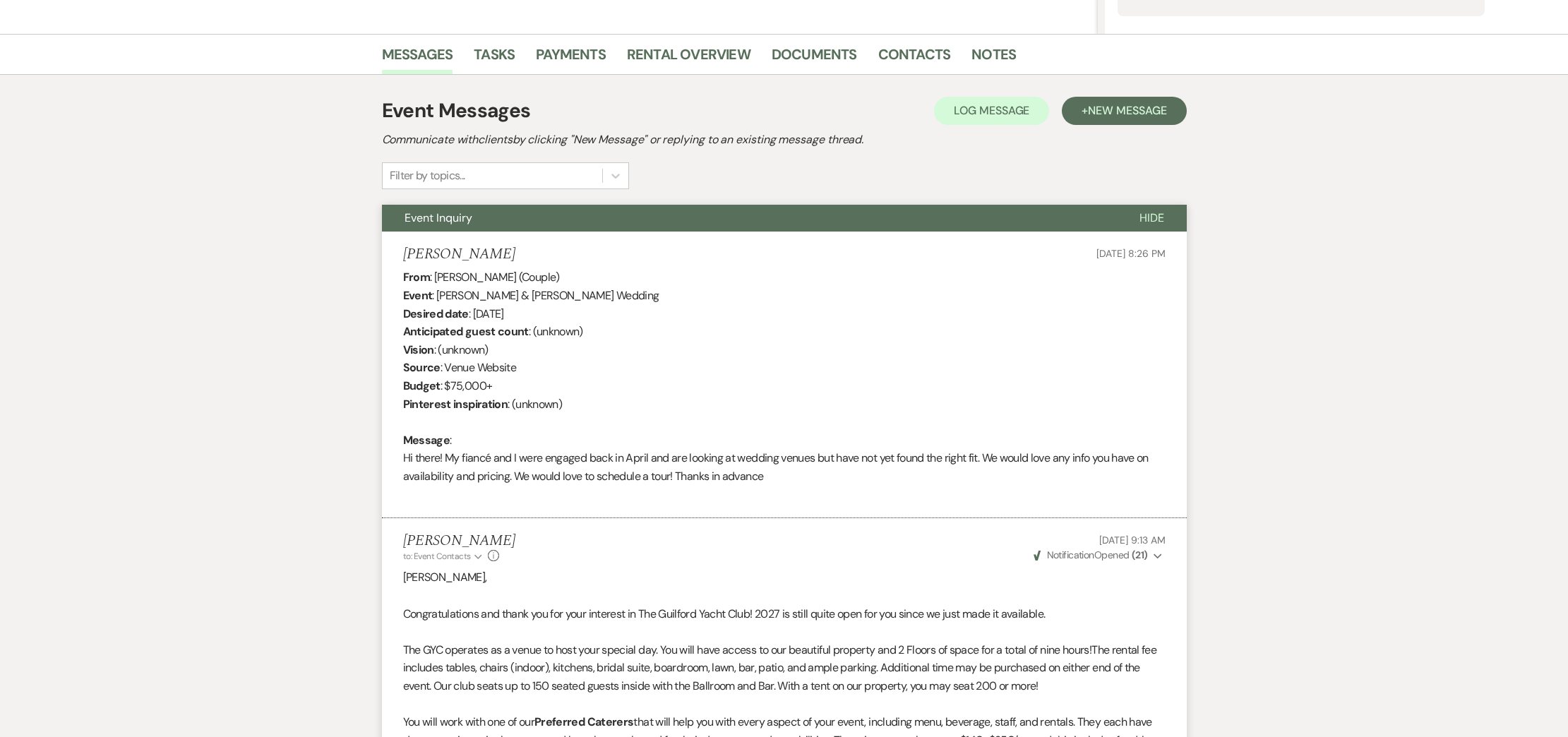
select select "2"
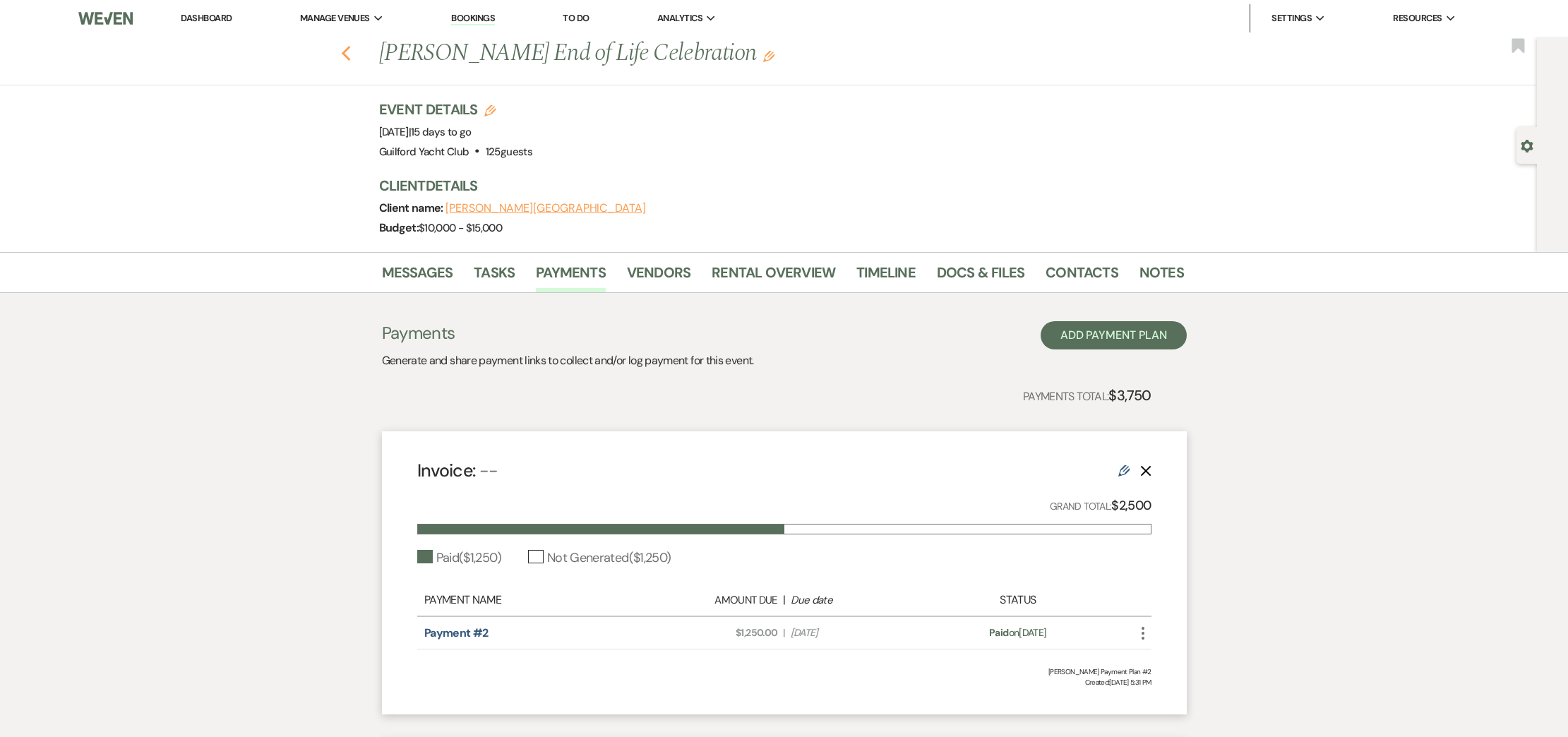
click at [347, 57] on use "button" at bounding box center [345, 54] width 9 height 16
click at [205, 15] on link "Dashboard" at bounding box center [206, 18] width 51 height 12
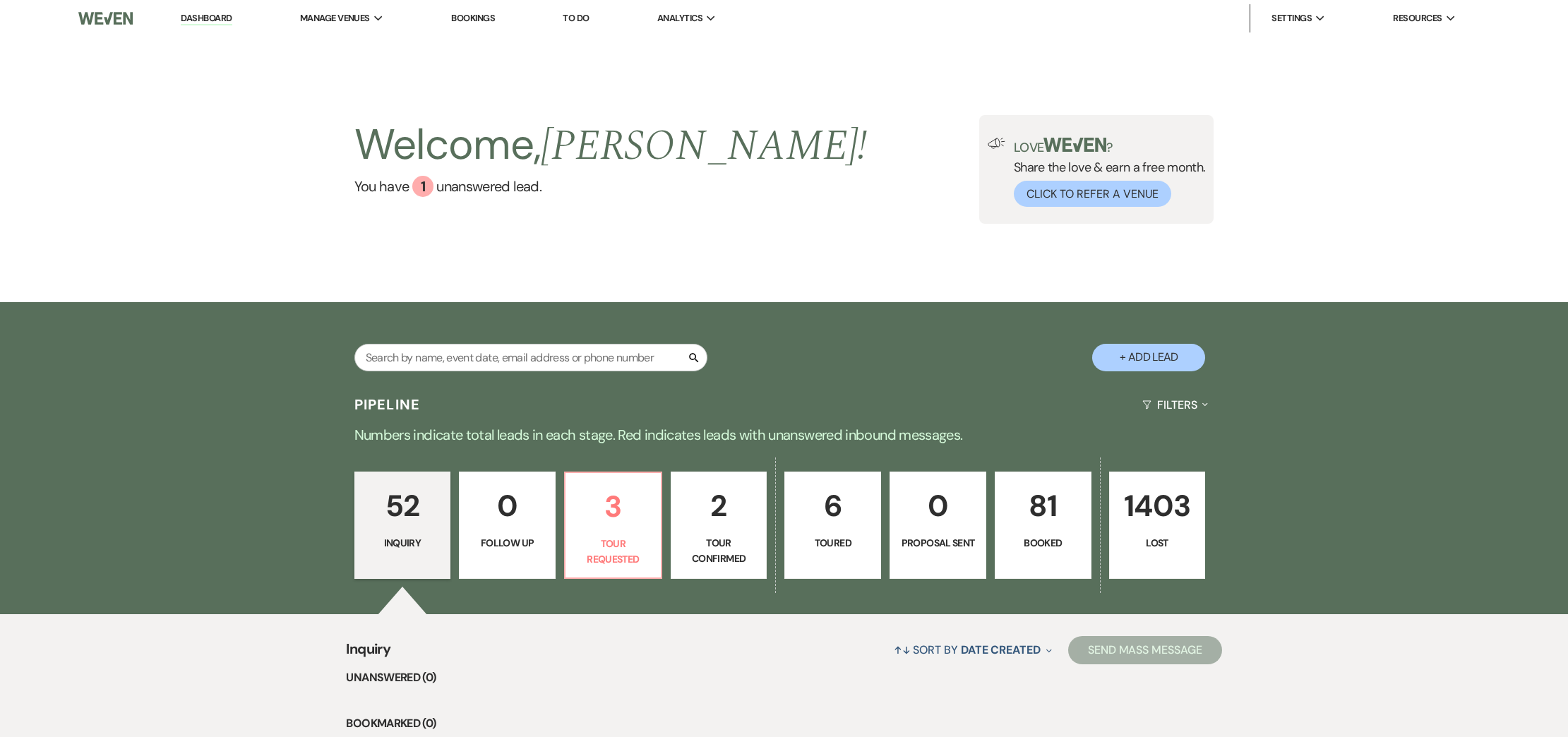
click at [1045, 523] on p "81" at bounding box center [1043, 505] width 79 height 47
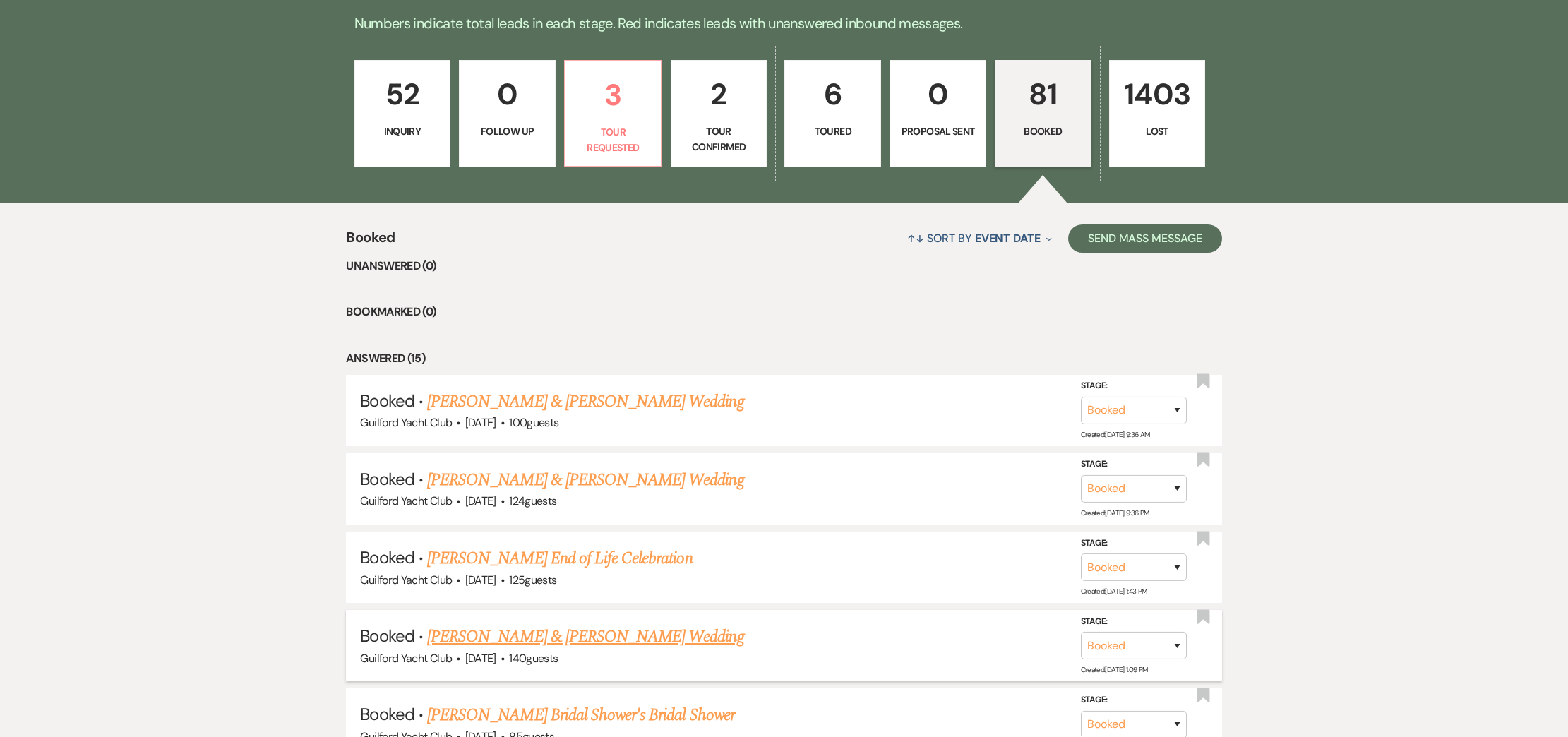
scroll to position [499, 0]
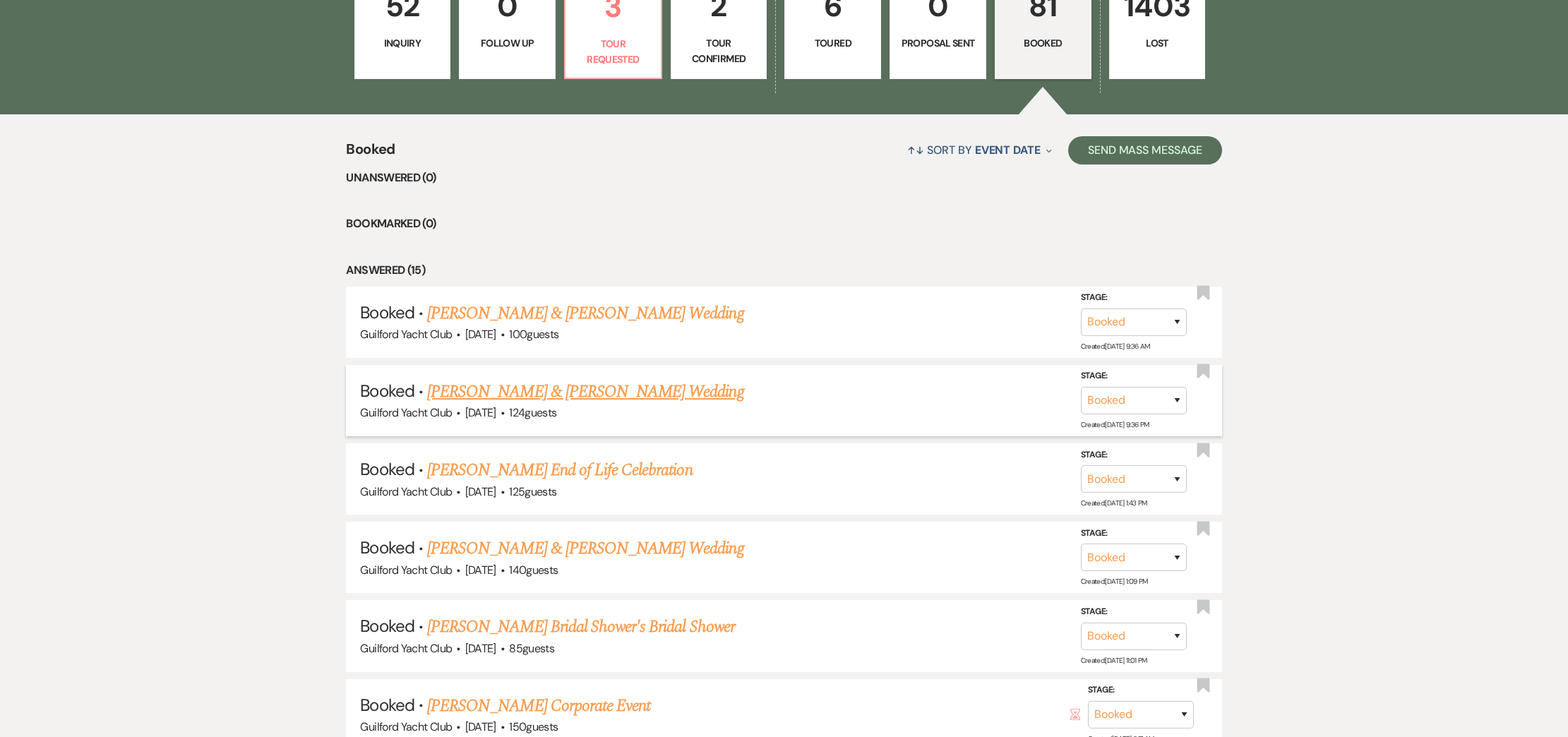
click at [480, 385] on link "Sawyer Conrad & Christen Teskey's Wedding" at bounding box center [585, 392] width 316 height 25
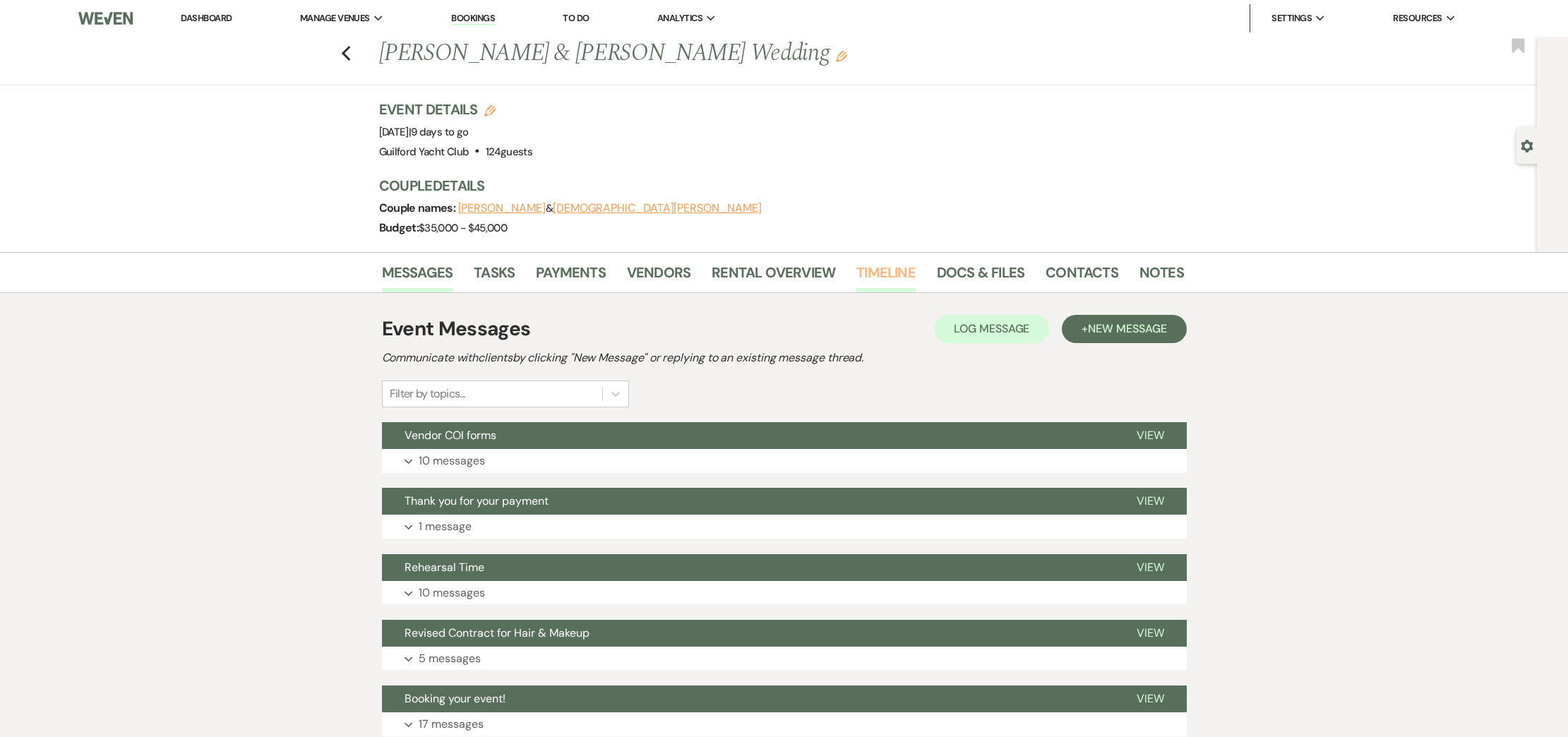
click at [891, 270] on link "Timeline" at bounding box center [886, 277] width 59 height 31
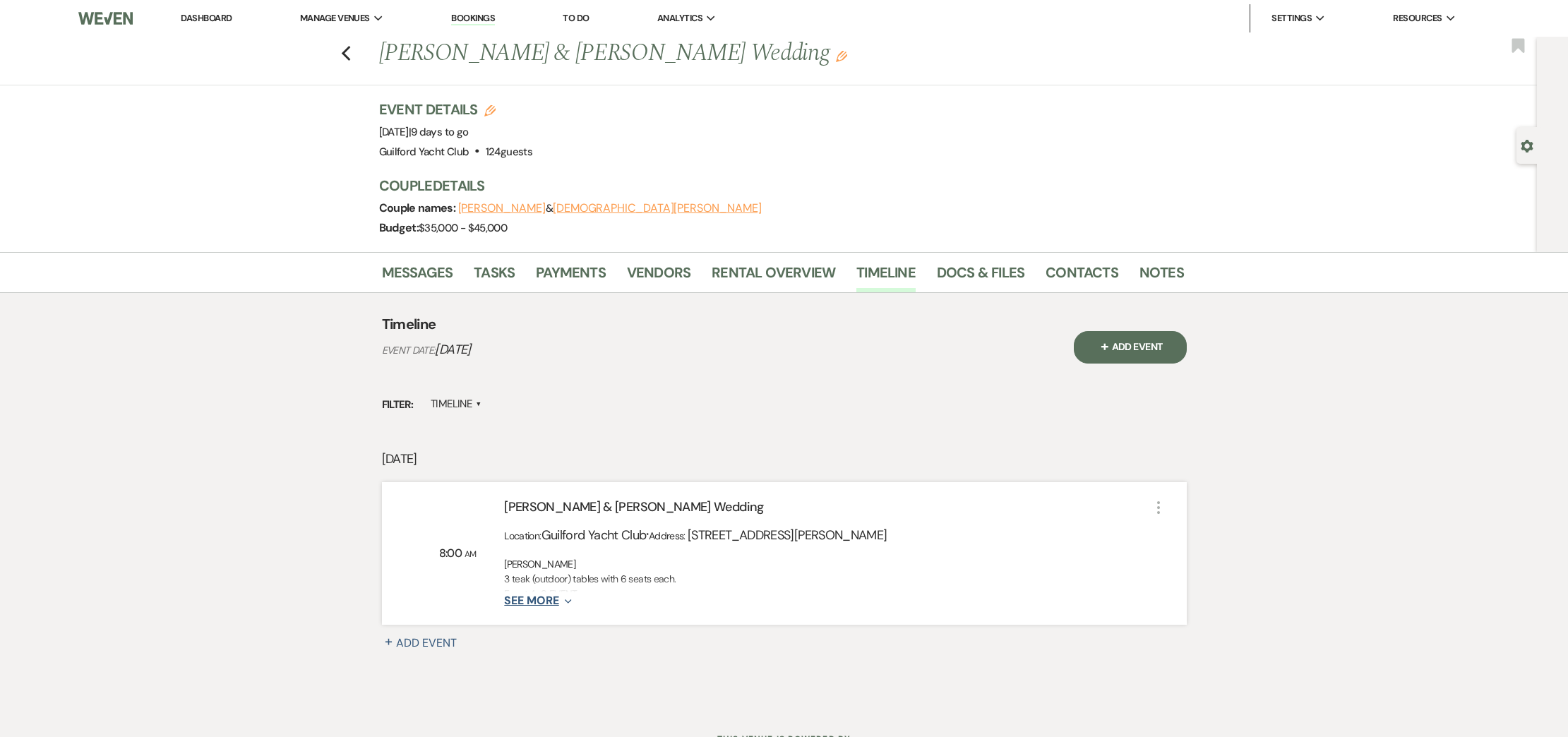
click at [565, 600] on use "button" at bounding box center [567, 601] width 6 height 4
